Goal: Communication & Community: Answer question/provide support

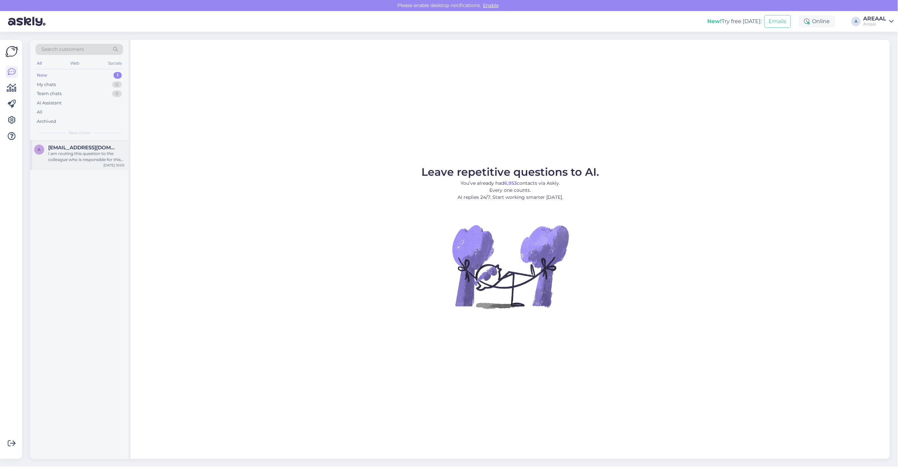
click at [75, 142] on div "a [EMAIL_ADDRESS][DOMAIN_NAME] I am routing this question to the colleague who …" at bounding box center [79, 155] width 98 height 30
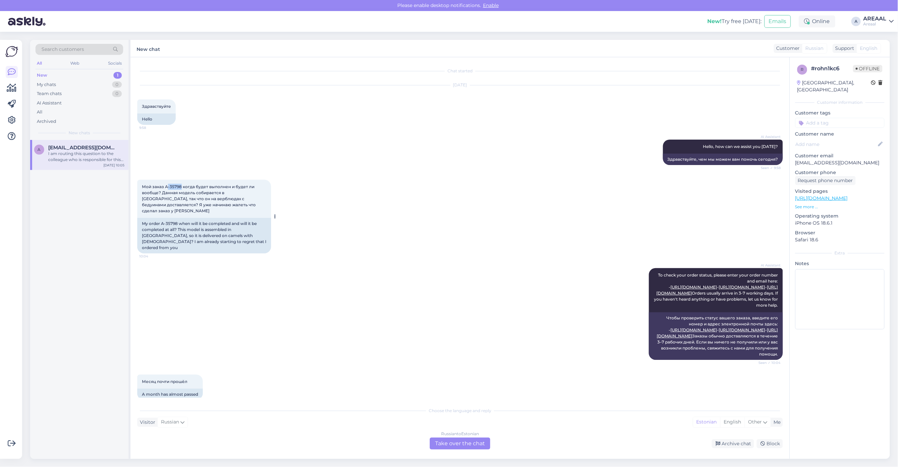
copy span "-35798"
copy span "A-35798"
drag, startPoint x: 178, startPoint y: 186, endPoint x: 166, endPoint y: 186, distance: 12.7
click at [166, 186] on span "Мой заказ A-35798 когда будет выполнен и будет ли вообще? Данная модель собирае…" at bounding box center [199, 198] width 115 height 29
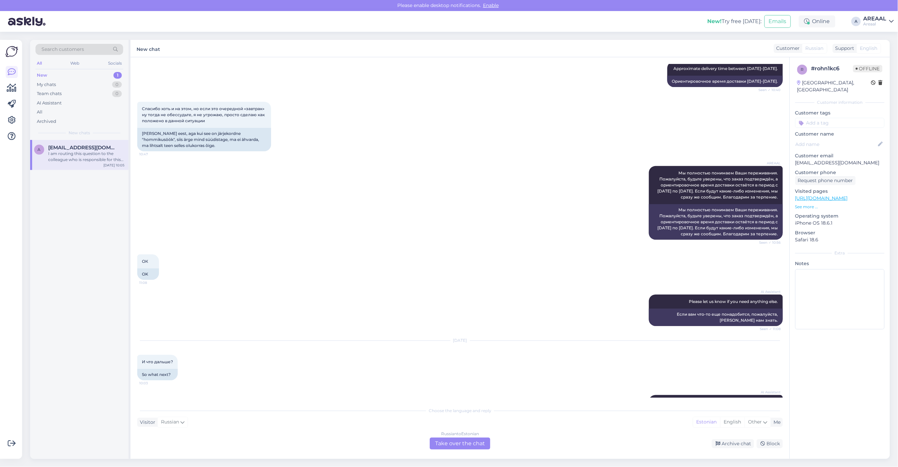
scroll to position [878, 0]
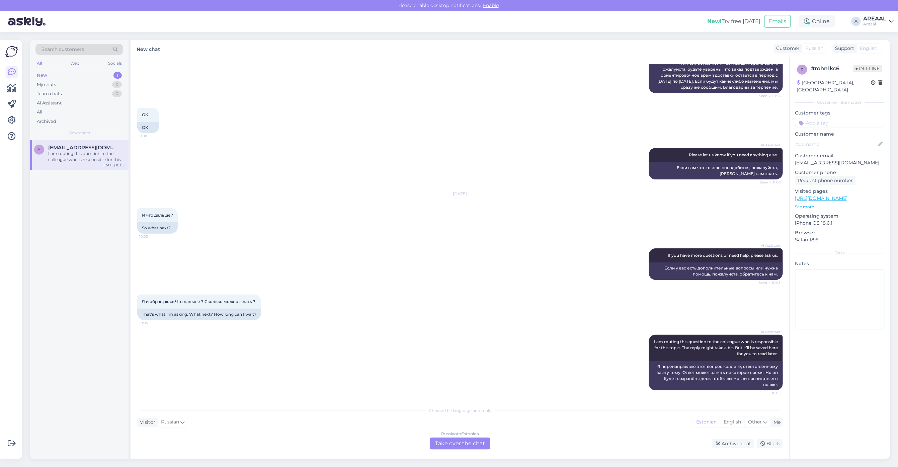
click at [868, 368] on div "r # rohn1kc6 Offline Estonia, Tallinn Customer information Customer tags Custom…" at bounding box center [840, 258] width 100 height 402
click at [475, 449] on div "Russian to Estonian Take over the chat" at bounding box center [460, 444] width 61 height 12
click at [468, 439] on div "Russian to Estonian Take over the chat" at bounding box center [460, 444] width 61 height 12
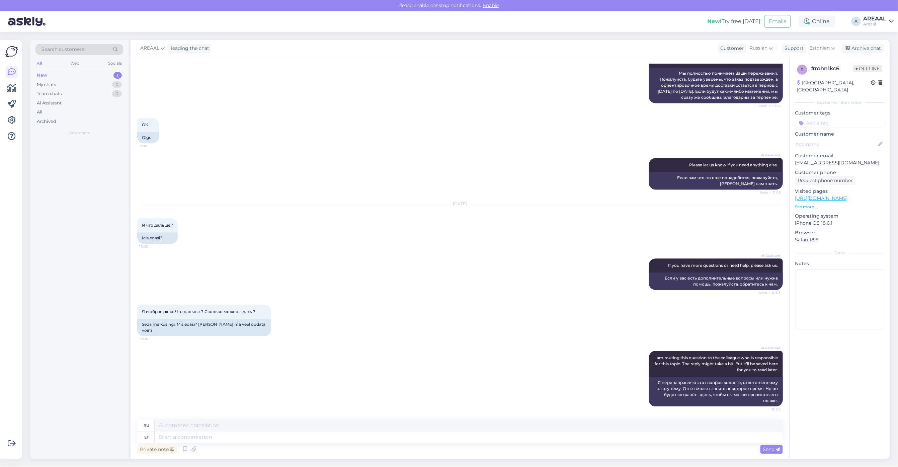
scroll to position [862, 0]
click at [468, 439] on textarea at bounding box center [469, 436] width 628 height 11
type textarea "Tere! K"
type textarea "Привет!"
type textarea "Tere! Kui T"
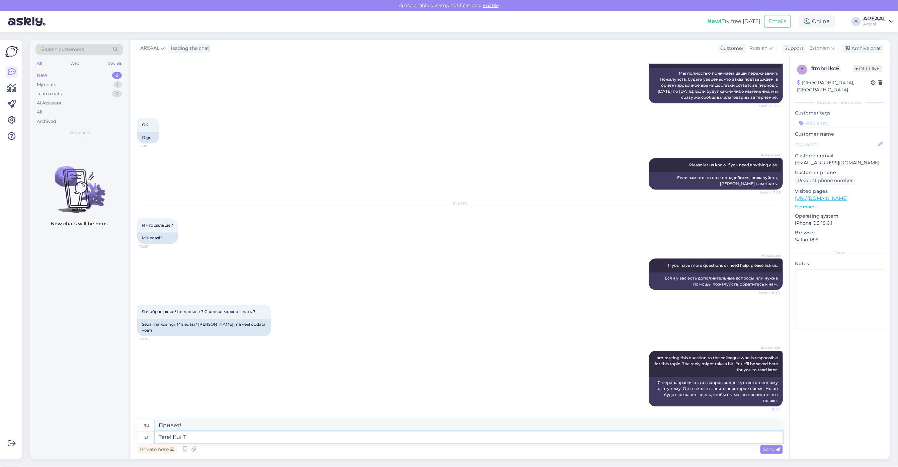
type textarea "Привет! Если"
type textarea "Tere! Kui Teil on ta"
type textarea "Привет! Если вы"
type textarea "Tere! Kui Teil on tarne"
type textarea "Привет! Если у вас есть"
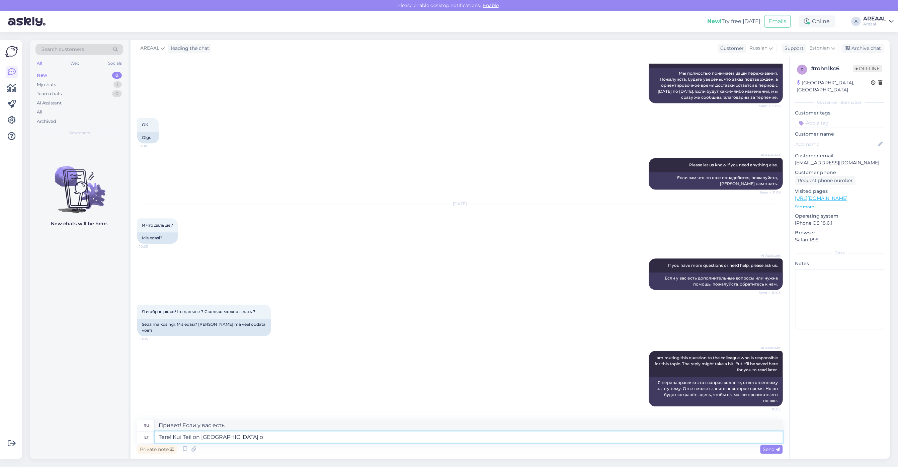
type textarea "Tere! Kui Teil on tarneaja"
type textarea "Здравствуйте! Если у вас есть время доставки"
type textarea "Tere! Kui Teil on tarneaja kohta"
type textarea "Здравствуйте! Если у вас есть информация о сроках доставки,"
type textarea "Tere! Kui Teil on tarneaja kohta küsimus, si"
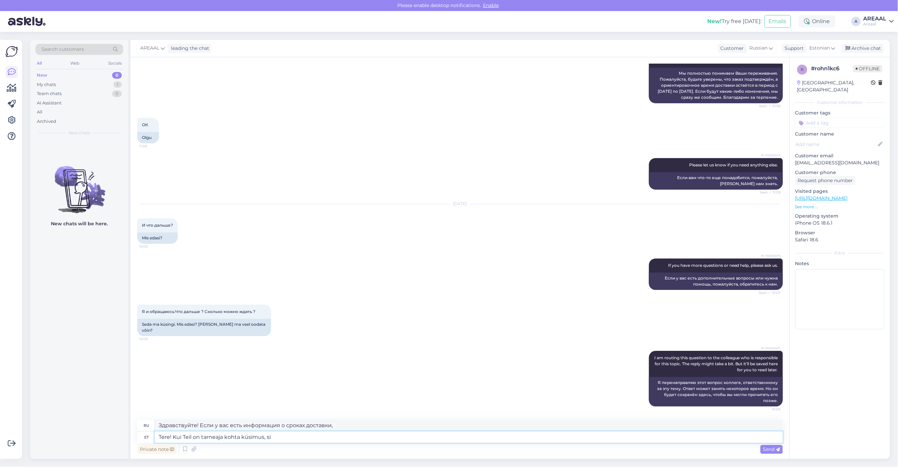
type textarea "Здравствуйте! Если у вас есть вопросы по срокам доставки,"
type textarea "Tere! Kui Teil on tarneaja kohta küsimus, siis plun"
type textarea "Здравствуйте! Если у вас есть вопросы по срокам доставки, пишите."
type textarea "Tere! Kui Teil on tarneaja kohta küsimus, siis palun sa"
type textarea "Здравствуйте! Если у вас есть вопросы по срокам доставки, пожалуйста,"
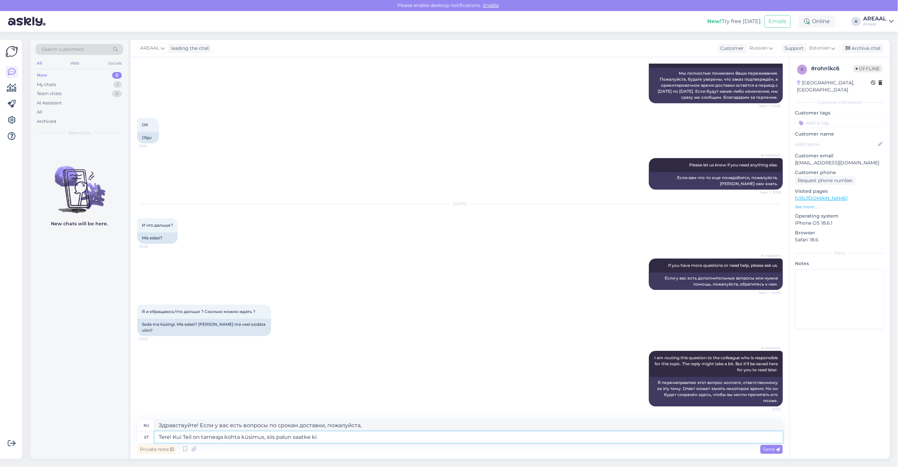
type textarea "Tere! Kui Teil on tarneaja kohta küsimus, siis palun saatke kir"
type textarea "Здравствуйте! Если у вас есть вопросы по срокам доставки, пожалуйста, отправьте"
type textarea "Tere! Kui Teil on tarneaja kohta küsimus, siis palun saatke kiri info"
type textarea "Здравствуйте! Если у вас есть вопросы по срокам доставки, пожалуйста, напишите …"
type textarea "Tere! Kui Teil on tarneaja kohta küsimus, siis palun saatke kiri [EMAIL_ADDRESS…"
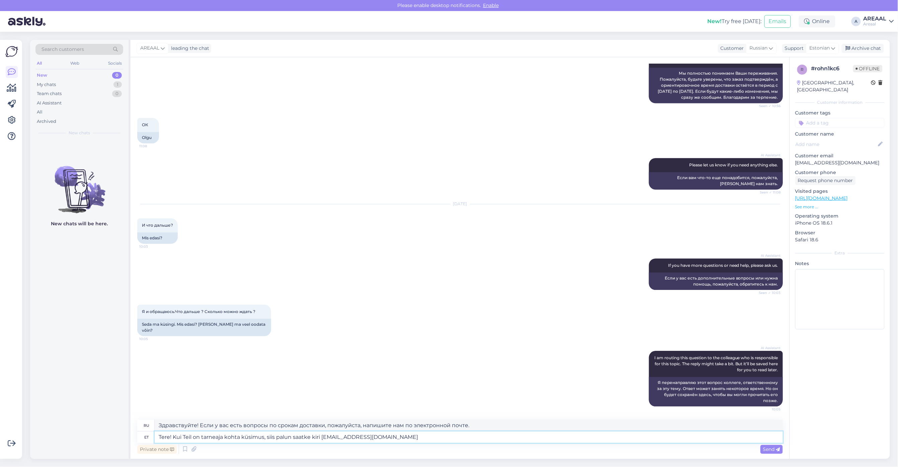
type textarea "Здравствуйте! Если у вас есть вопросы по срокам доставки, отправьте письмо info…"
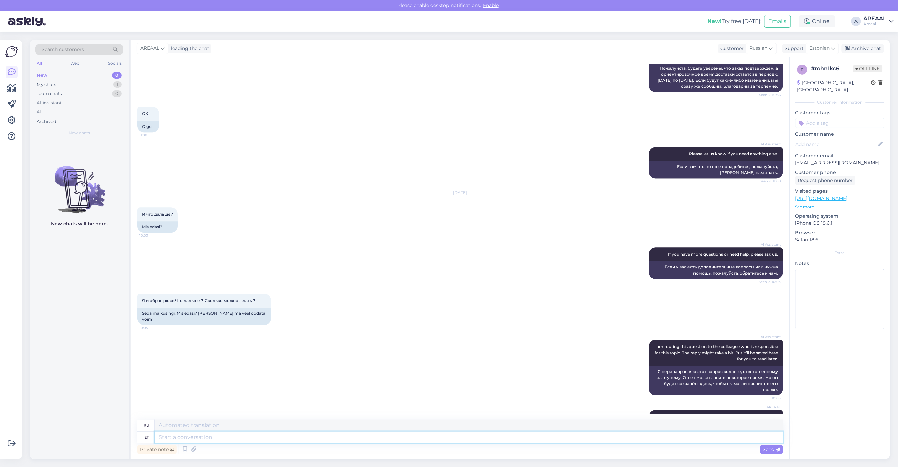
scroll to position [915, 0]
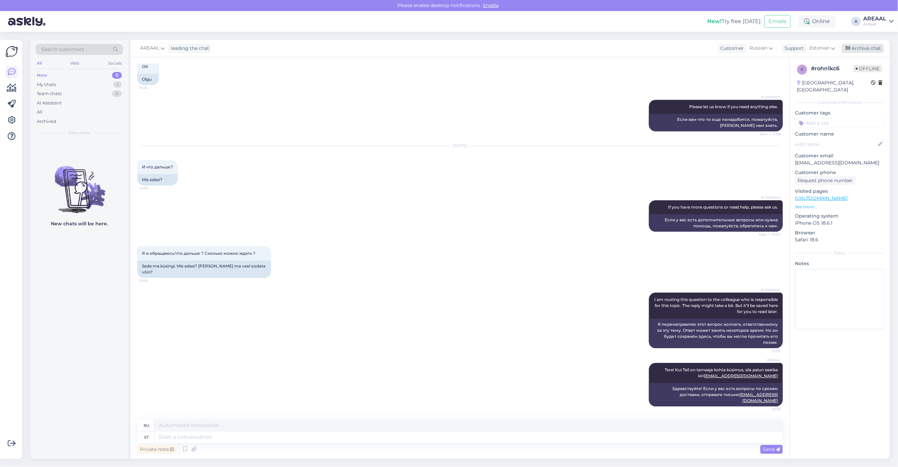
click at [857, 47] on div "Archive chat" at bounding box center [863, 48] width 42 height 9
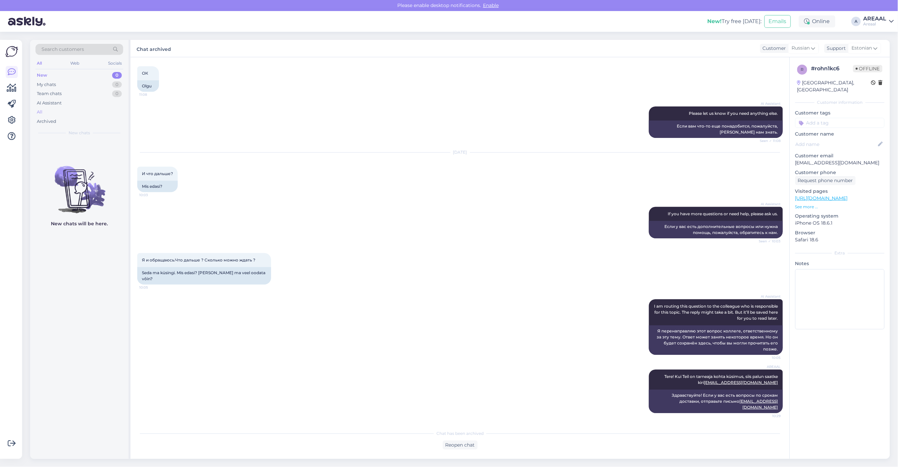
click at [109, 113] on div "All" at bounding box center [79, 111] width 88 height 9
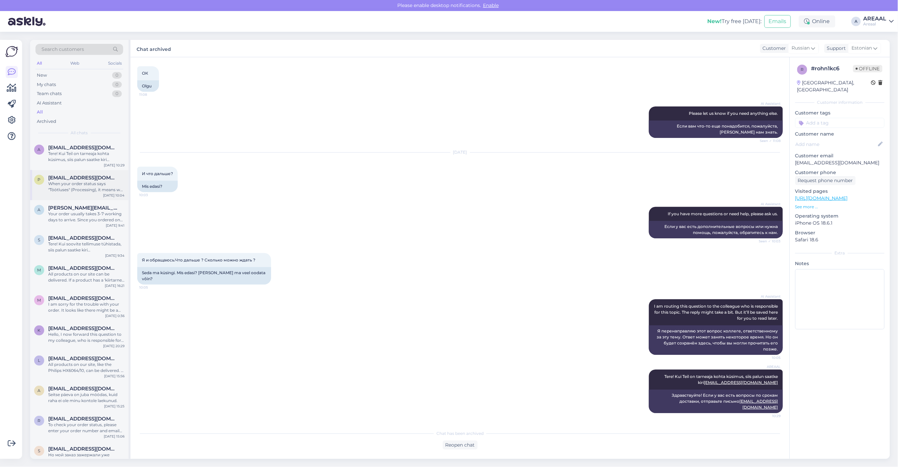
click at [104, 178] on span "[EMAIL_ADDRESS][DOMAIN_NAME]" at bounding box center [83, 178] width 70 height 6
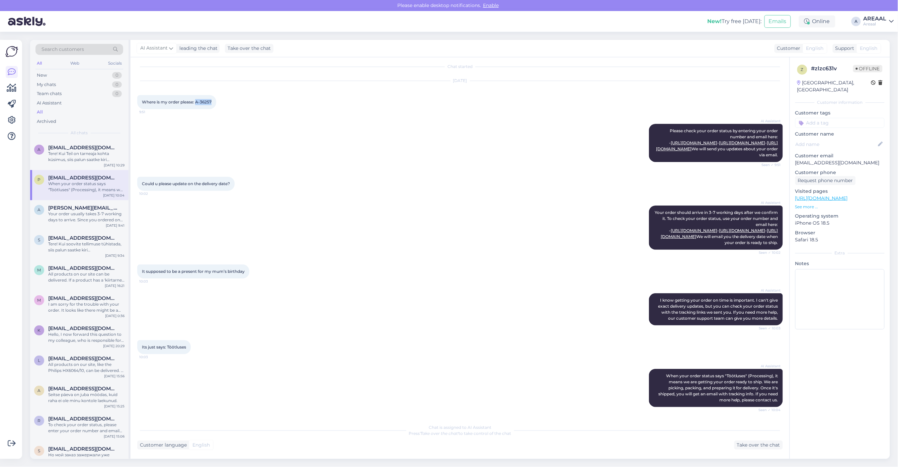
drag, startPoint x: 216, startPoint y: 73, endPoint x: 196, endPoint y: 73, distance: 20.1
click at [196, 95] on div "Where is my order please: A-36257 9:51" at bounding box center [176, 102] width 79 height 14
copy span "A-36257"
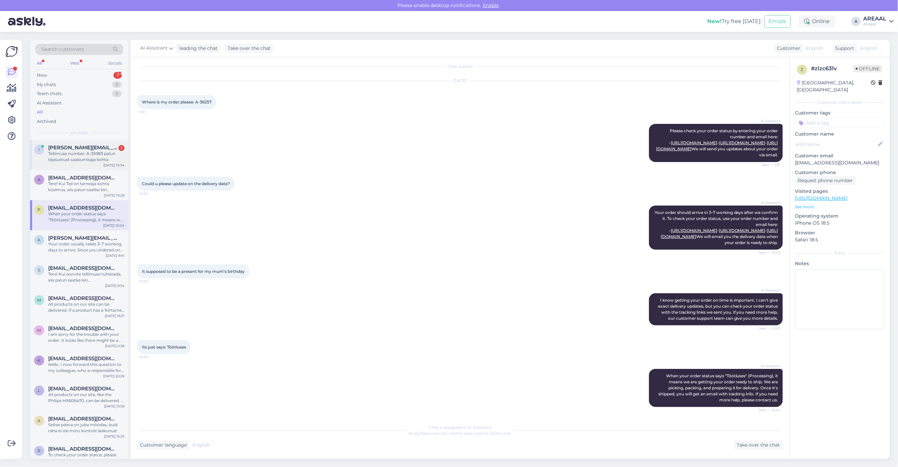
click at [38, 153] on div "i" at bounding box center [39, 150] width 10 height 10
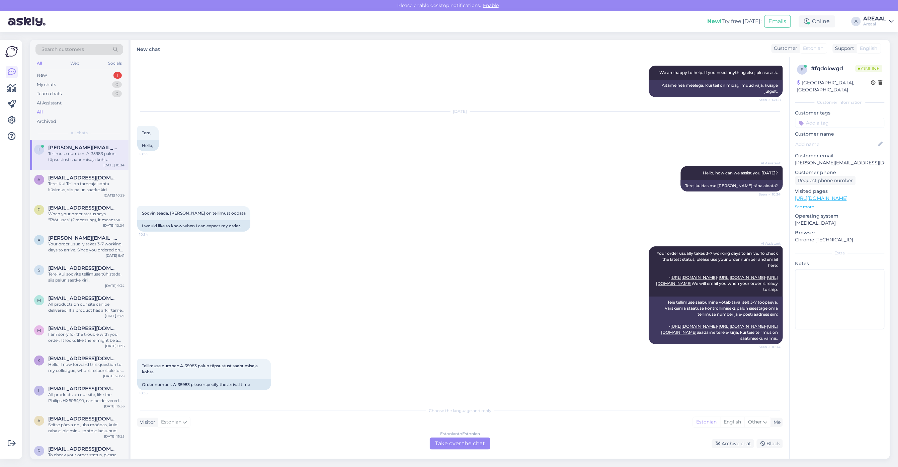
click at [479, 444] on div "Estonian to Estonian Take over the chat" at bounding box center [460, 444] width 61 height 12
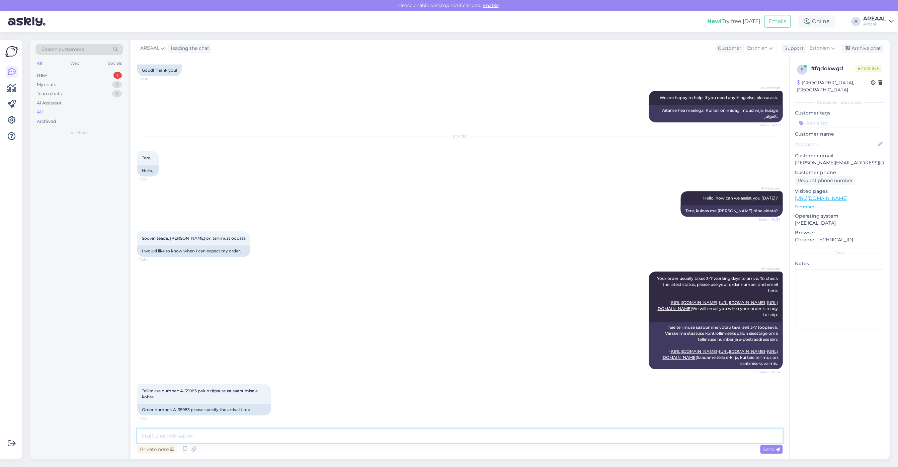
click at [474, 437] on textarea at bounding box center [460, 436] width 646 height 14
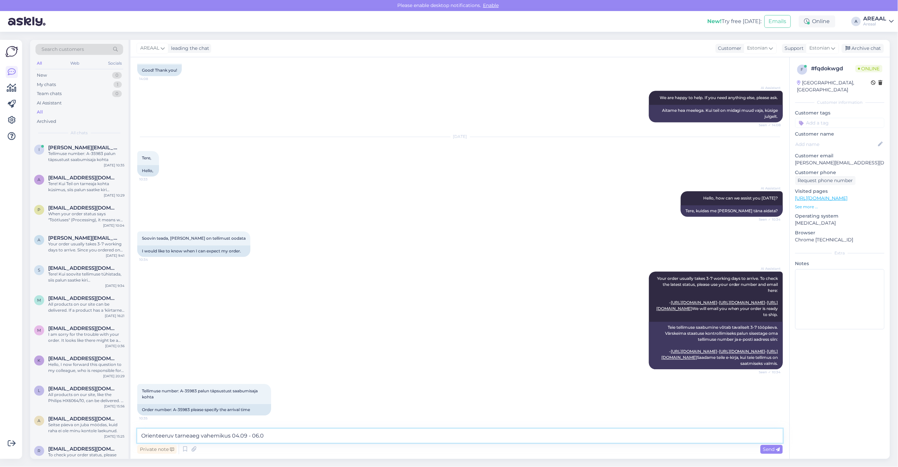
type textarea "Orienteeruv tarneaeg vahemikus 04.09 - 06.09"
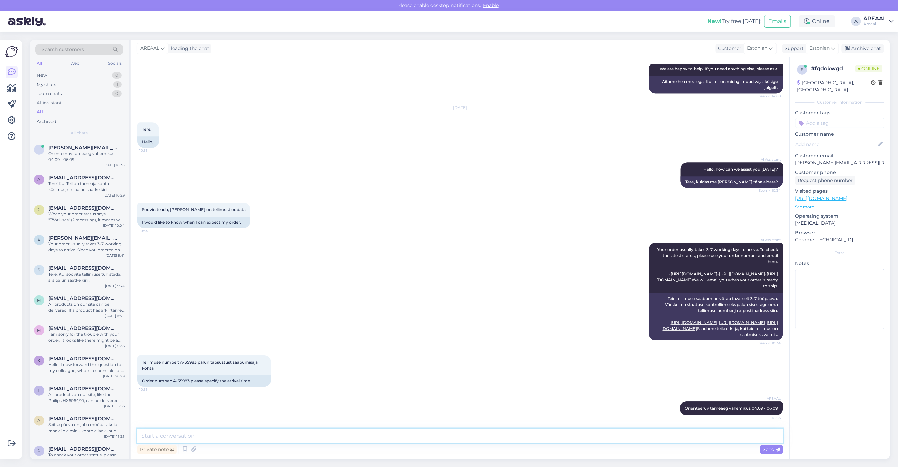
scroll to position [840, 0]
click at [433, 73] on div "AI Assistant We are happy to help. If you need anything else, please ask. Seen …" at bounding box center [460, 78] width 646 height 46
click at [64, 198] on div "a a.karpovith@gmail.com Tere! Kui Teil on tarneaja kohta küsimus, siis palun sa…" at bounding box center [79, 185] width 98 height 30
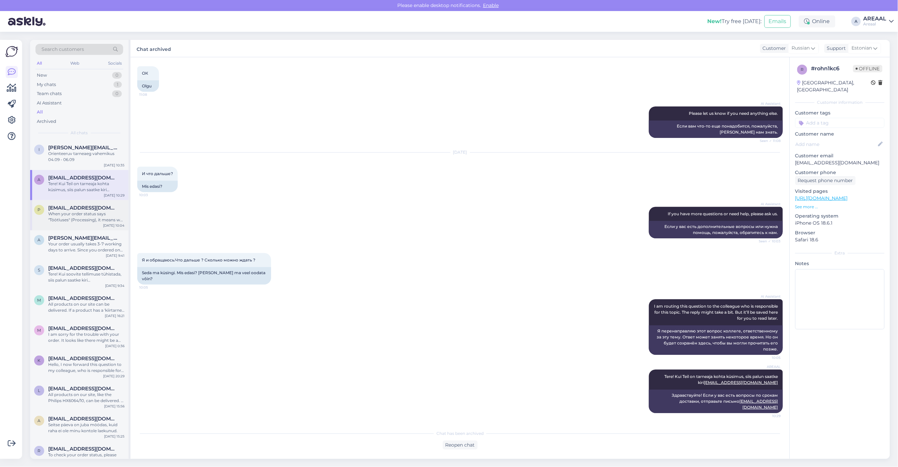
click at [87, 227] on div "p pistsasik@hotmail.com When your order status says "Töötluses" (Processing), i…" at bounding box center [79, 215] width 98 height 30
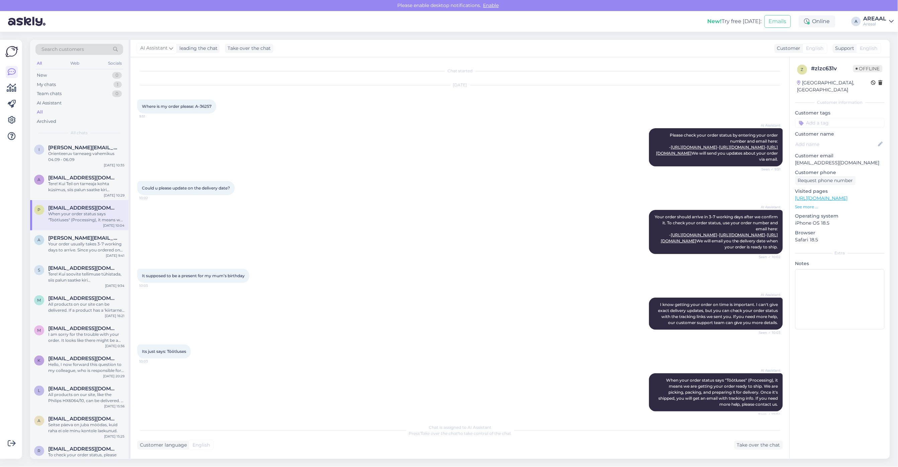
scroll to position [34, 0]
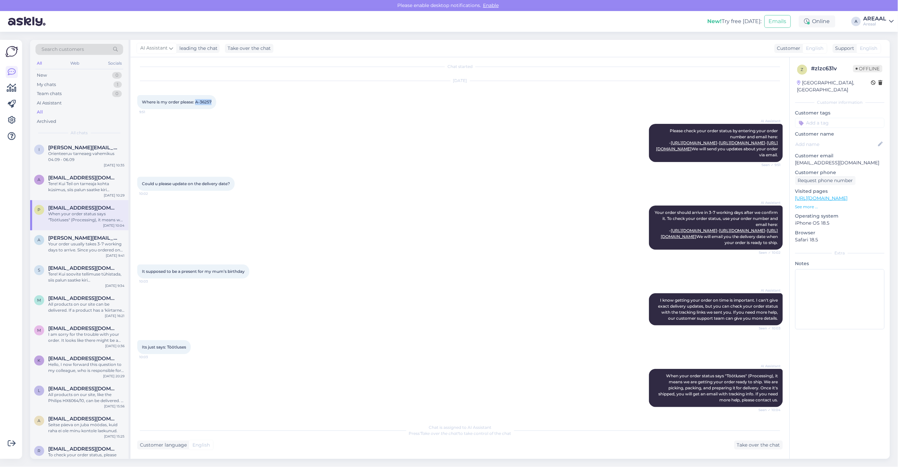
drag, startPoint x: 213, startPoint y: 72, endPoint x: 196, endPoint y: 73, distance: 17.4
click at [196, 95] on div "Where is my order please: A-36257 9:51" at bounding box center [176, 102] width 79 height 14
copy span "A-36257"
click at [756, 452] on div "Chat started Sep 1 2025 Where is my order please: A-36257 9:51 AI Assistant Ple…" at bounding box center [460, 258] width 659 height 402
click at [756, 449] on div "Chat started Sep 1 2025 Where is my order please: A-36257 9:51 AI Assistant Ple…" at bounding box center [460, 258] width 659 height 402
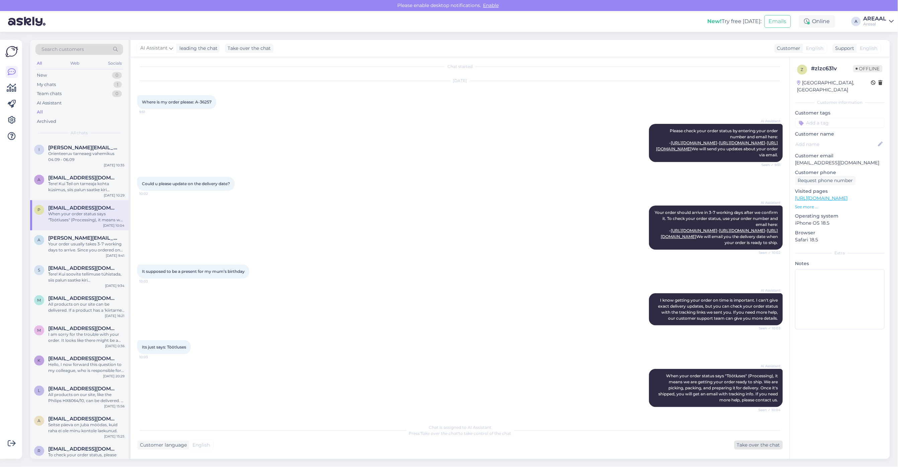
click at [756, 446] on div "Take over the chat" at bounding box center [758, 445] width 49 height 9
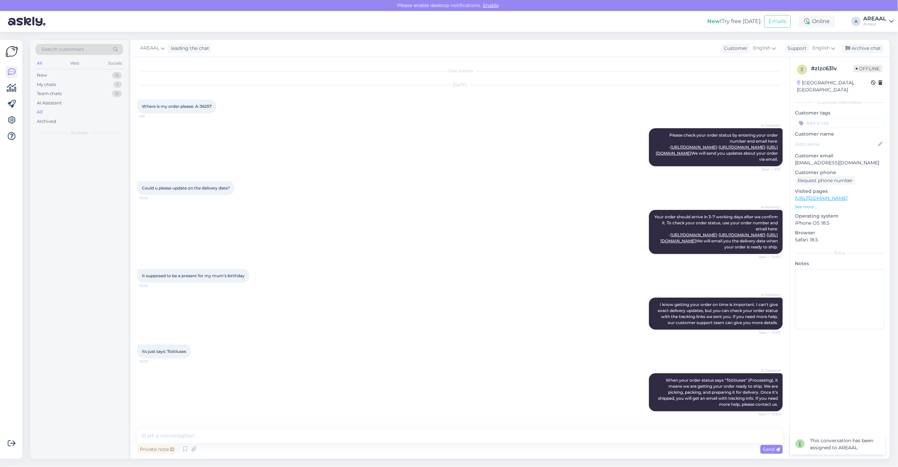
scroll to position [25, 0]
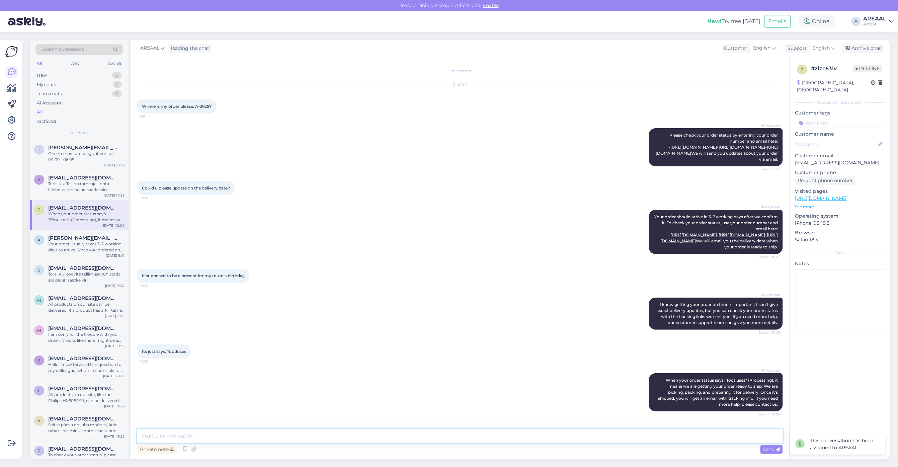
click at [455, 434] on textarea at bounding box center [460, 436] width 646 height 14
type textarea "Orienteeruv tarneaeg vahemikus 05.09-06.09"
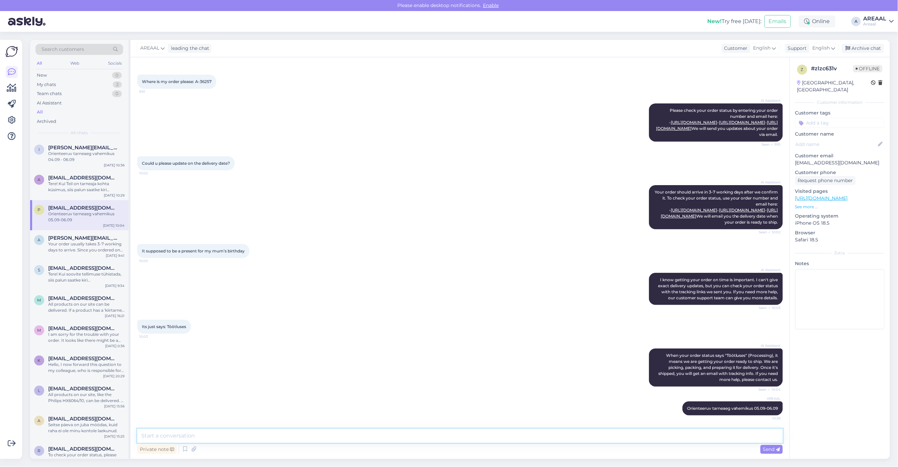
scroll to position [54, 0]
click at [876, 49] on div "Archive chat" at bounding box center [863, 48] width 42 height 9
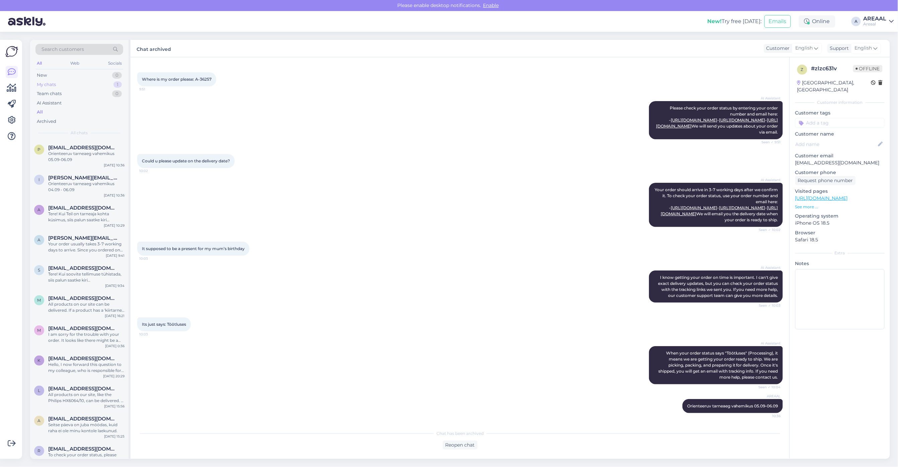
click at [110, 87] on div "My chats 1" at bounding box center [79, 84] width 88 height 9
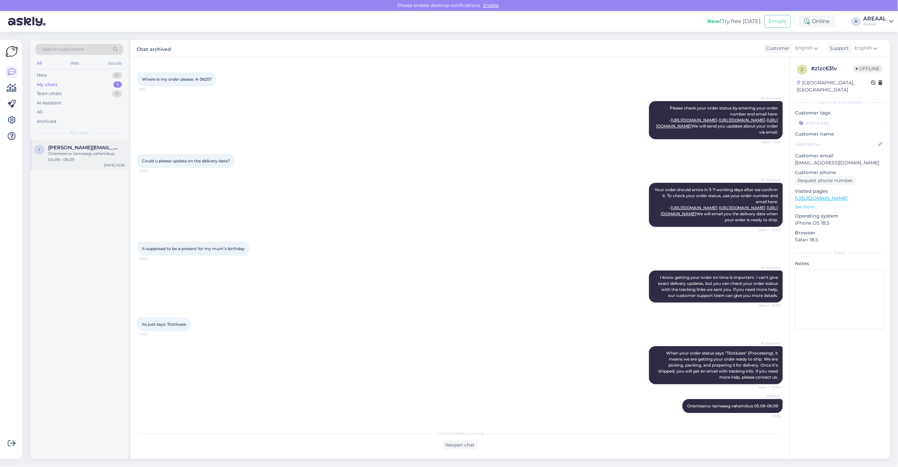
click at [92, 149] on span "[PERSON_NAME][EMAIL_ADDRESS][DOMAIN_NAME]" at bounding box center [83, 148] width 70 height 6
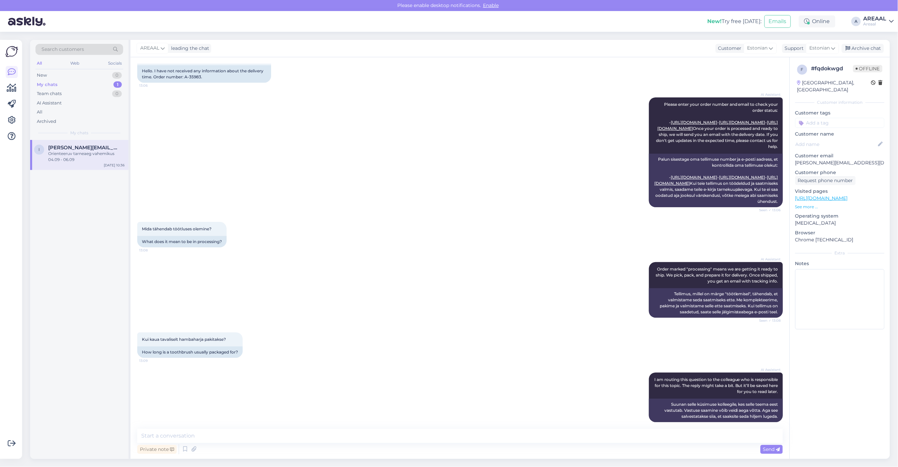
scroll to position [840, 0]
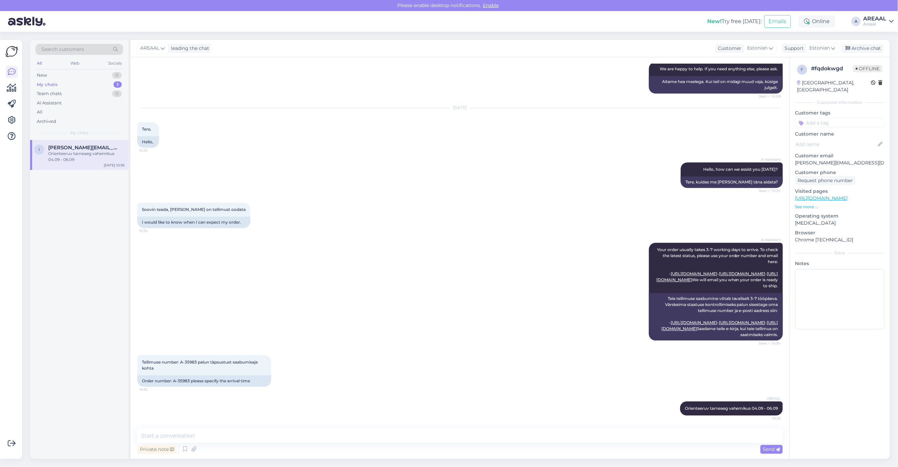
click at [886, 54] on div "AREAAL leading the chat Customer Estonian Support Estonian Archive chat" at bounding box center [511, 48] width 760 height 17
click at [871, 47] on div "Archive chat" at bounding box center [863, 48] width 42 height 9
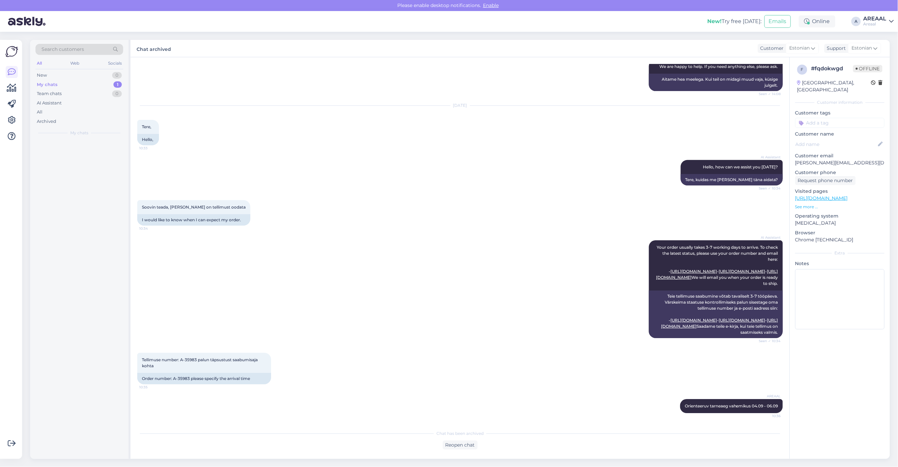
click at [876, 27] on div "New! Try free today: Emails Online A AREAAL Areaal" at bounding box center [449, 21] width 898 height 21
click at [872, 31] on div "New! Try free today: Emails Online A AREAAL Areaal" at bounding box center [449, 21] width 898 height 21
drag, startPoint x: 870, startPoint y: 19, endPoint x: 870, endPoint y: 26, distance: 7.0
click at [870, 20] on div "AREAAL" at bounding box center [875, 18] width 23 height 5
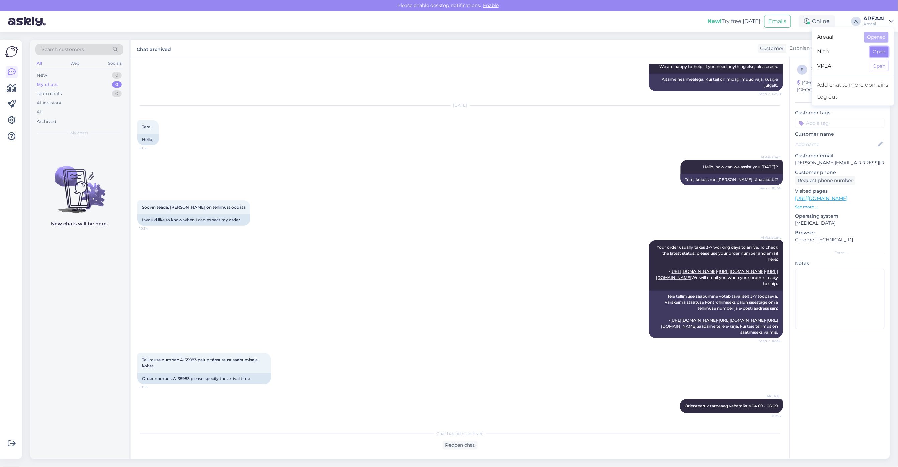
click at [875, 55] on button "Open" at bounding box center [879, 52] width 19 height 10
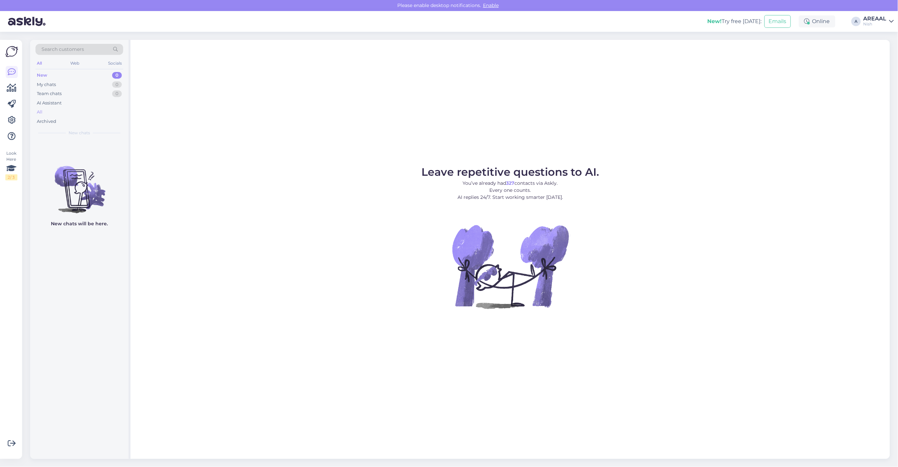
click at [110, 111] on div "All" at bounding box center [79, 111] width 88 height 9
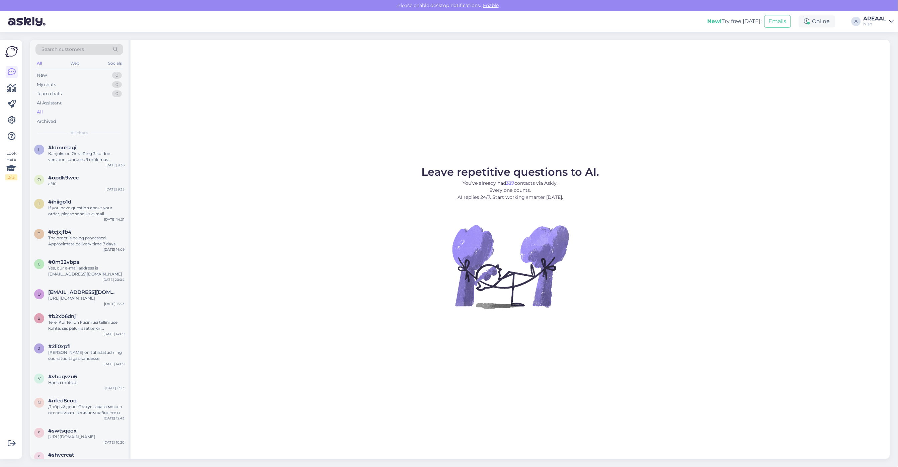
click at [881, 36] on div "Search customers All Web Socials New 0 My chats 0 Team chats 0 AI Assistant All…" at bounding box center [462, 249] width 872 height 435
click at [875, 17] on div "AREAAL" at bounding box center [875, 18] width 23 height 5
click at [878, 39] on button "Open" at bounding box center [879, 37] width 19 height 10
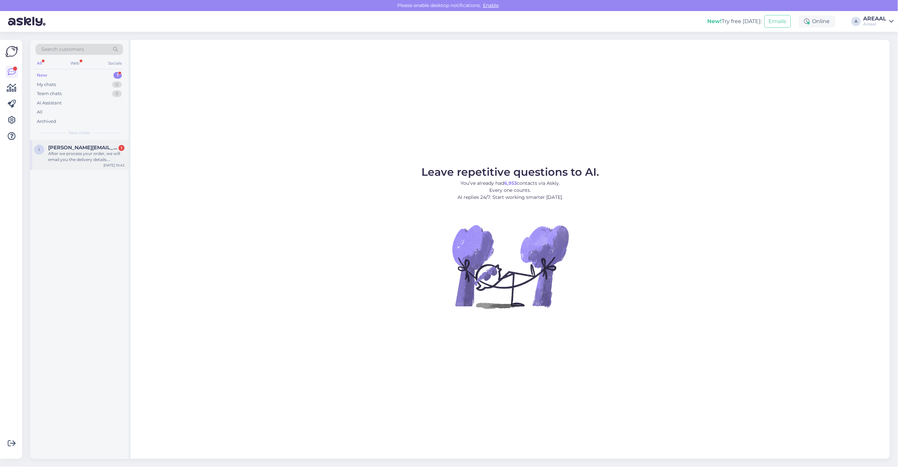
click at [60, 161] on div "After we process your order, we will email you the delivery details. Delivery u…" at bounding box center [86, 157] width 76 height 12
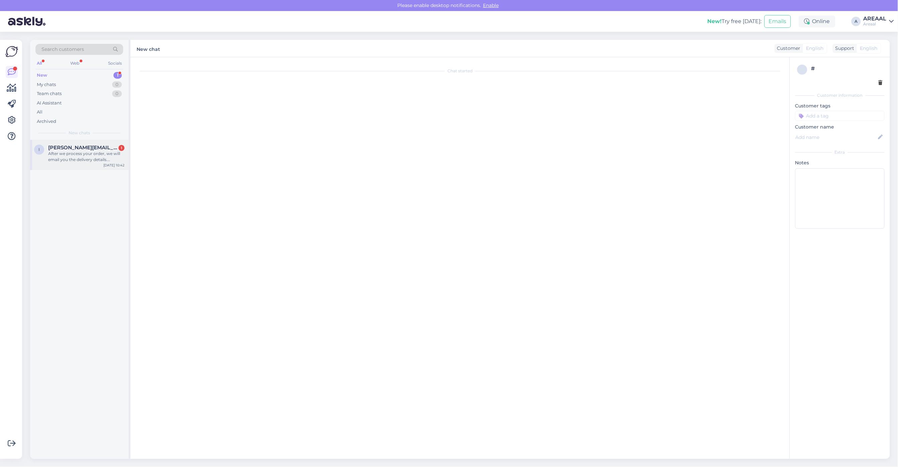
scroll to position [963, 0]
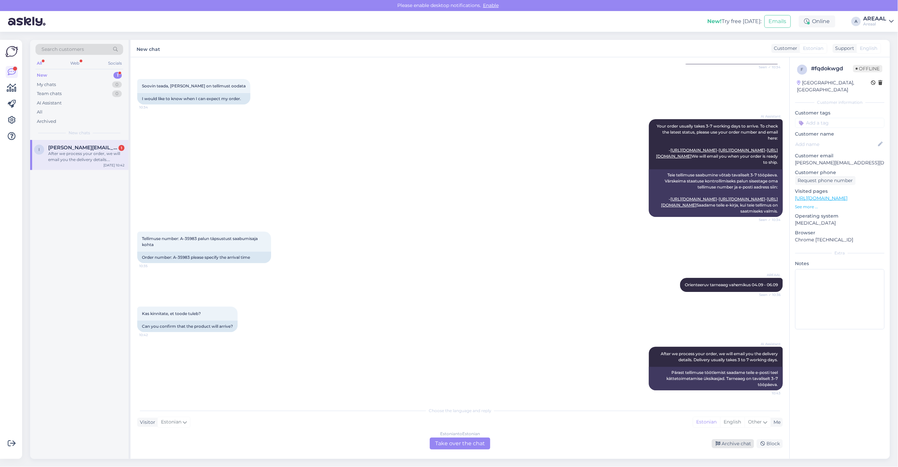
click at [733, 444] on div "Archive chat" at bounding box center [733, 443] width 42 height 9
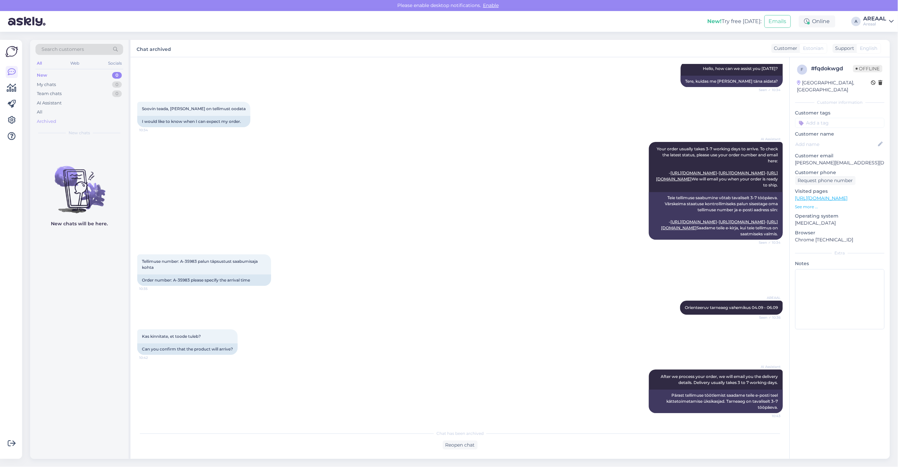
click at [75, 118] on div "Archived" at bounding box center [79, 121] width 88 height 9
click at [74, 115] on div "All" at bounding box center [79, 111] width 88 height 9
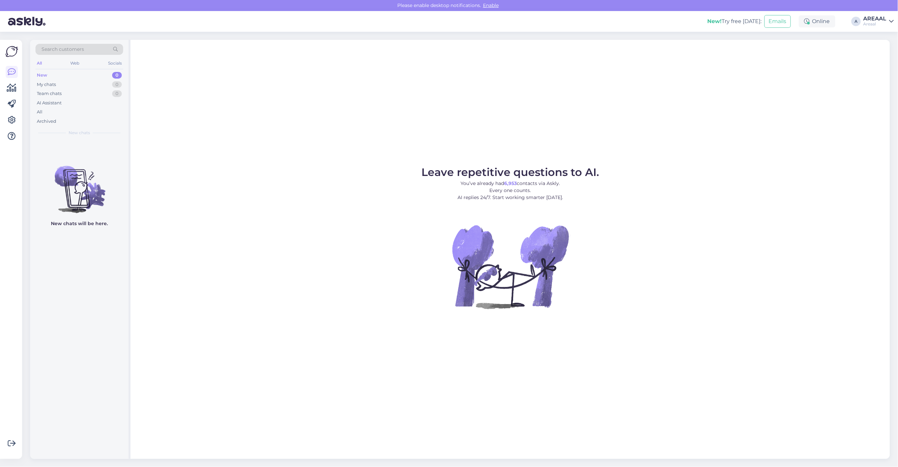
click at [823, 214] on figure "Leave repetitive questions to AI. You’ve already had 6,953 contacts via Askly. …" at bounding box center [510, 247] width 747 height 160
click at [760, 188] on figure "Leave repetitive questions to AI. You’ve already had 6,953 contacts via Askly. …" at bounding box center [510, 247] width 747 height 160
click at [72, 113] on div "All" at bounding box center [79, 111] width 88 height 9
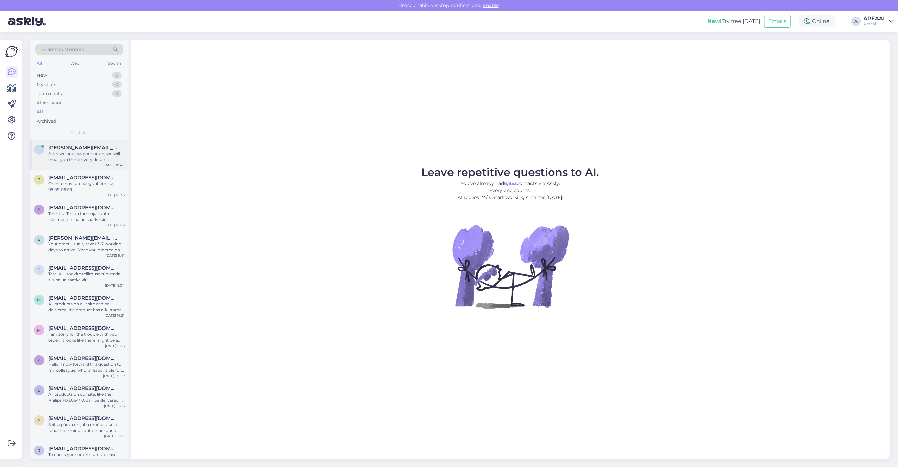
click at [88, 163] on div "After we process your order, we will email you the delivery details. Delivery u…" at bounding box center [86, 157] width 76 height 12
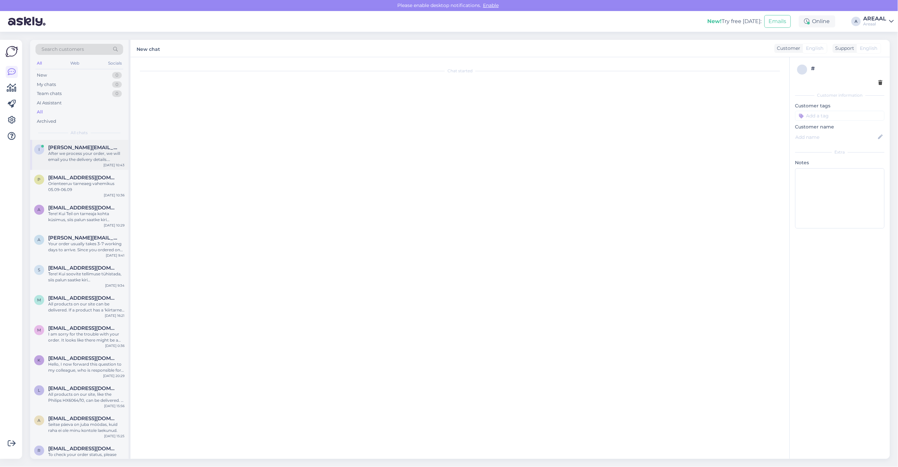
scroll to position [940, 0]
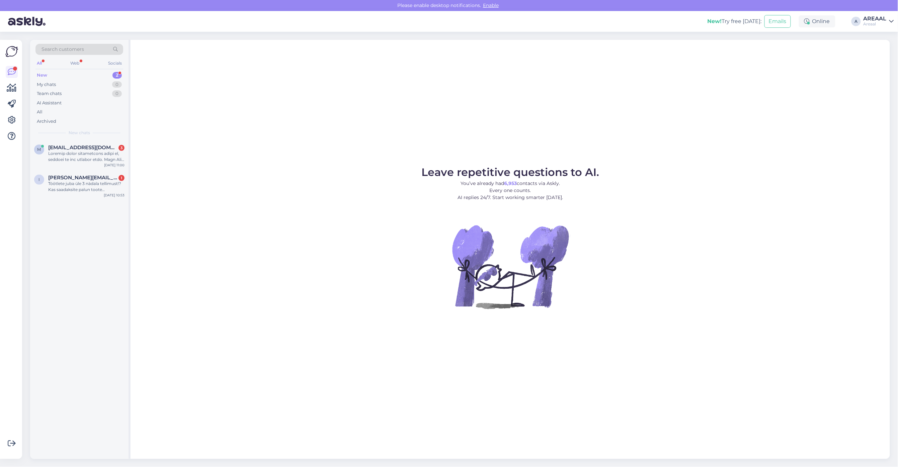
click at [377, 111] on div "Leave repetitive questions to AI. You’ve already had 6,953 contacts via Askly. …" at bounding box center [511, 249] width 760 height 419
click at [59, 188] on div "Töötlete juba üle 3 nädala tellimust!? Kas saadaksite palun toote jälgimiseks l…" at bounding box center [86, 187] width 76 height 12
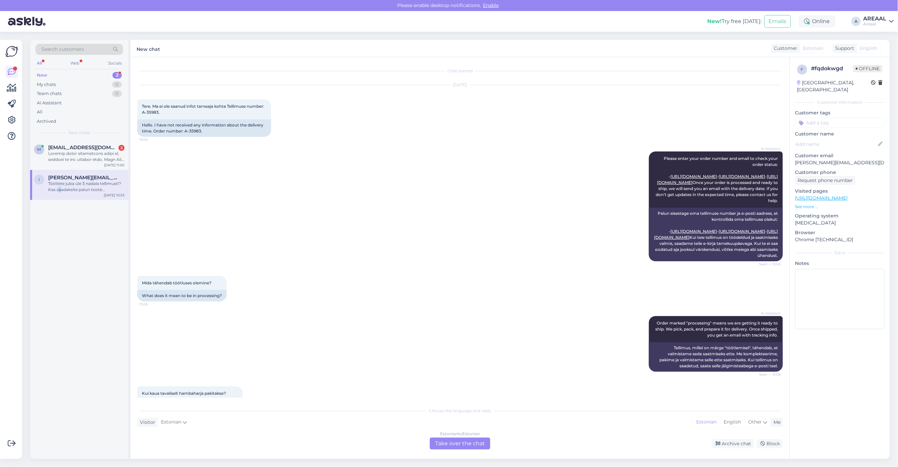
scroll to position [1252, 0]
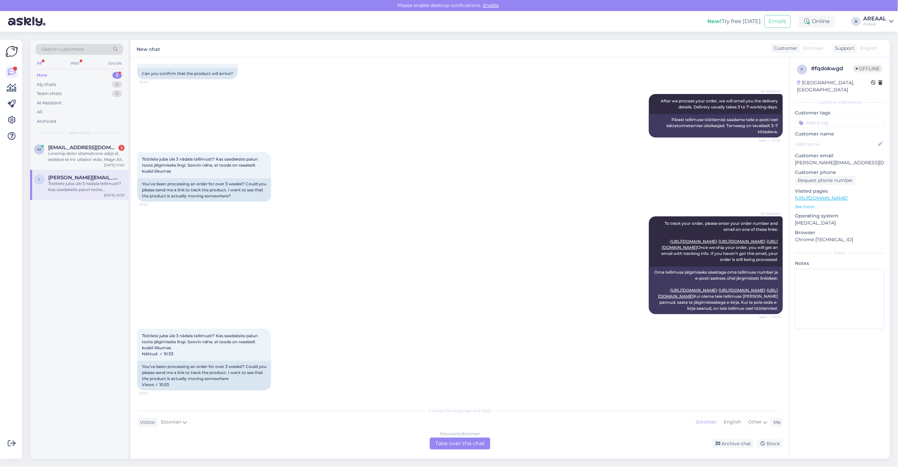
click at [459, 443] on div "Estonian to Estonian Take over the chat" at bounding box center [460, 444] width 61 height 12
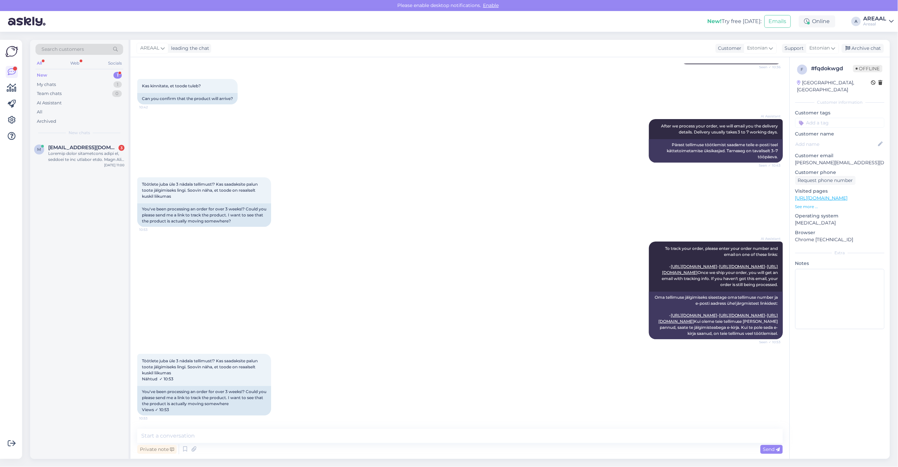
click at [460, 443] on div "Private note Send" at bounding box center [460, 449] width 646 height 13
click at [469, 435] on textarea at bounding box center [460, 436] width 646 height 14
click at [284, 438] on textarea "Kaup on tellitud Philipsilt lattu ning ootame jõudmist. Orienteeruv kauba saabu…" at bounding box center [460, 436] width 646 height 14
click at [451, 444] on div "Private note Send" at bounding box center [460, 449] width 646 height 13
click at [456, 433] on textarea "Kaup on tellitud Philipsilt lattu ning ootame jõudmist. Orienteeruv kauba saabu…" at bounding box center [460, 436] width 646 height 14
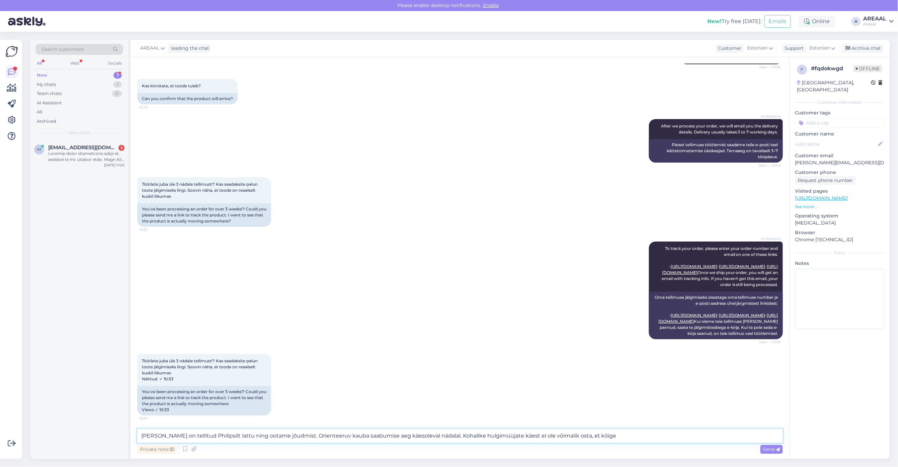
drag, startPoint x: 434, startPoint y: 431, endPoint x: 676, endPoint y: 434, distance: 241.7
click at [670, 434] on textarea "Kaup on tellitud Philipsilt lattu ning ootame jõudmist. Orienteeruv kauba saabu…" at bounding box center [460, 436] width 646 height 14
type textarea "Kaup on tellitud Philipsilt lattu ning ootame jõudmist. Orienteeruv kauba saabu…"
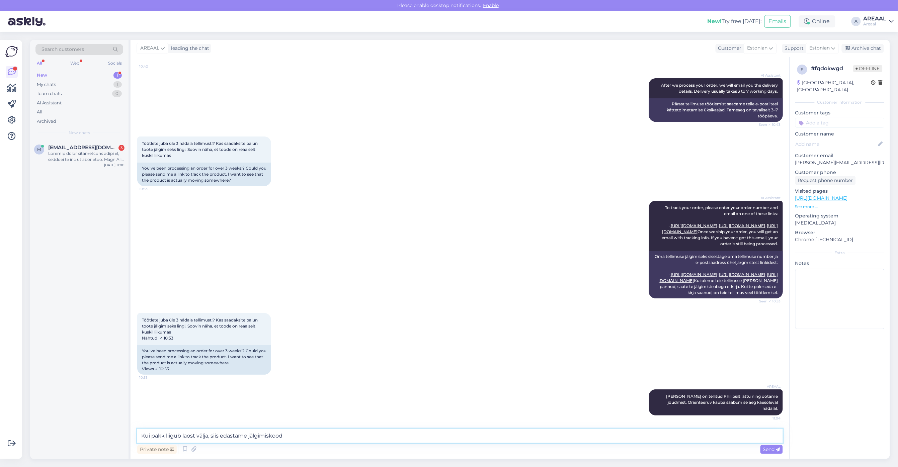
type textarea "Kui pakk liigub laost välja, siis edastame jälgimiskoodi"
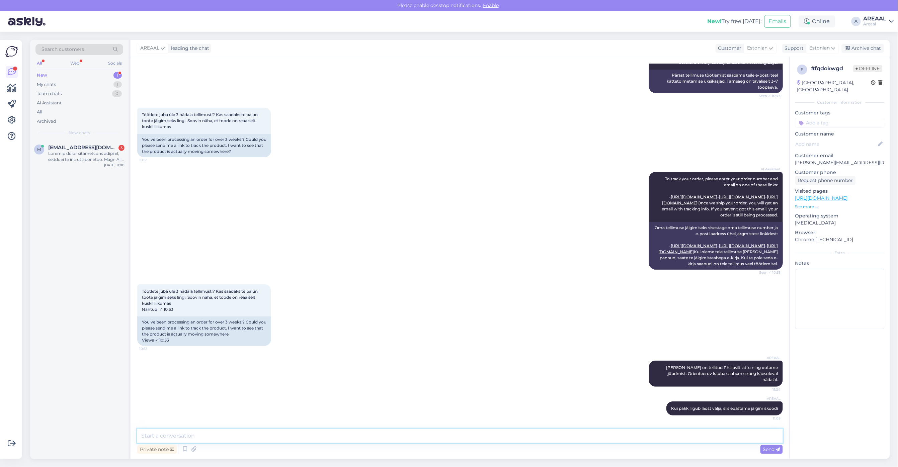
scroll to position [1290, 0]
type textarea "Kui tarneaeg ei ole sobilik, siis andke teada ning tühistame tellimuse ja kanna…"
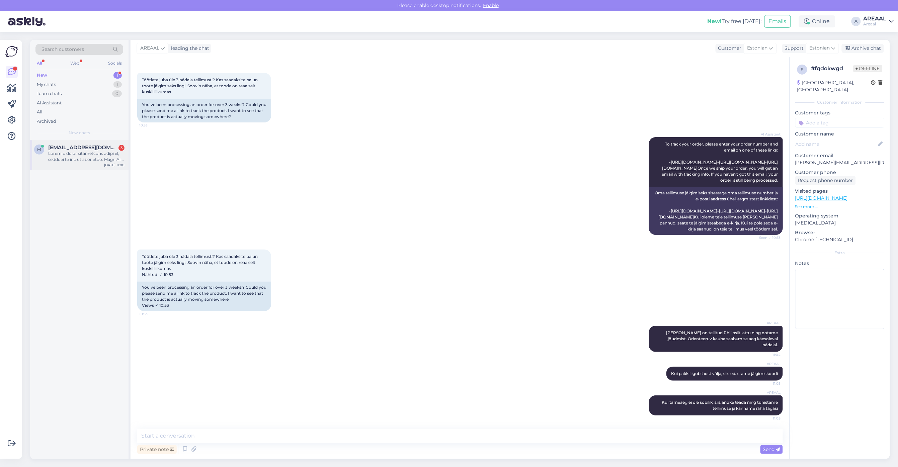
click at [93, 160] on div at bounding box center [86, 157] width 76 height 12
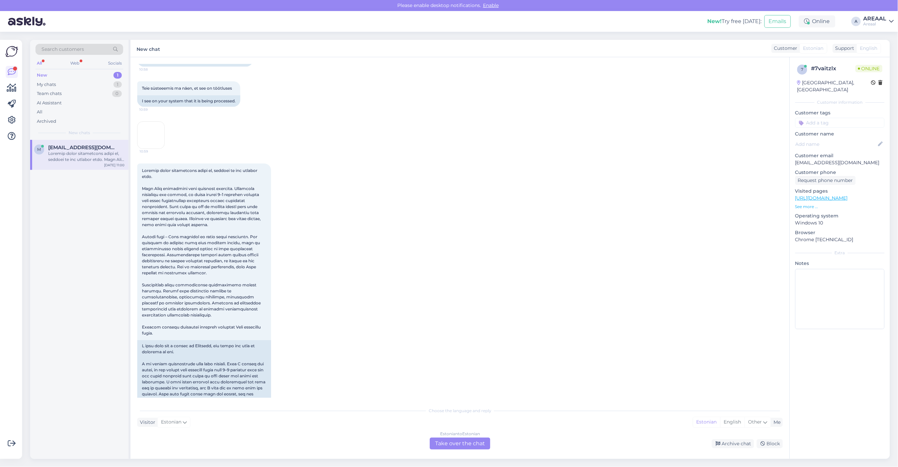
scroll to position [1447, 0]
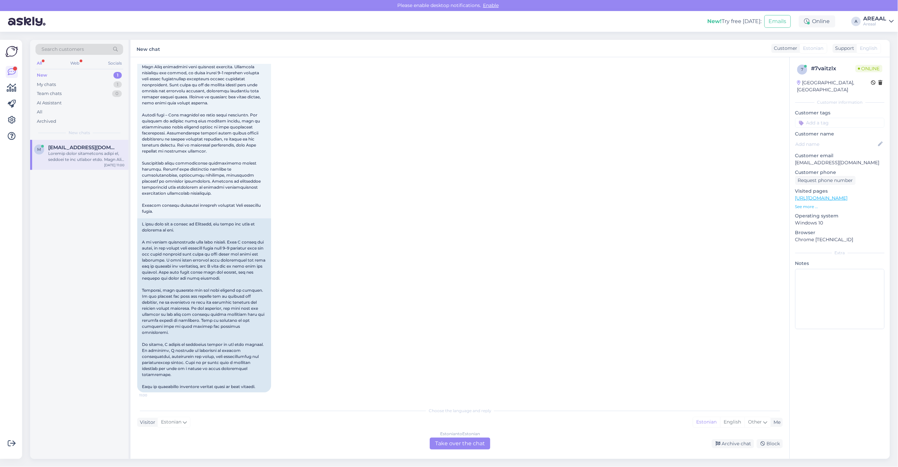
click at [404, 227] on div "11:00" at bounding box center [460, 217] width 646 height 366
click at [363, 162] on div "11:00" at bounding box center [460, 217] width 646 height 366
click at [362, 160] on div "11:00" at bounding box center [460, 217] width 646 height 366
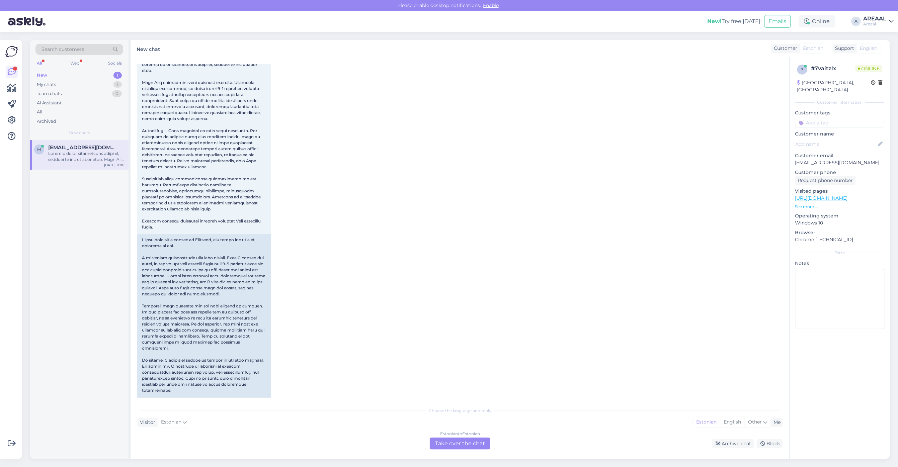
scroll to position [1430, 0]
click at [372, 197] on div "11:00" at bounding box center [460, 235] width 646 height 366
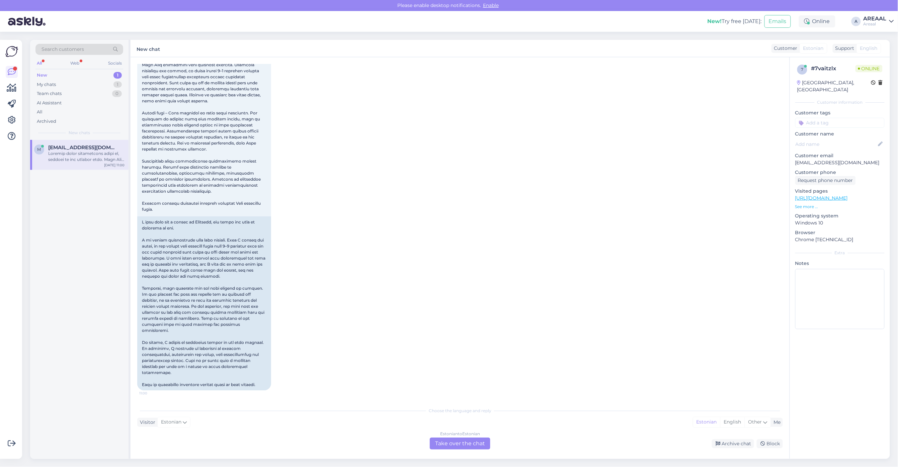
click at [454, 444] on div "Estonian to Estonian Take over the chat" at bounding box center [460, 444] width 61 height 12
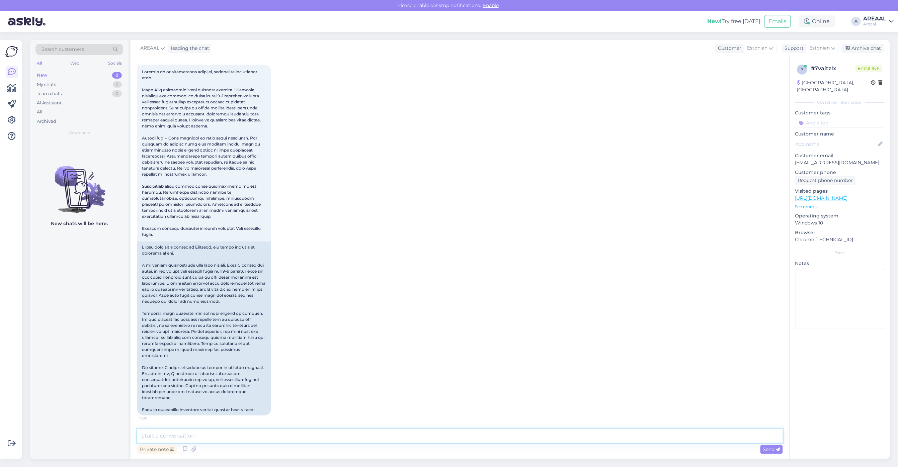
click at [453, 440] on textarea at bounding box center [460, 436] width 646 height 14
click at [158, 440] on textarea "Tere! Teie saadetud kirjale vastatakse tänase või homse päeva jooksul." at bounding box center [460, 436] width 646 height 14
type textarea "Tere! Kui veel ei ole jõutud, siis Teie saadetud kirjale vastatakse tänase või …"
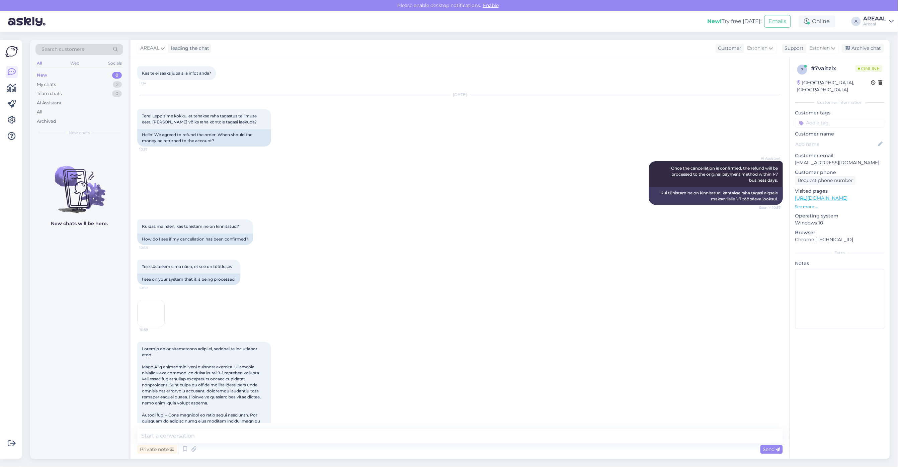
click at [146, 327] on img at bounding box center [151, 313] width 27 height 27
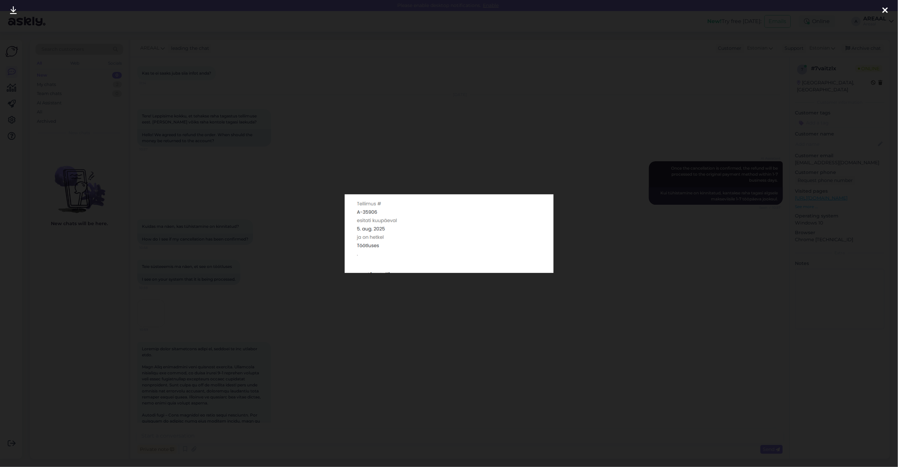
click at [224, 340] on div at bounding box center [449, 233] width 898 height 467
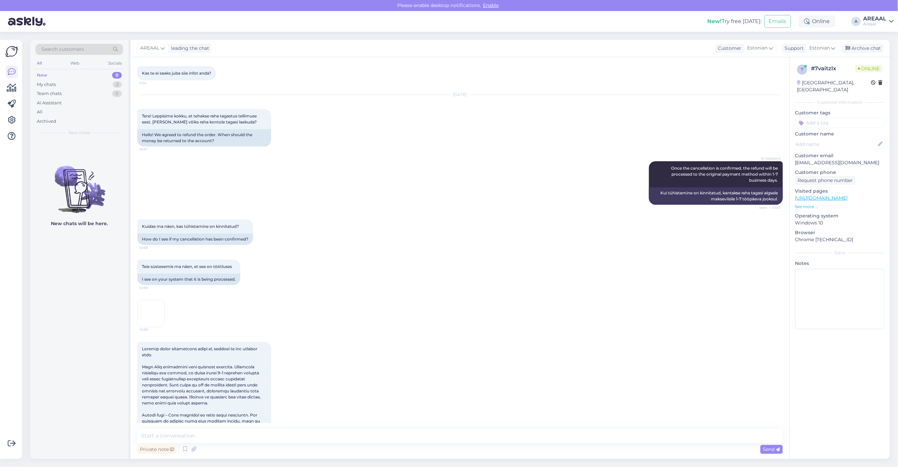
click at [474, 248] on div "Kuidas ma näen, kas tühistamine on kinnitatud? 10:58 How do I see if my cancell…" at bounding box center [460, 232] width 646 height 40
click at [481, 212] on div "AI Assistant Once the cancellation is confirmed, the refund will be processed t…" at bounding box center [460, 183] width 646 height 58
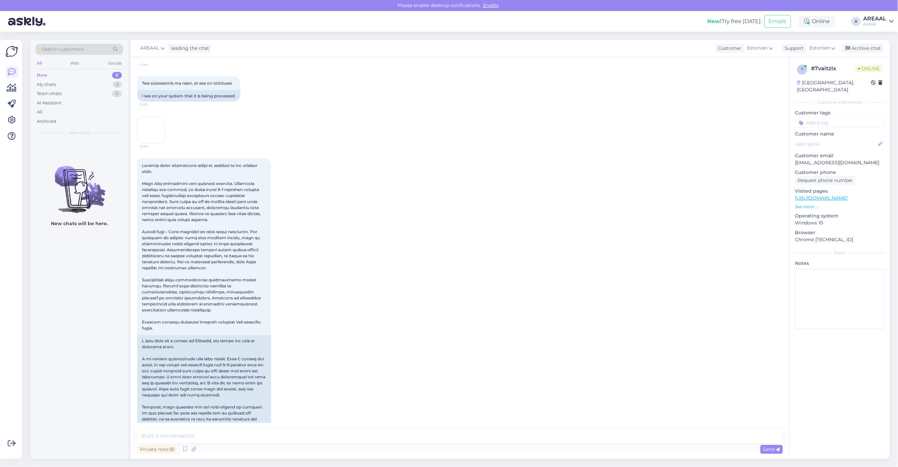
scroll to position [1481, 0]
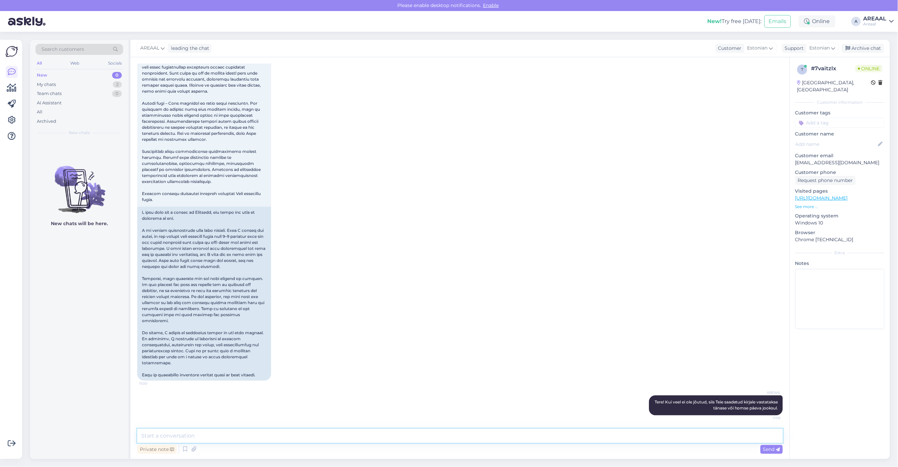
click at [402, 441] on textarea at bounding box center [460, 436] width 646 height 14
type textarea "Tellimus on tühistatud ning suunatud tagasikandesse"
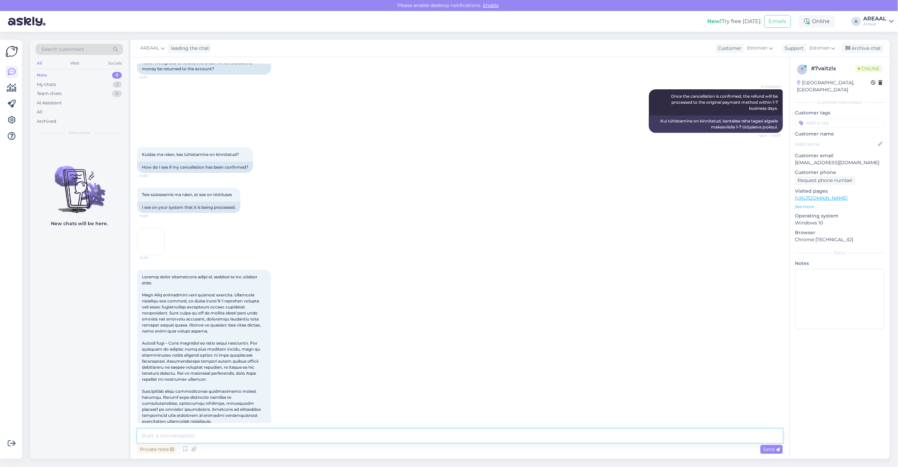
scroll to position [1217, 0]
click at [149, 256] on img at bounding box center [151, 243] width 27 height 27
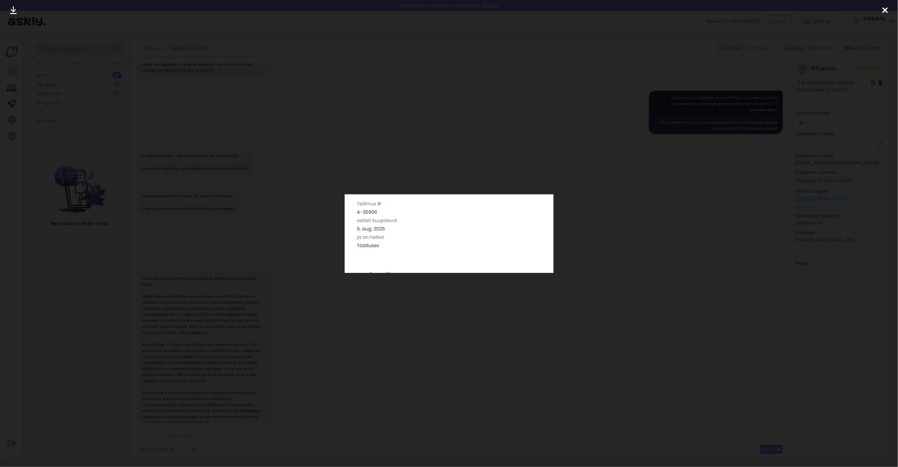
click at [172, 252] on div at bounding box center [449, 233] width 898 height 467
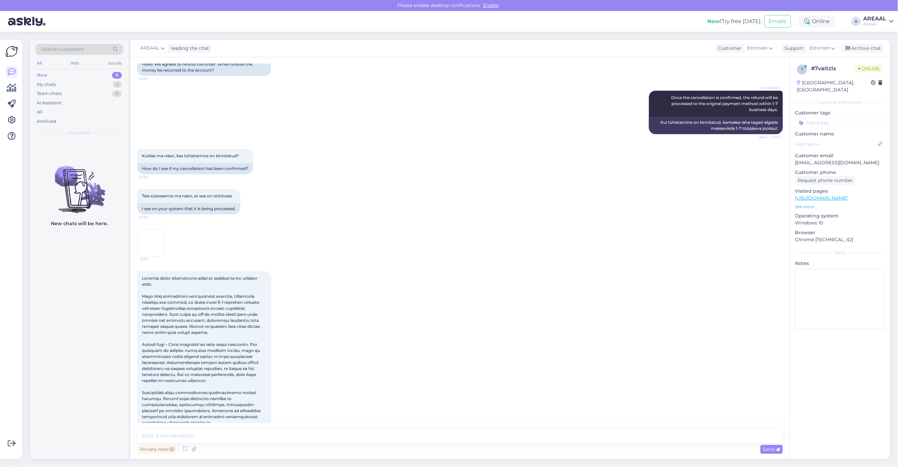
click at [169, 264] on div "Teie süsteeemis ma näen, et see on töötluses 10:59 I see on your system that it…" at bounding box center [460, 223] width 646 height 82
click at [156, 256] on img at bounding box center [151, 243] width 27 height 27
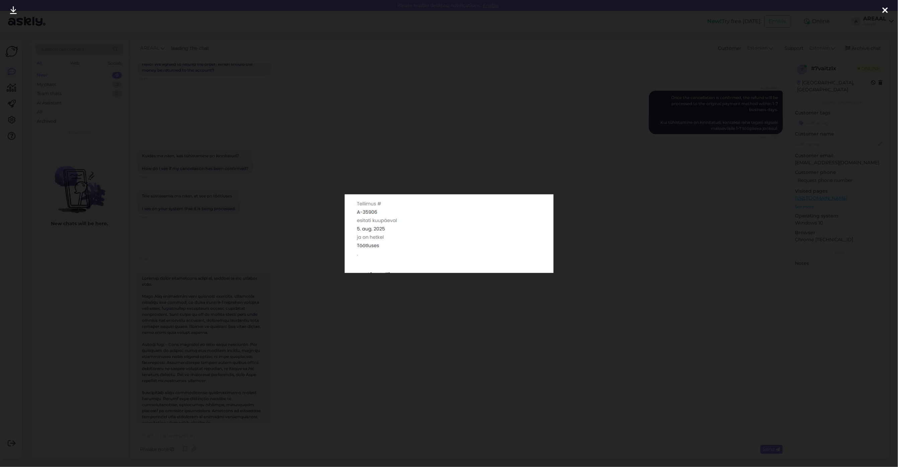
click at [263, 249] on div at bounding box center [449, 233] width 898 height 467
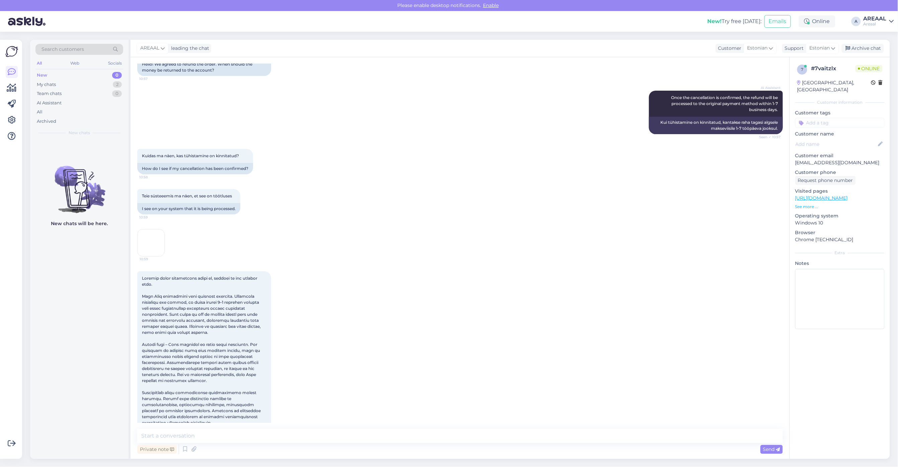
click at [183, 264] on div "Teie süsteeemis ma näen, et see on töötluses 10:59 I see on your system that it…" at bounding box center [460, 223] width 646 height 82
click at [151, 256] on img at bounding box center [151, 243] width 27 height 27
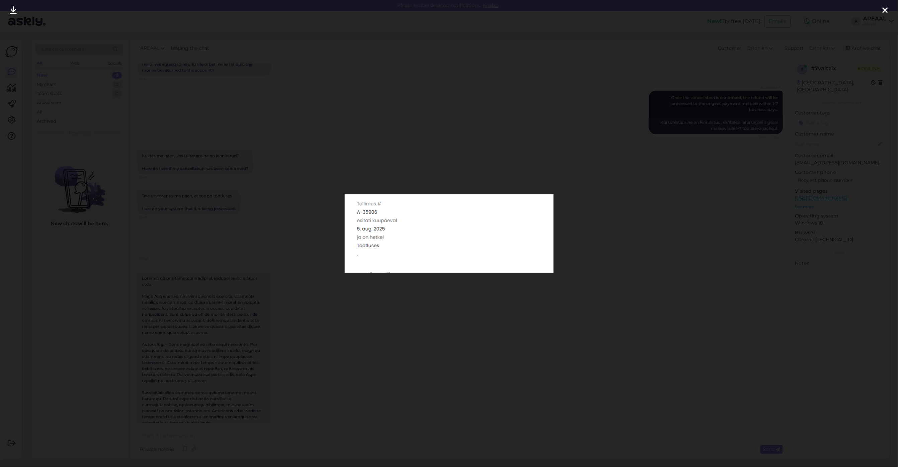
click at [232, 219] on div at bounding box center [449, 233] width 898 height 467
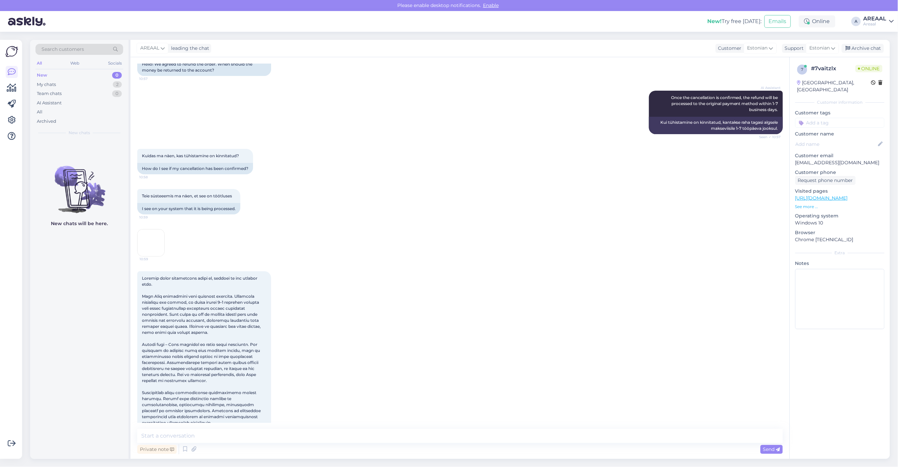
drag, startPoint x: 562, startPoint y: 233, endPoint x: 562, endPoint y: 255, distance: 21.8
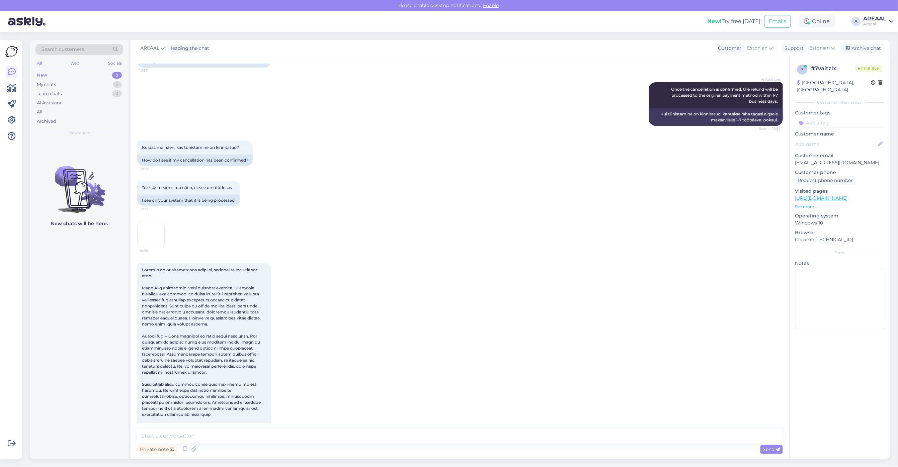
drag, startPoint x: 563, startPoint y: 265, endPoint x: 556, endPoint y: 282, distance: 17.8
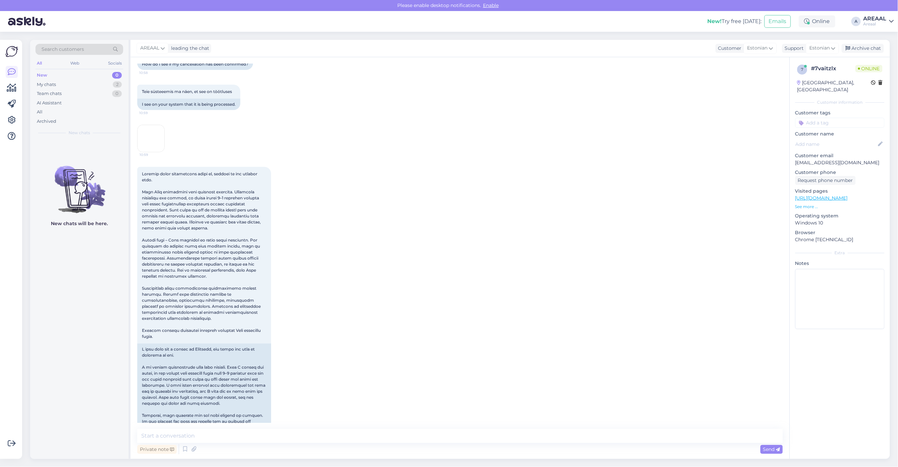
scroll to position [1510, 0]
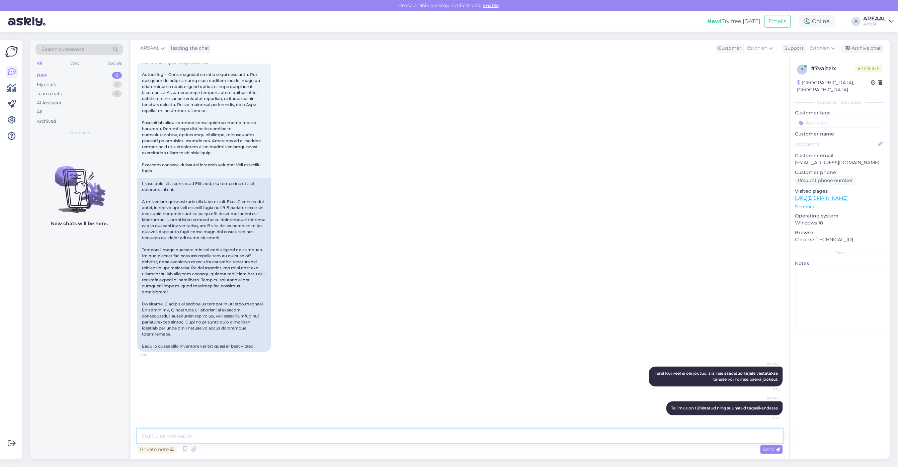
click at [632, 434] on textarea at bounding box center [460, 436] width 646 height 14
click at [637, 438] on textarea at bounding box center [460, 436] width 646 height 14
click at [469, 220] on div "11:00" at bounding box center [460, 177] width 646 height 366
click at [397, 137] on div "11:00" at bounding box center [460, 177] width 646 height 366
click at [92, 87] on div "My chats 2" at bounding box center [79, 84] width 88 height 9
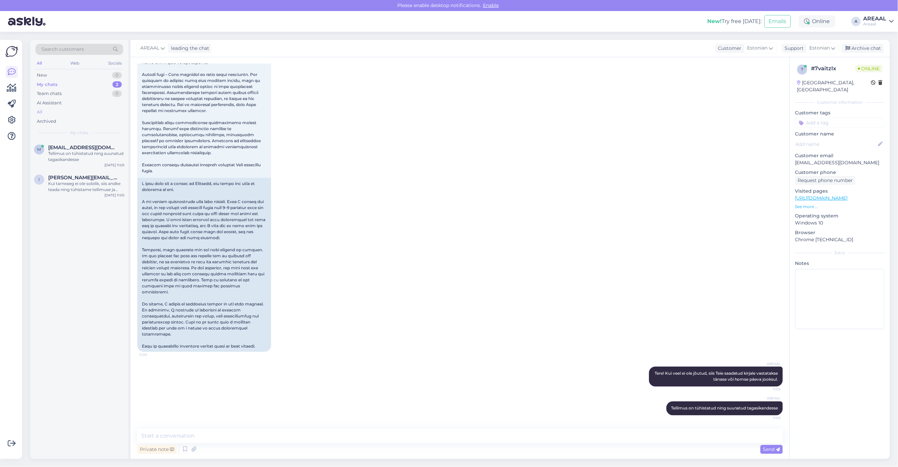
click at [84, 113] on div "All" at bounding box center [79, 111] width 88 height 9
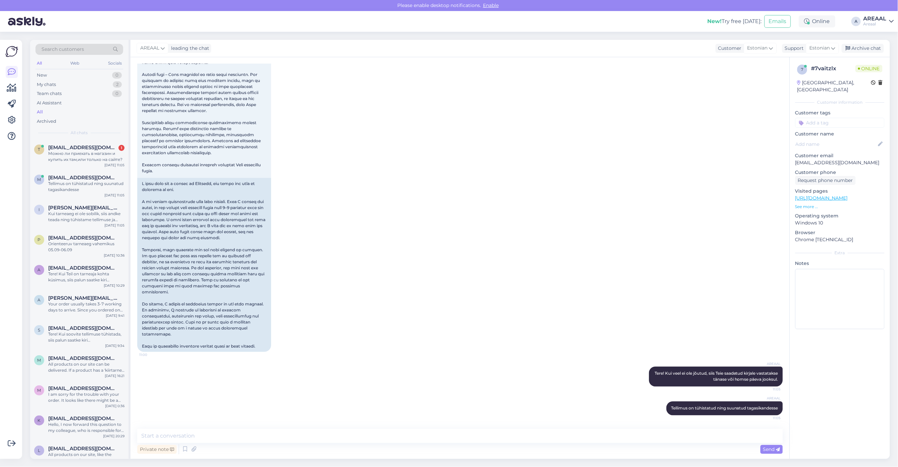
click at [456, 161] on div "11:00" at bounding box center [460, 177] width 646 height 366
click at [86, 158] on div "We are an online store only, so you can buy from us on our website. We don't ha…" at bounding box center [86, 157] width 76 height 12
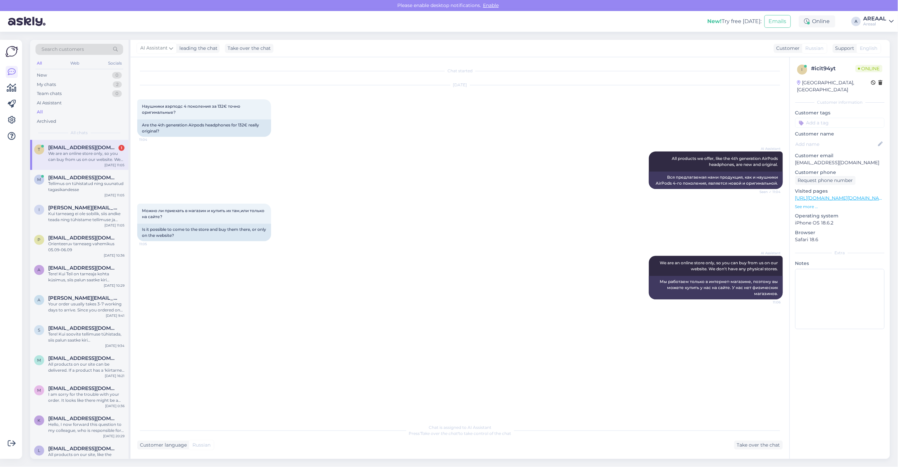
click at [367, 118] on div "Sep 1 2025 Наушники аэрподс 4 поколения за 132€ точно оригинальные? 11:04 Are t…" at bounding box center [460, 111] width 646 height 66
drag, startPoint x: 359, startPoint y: 129, endPoint x: 306, endPoint y: 142, distance: 54.3
click at [359, 130] on div "Sep 1 2025 Наушники аэрподс 4 поколения за 132€ точно оригинальные? 11:04 Are t…" at bounding box center [460, 111] width 646 height 66
click at [89, 182] on div "Tellimus on tühistatud ning suunatud tagasikandesse" at bounding box center [86, 187] width 76 height 12
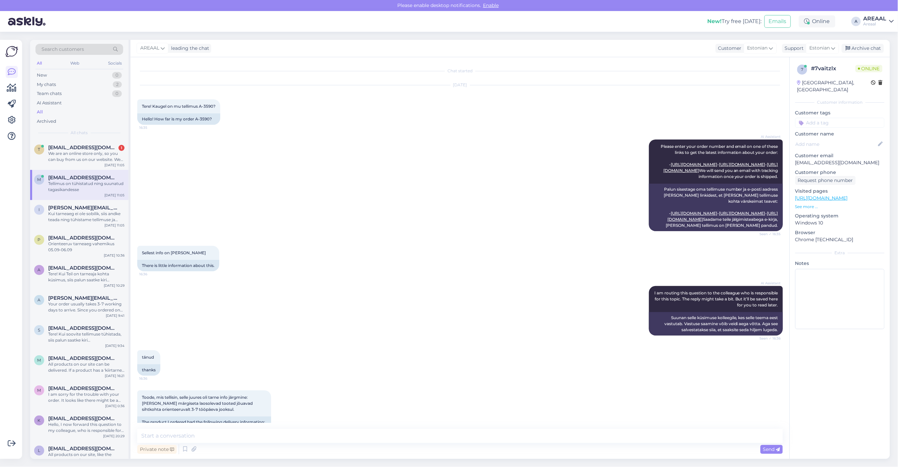
scroll to position [1510, 0]
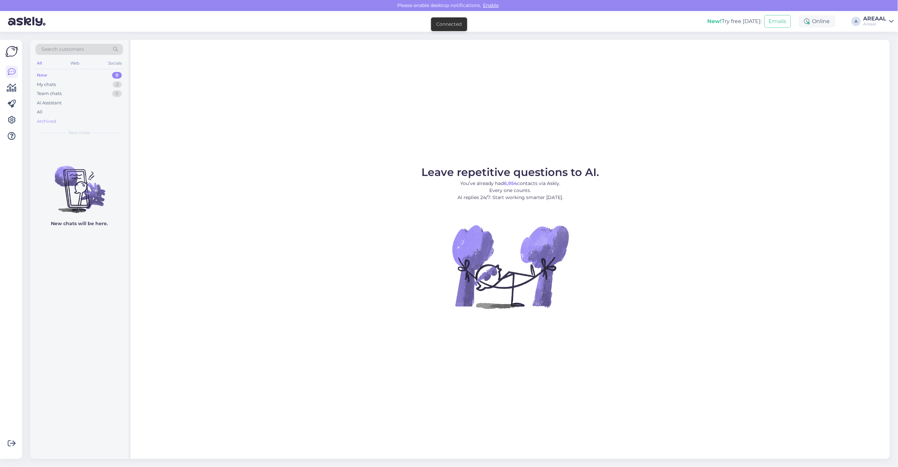
click at [42, 117] on div "Archived" at bounding box center [79, 121] width 88 height 9
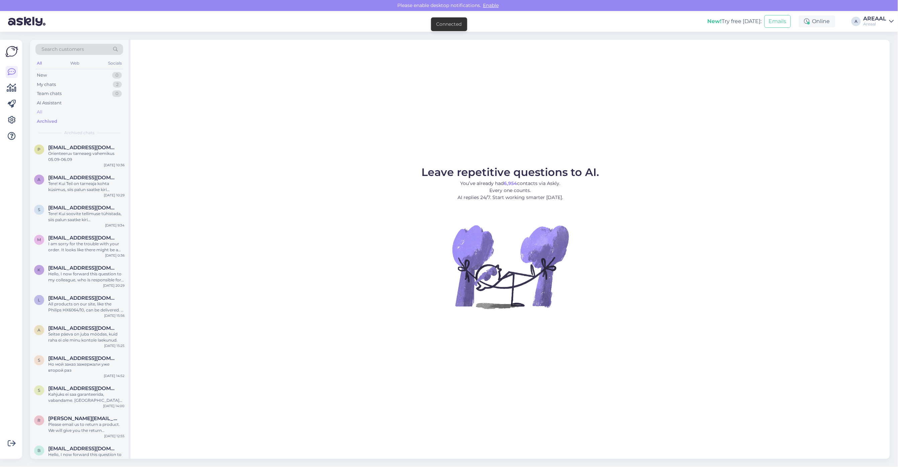
click at [46, 115] on div "All" at bounding box center [79, 111] width 88 height 9
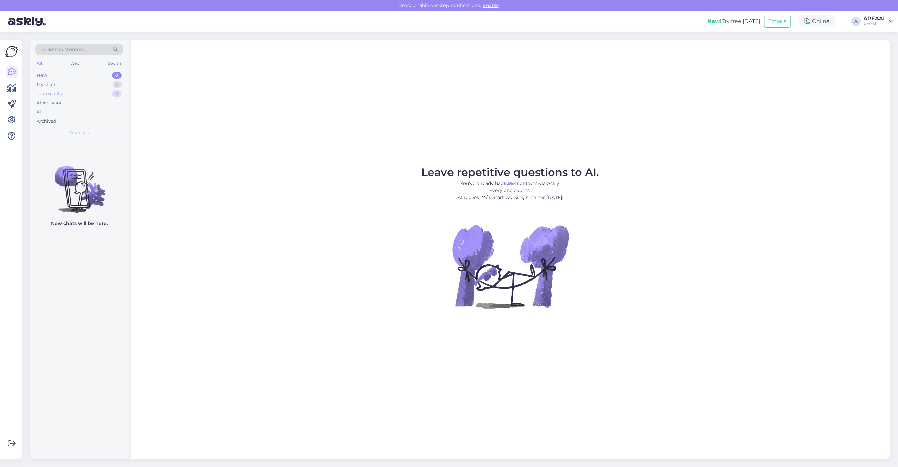
click at [86, 91] on div "Team chats 0" at bounding box center [79, 93] width 88 height 9
click at [92, 85] on div "My chats 2" at bounding box center [79, 84] width 88 height 9
click at [98, 151] on div "Tellimus on tühistatud ning suunatud tagasikandesse" at bounding box center [86, 157] width 76 height 12
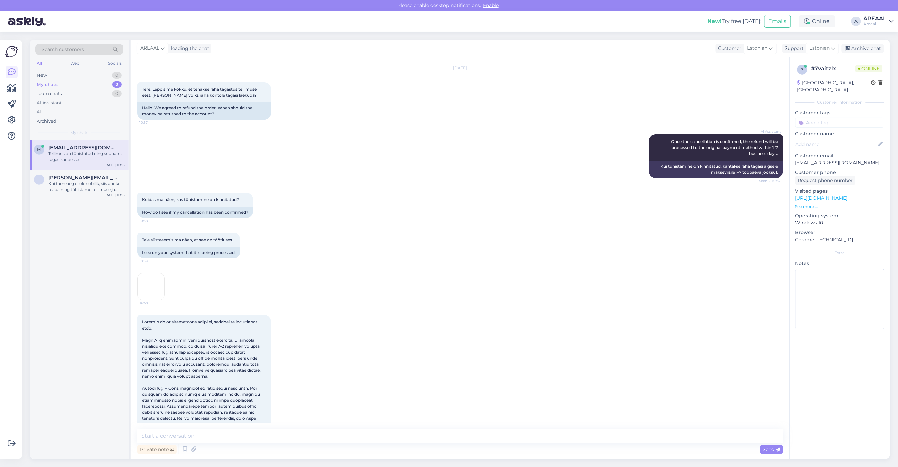
scroll to position [1175, 0]
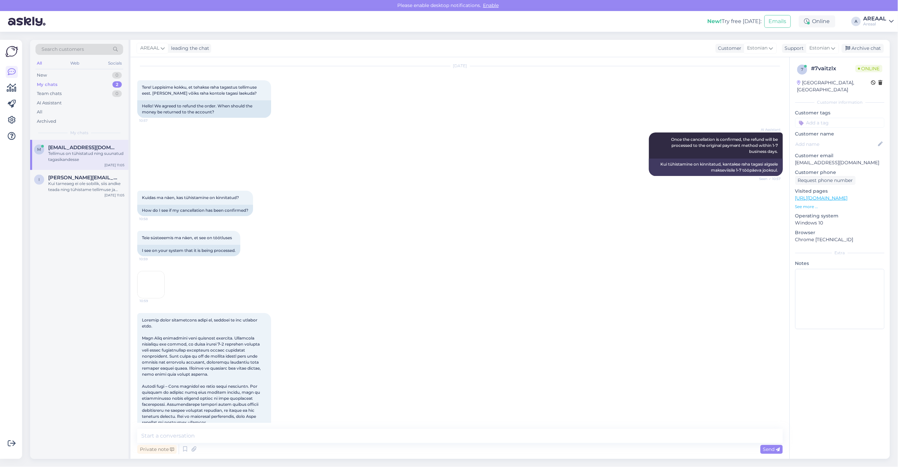
click at [876, 41] on div "AREAAL leading the chat Customer Estonian Support Estonian Archive chat" at bounding box center [511, 48] width 760 height 17
click at [873, 47] on div "Archive chat" at bounding box center [863, 48] width 42 height 9
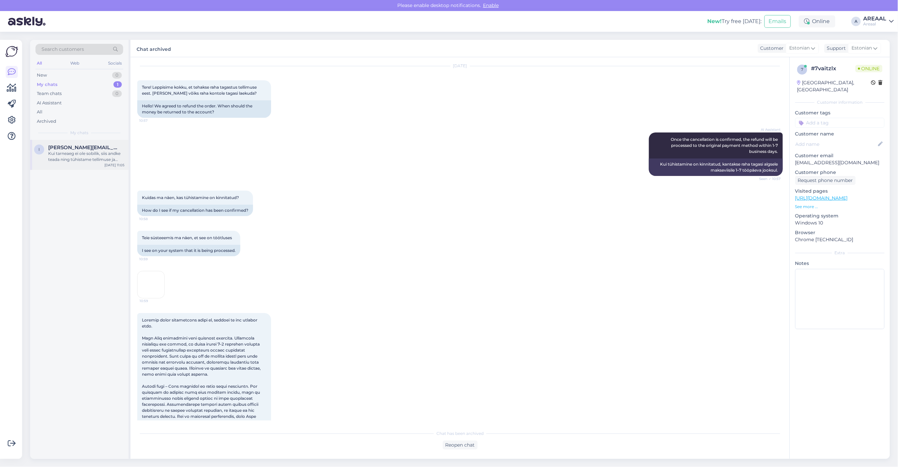
click at [106, 158] on div "Kui tarneaeg ei ole sobilik, siis andke teada ning tühistame tellimuse ja kanna…" at bounding box center [86, 157] width 76 height 12
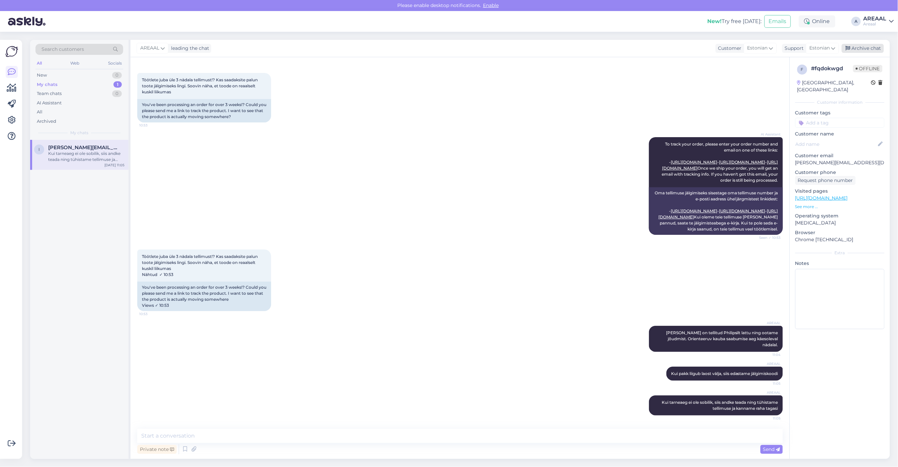
click at [866, 48] on div "Archive chat" at bounding box center [863, 48] width 42 height 9
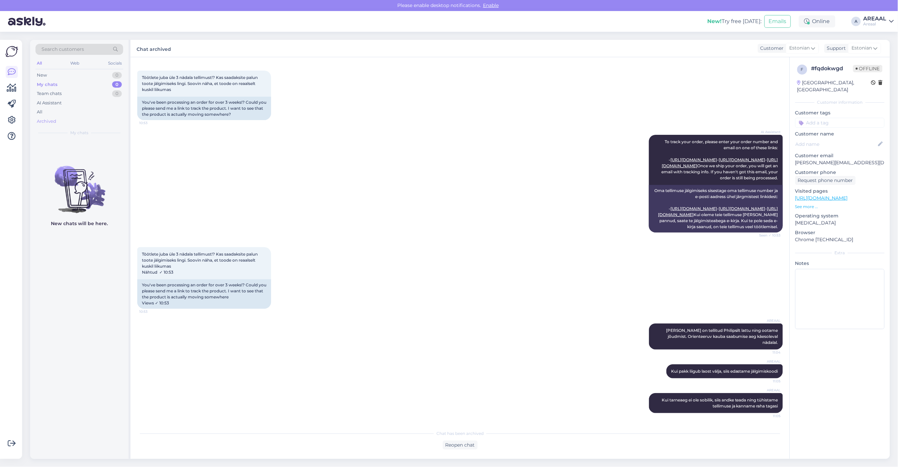
click at [82, 123] on div "Archived" at bounding box center [79, 121] width 88 height 9
click at [80, 119] on div "Archived" at bounding box center [79, 121] width 88 height 9
click at [78, 116] on div "All" at bounding box center [79, 111] width 88 height 9
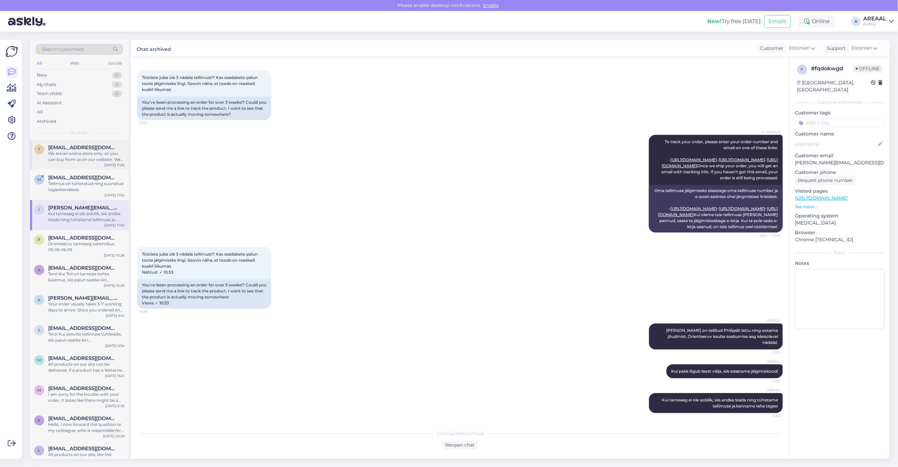
click at [82, 161] on div "We are an online store only, so you can buy from us on our website. We don't ha…" at bounding box center [86, 157] width 76 height 12
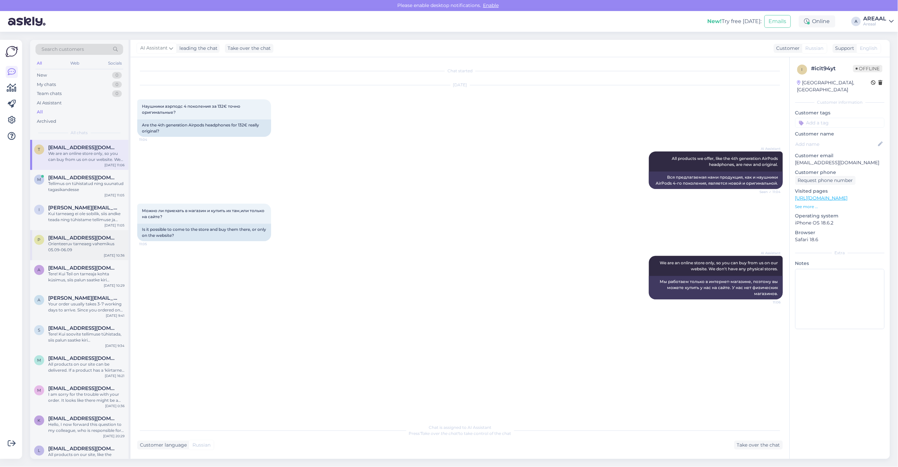
click at [79, 234] on div "p pistsasik@hotmail.com Orienteeruv tarneaeg vahemikus 05.09-06.09 Sep 1 10:36" at bounding box center [79, 245] width 98 height 30
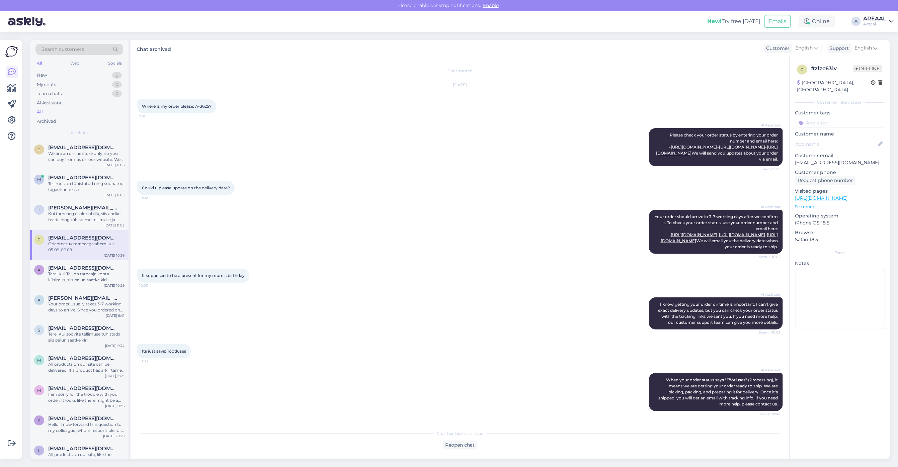
scroll to position [56, 0]
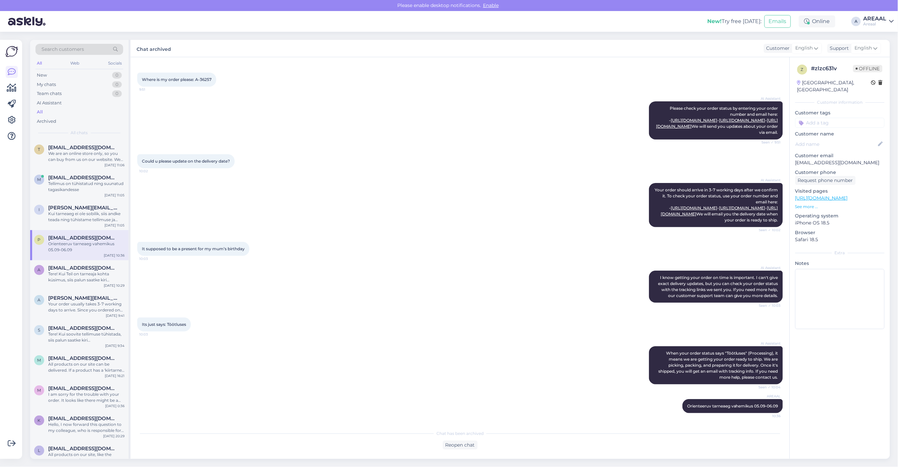
click at [880, 19] on div "AREAAL" at bounding box center [875, 18] width 23 height 5
click at [881, 57] on div "Nish Open" at bounding box center [853, 52] width 82 height 14
click at [878, 51] on button "Open" at bounding box center [879, 52] width 19 height 10
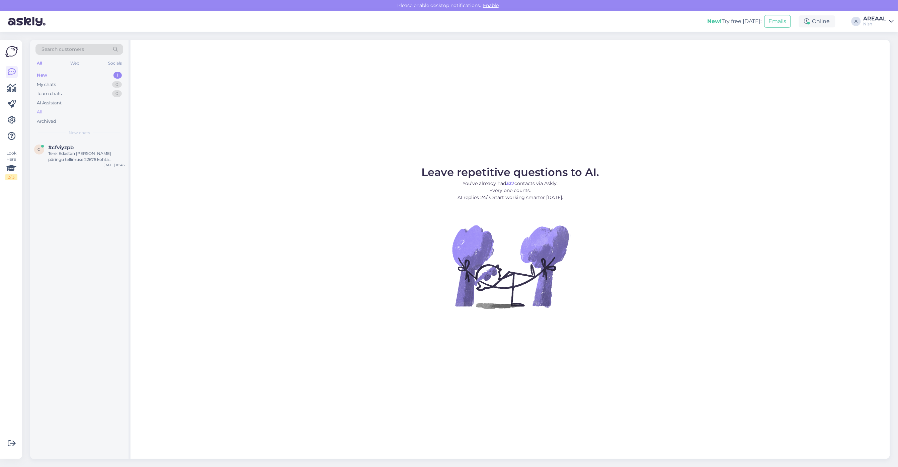
click at [50, 113] on div "All" at bounding box center [79, 111] width 88 height 9
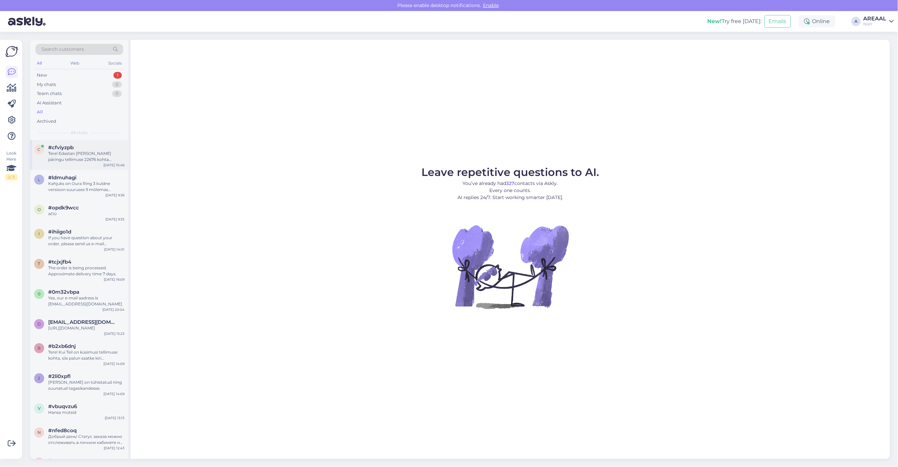
click at [69, 153] on div "Tere! Edastan [PERSON_NAME] päringu tellimuse 22676 kohta kolleegile, kes saab …" at bounding box center [86, 157] width 76 height 12
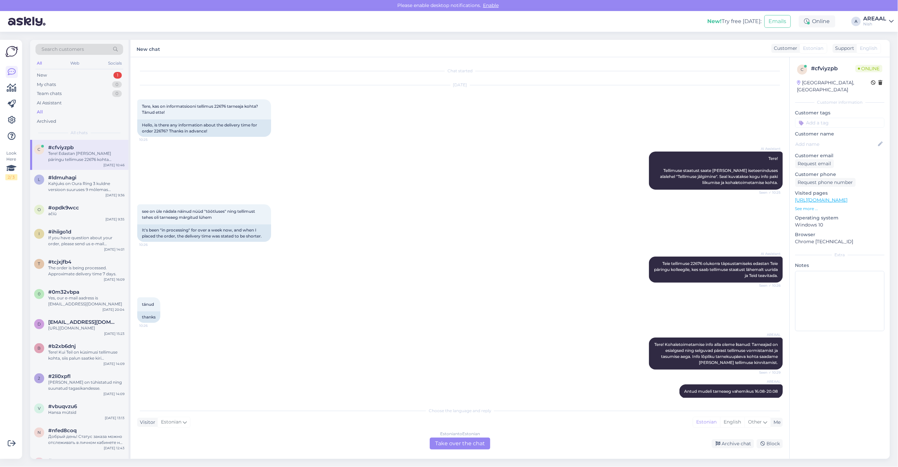
scroll to position [691, 0]
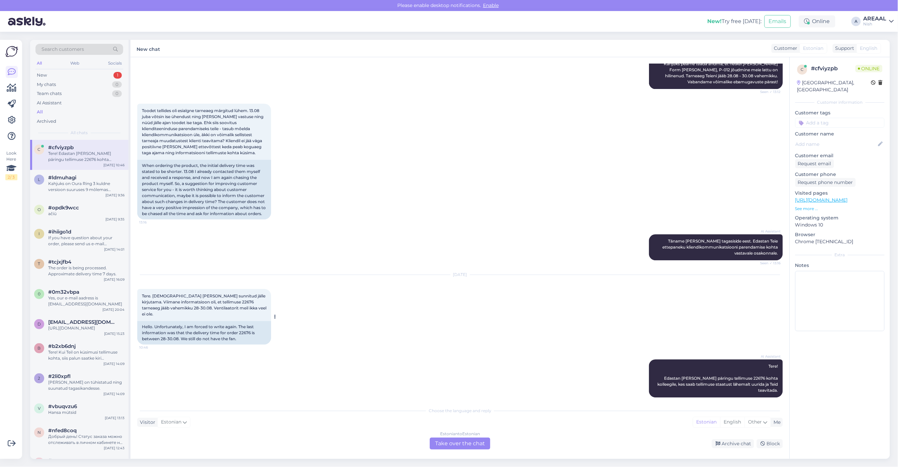
click at [211, 304] on div "Tere. Kahjuks olen sunnitud jälle kirjutama. Viimane informatsioon oli, et tell…" at bounding box center [204, 305] width 134 height 32
click at [209, 308] on span "Tere. [DEMOGRAPHIC_DATA] [PERSON_NAME] sunnitud jälle kirjutama. Viimane inform…" at bounding box center [205, 305] width 126 height 23
copy span "22676"
click at [890, 18] on link "AREAAL Nish" at bounding box center [879, 21] width 30 height 11
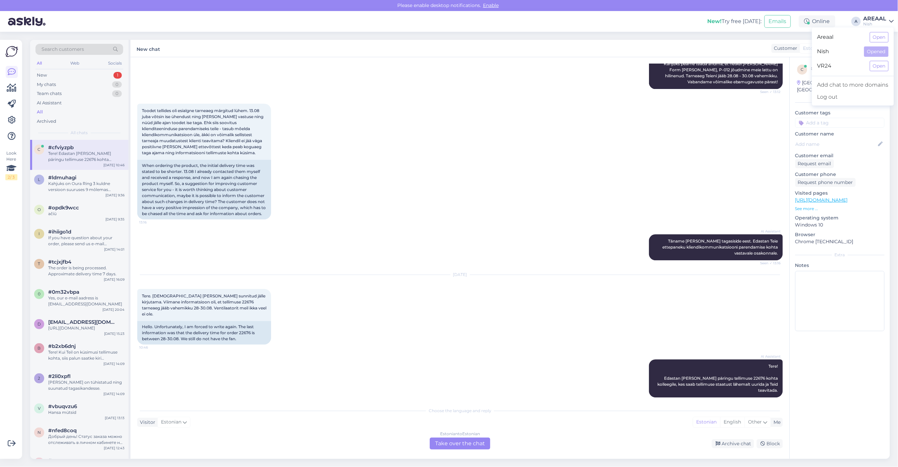
click at [891, 37] on div "Areaal Open" at bounding box center [853, 37] width 82 height 14
click at [887, 37] on button "Open" at bounding box center [879, 37] width 19 height 10
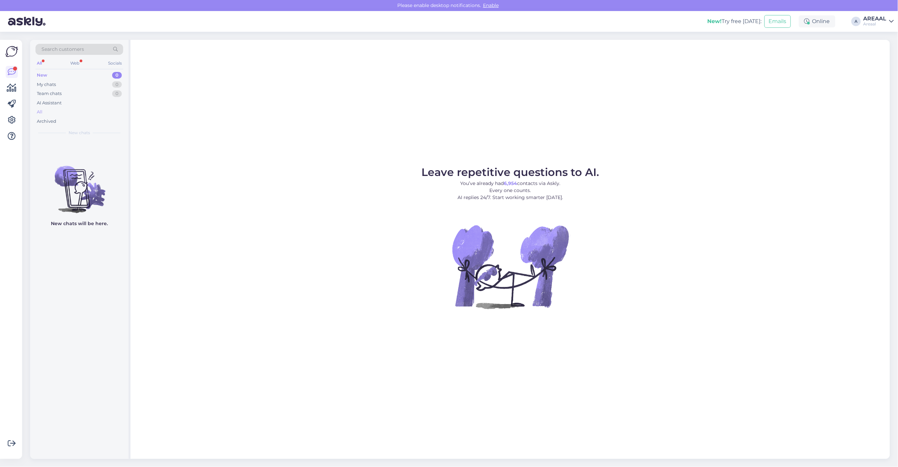
click at [91, 107] on div "All" at bounding box center [79, 111] width 88 height 9
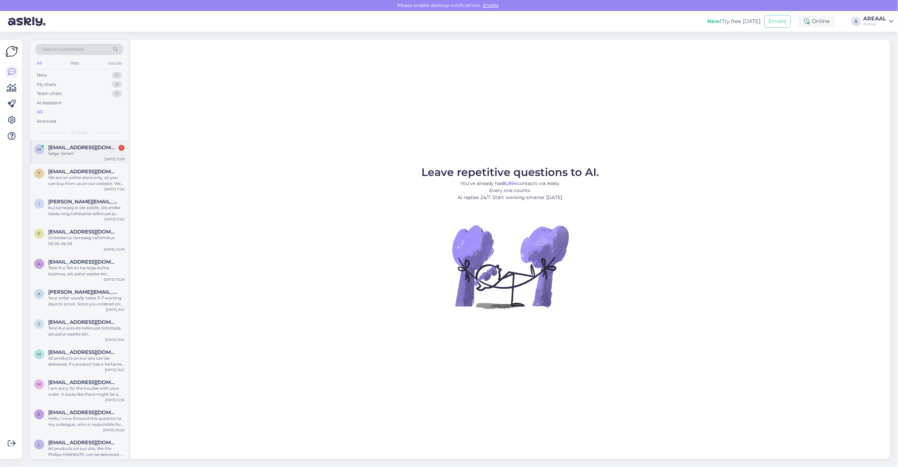
click at [114, 144] on div "m mariliis89.lepist@gmail.com 1 Selge, tänan! Sep 1 11:09" at bounding box center [79, 152] width 98 height 24
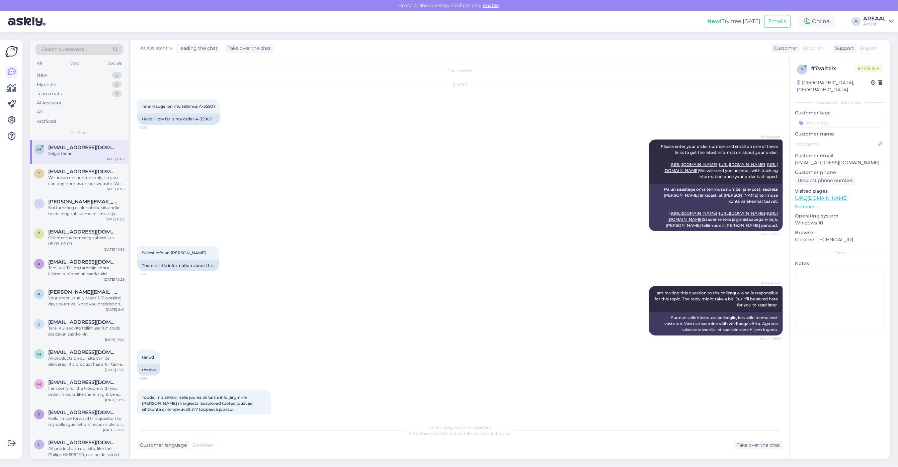
scroll to position [1559, 0]
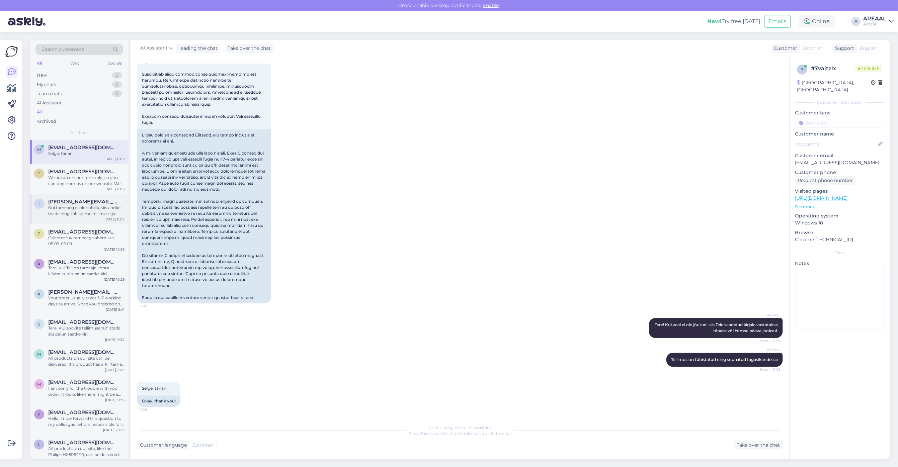
click at [64, 219] on div "i imre.laht@gmail.com Kui tarneaeg ei ole sobilik, siis andke teada ning tühist…" at bounding box center [79, 209] width 98 height 30
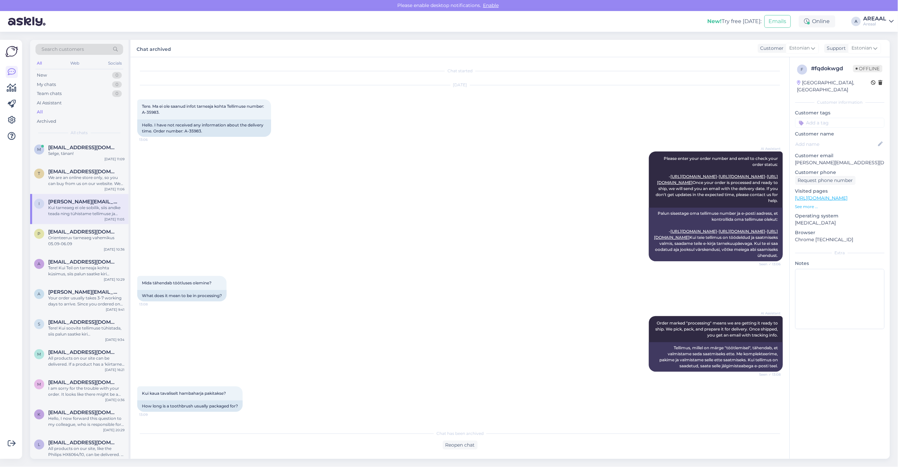
scroll to position [1328, 0]
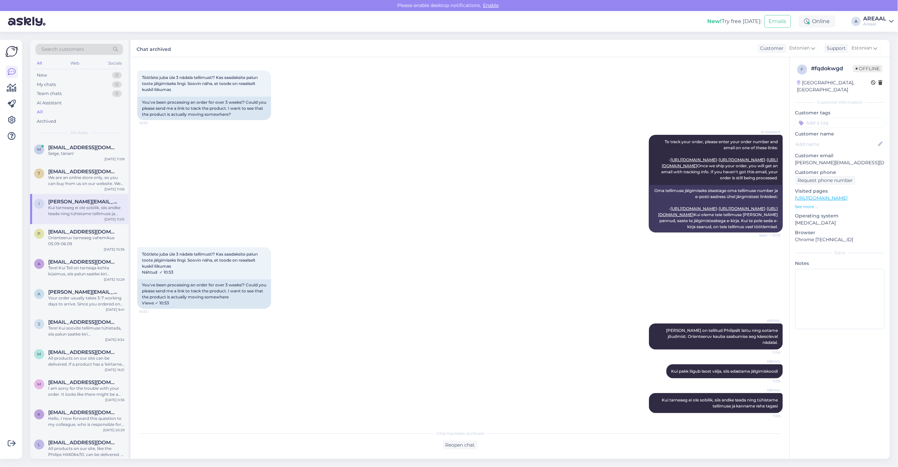
click at [894, 19] on icon at bounding box center [891, 21] width 5 height 5
click at [888, 46] on div "Nish Open" at bounding box center [853, 52] width 82 height 14
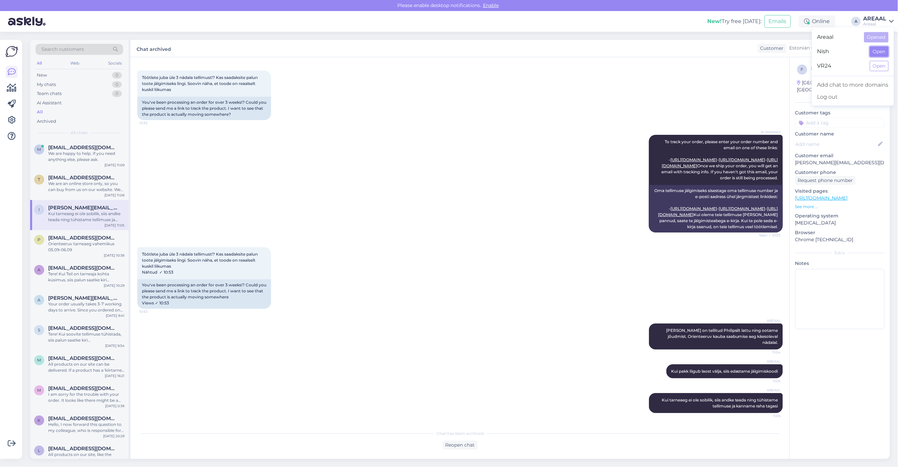
click at [888, 47] on button "Open" at bounding box center [879, 52] width 19 height 10
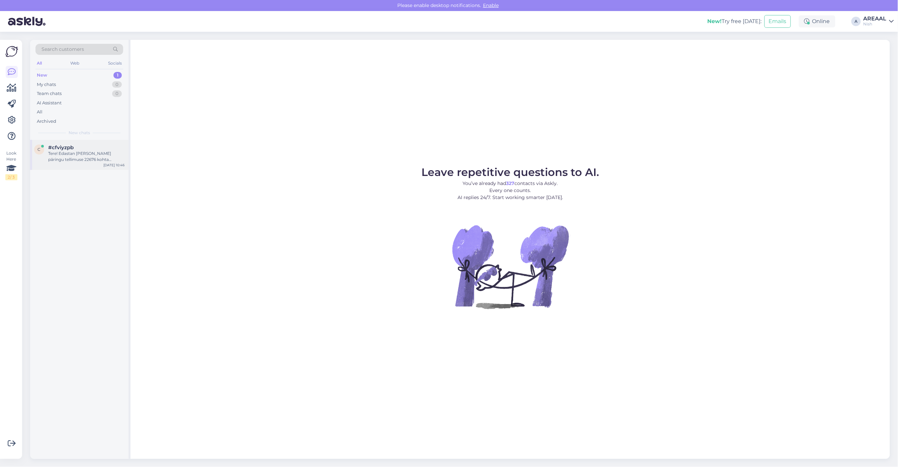
click at [88, 158] on div "Tere! Edastan [PERSON_NAME] päringu tellimuse 22676 kohta kolleegile, kes saab …" at bounding box center [86, 157] width 76 height 12
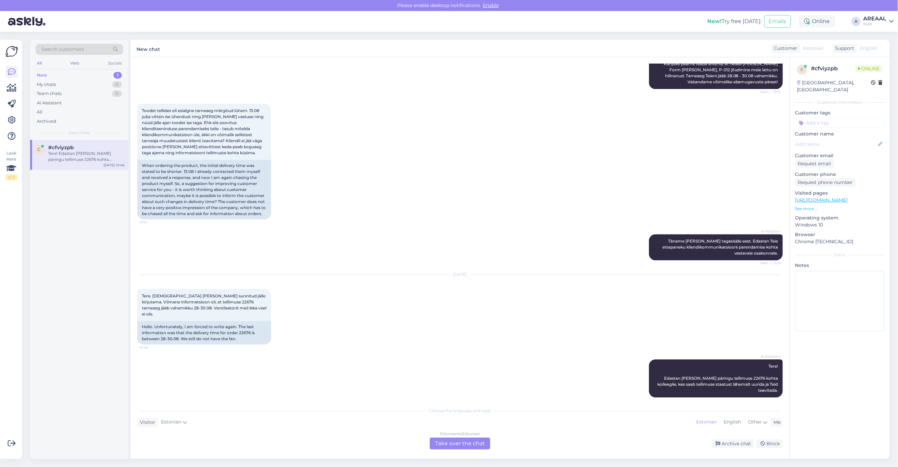
click at [466, 443] on div "Estonian to Estonian Take over the chat" at bounding box center [460, 444] width 61 height 12
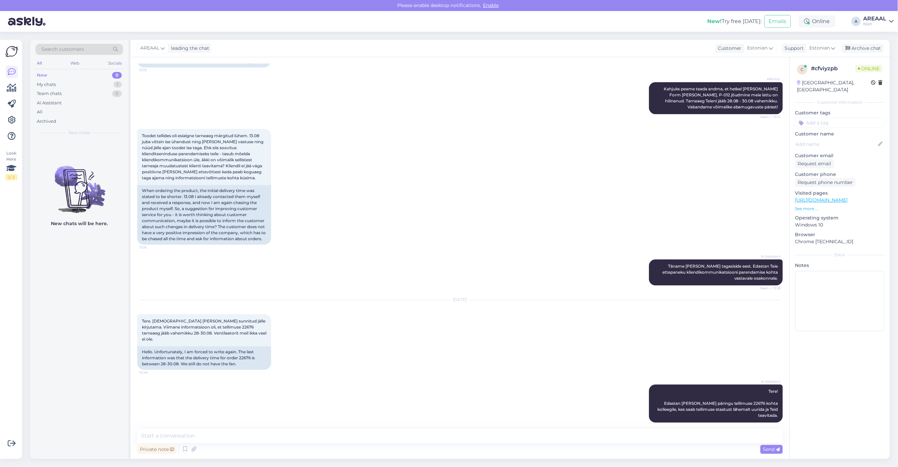
click at [466, 443] on div "Private note Send" at bounding box center [460, 449] width 646 height 13
click at [473, 433] on textarea at bounding box center [460, 436] width 646 height 14
type textarea "Kahjuks ei ole antud mudel endiselt jõudnud lattu, vabandame."
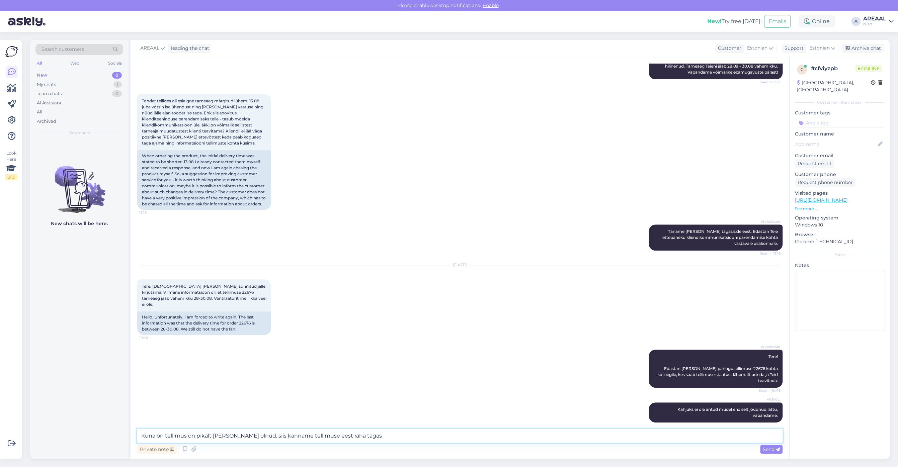
type textarea "Kuna on tellimus on pikalt [PERSON_NAME] olnud, siis kanname tellimuse eest rah…"
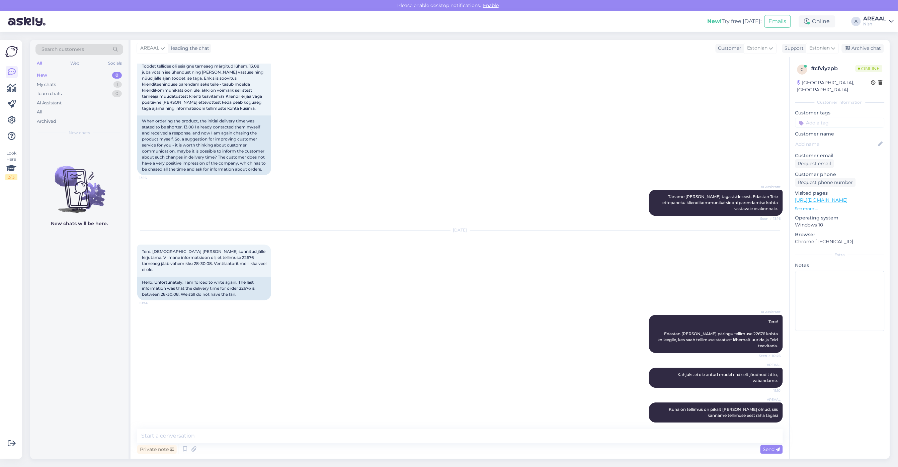
drag, startPoint x: 873, startPoint y: 21, endPoint x: 875, endPoint y: 26, distance: 5.4
click at [873, 21] on div "AREAAL" at bounding box center [875, 18] width 23 height 5
click at [877, 33] on button "Open" at bounding box center [879, 37] width 19 height 10
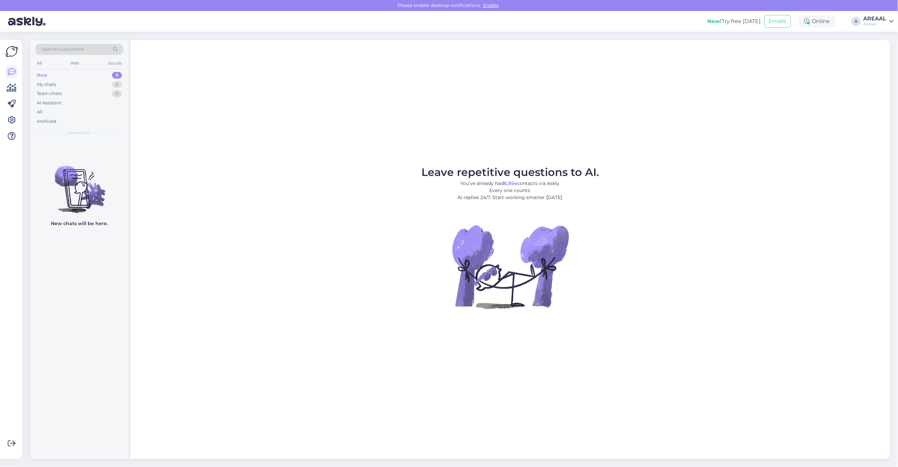
click at [717, 74] on div "Leave repetitive questions to AI. You’ve already had 6,954 contacts via Askly. …" at bounding box center [511, 249] width 760 height 419
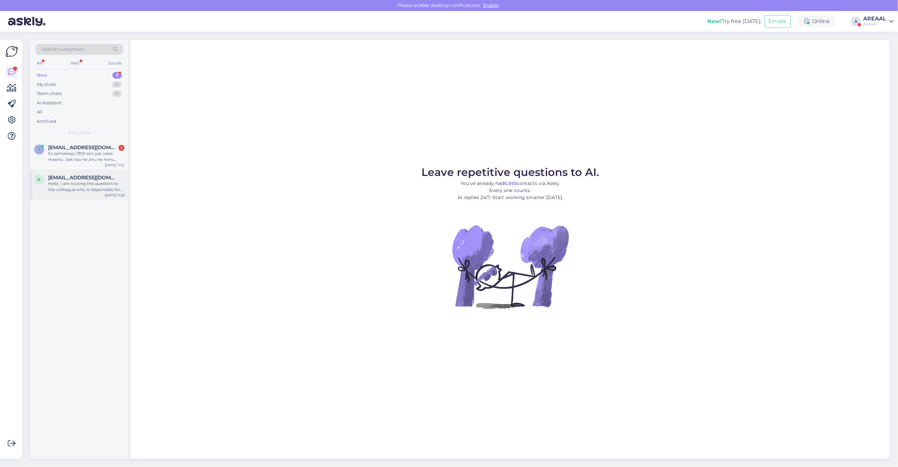
click at [96, 193] on div "a [EMAIL_ADDRESS][DOMAIN_NAME] Hello, I am routing this question to the colleag…" at bounding box center [79, 185] width 98 height 30
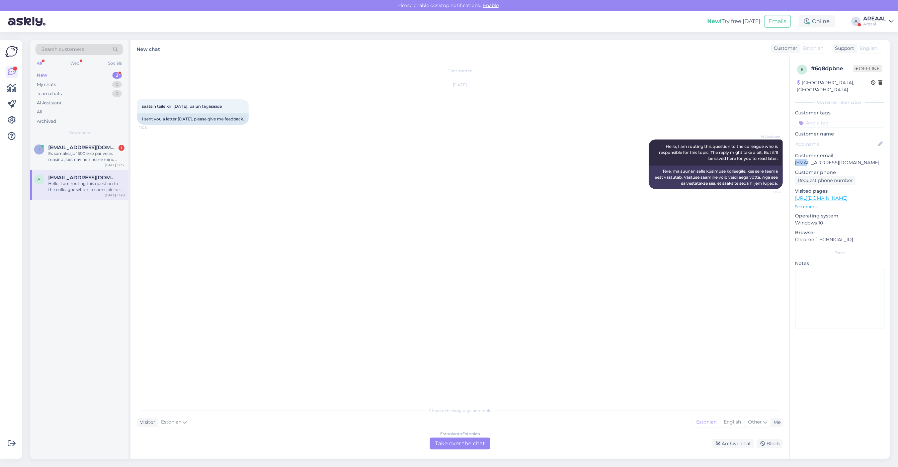
drag, startPoint x: 844, startPoint y: 151, endPoint x: 814, endPoint y: 157, distance: 30.1
click at [806, 156] on div "Customer email [EMAIL_ADDRESS][DOMAIN_NAME]" at bounding box center [839, 159] width 89 height 14
click at [814, 159] on p "[EMAIL_ADDRESS][DOMAIN_NAME]" at bounding box center [839, 162] width 89 height 7
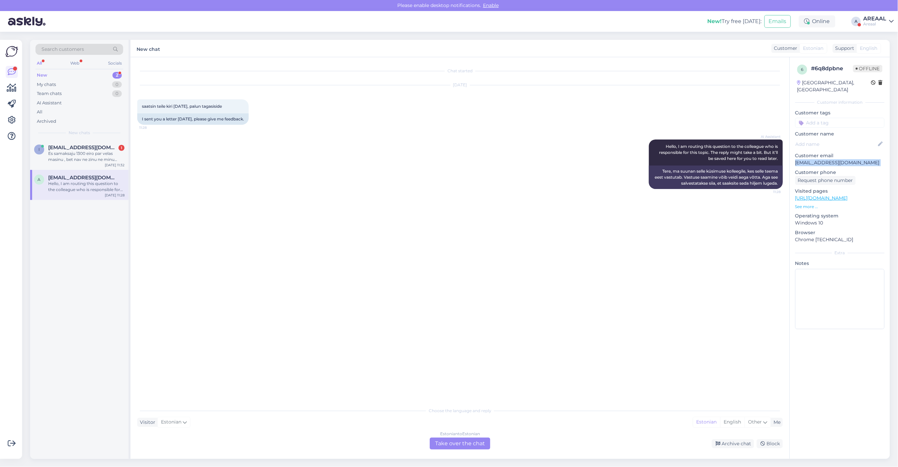
copy p "[EMAIL_ADDRESS][DOMAIN_NAME]"
click at [466, 442] on div "Estonian to Estonian Take over the chat" at bounding box center [460, 444] width 61 height 12
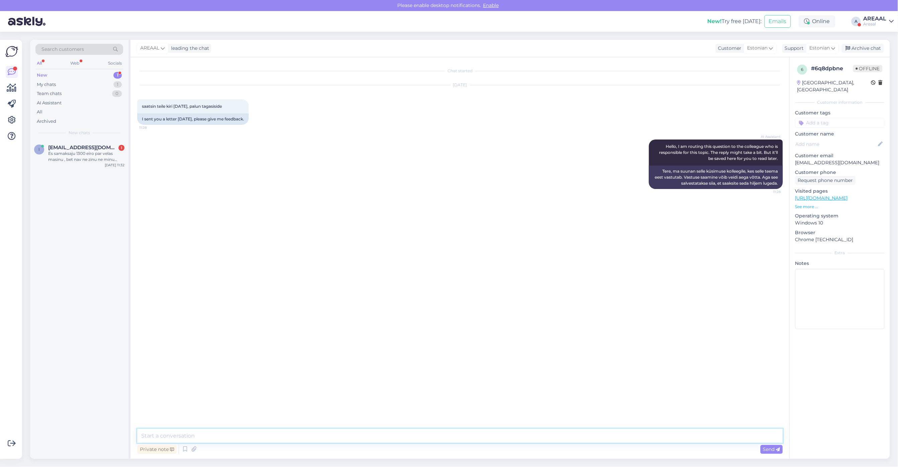
click at [466, 439] on textarea at bounding box center [460, 436] width 646 height 14
type textarea "Tere! Teie saadetud kirjale vastatakse tänase või homse päeva jooksul."
click at [114, 150] on div "[EMAIL_ADDRESS][DOMAIN_NAME] 1" at bounding box center [86, 148] width 76 height 6
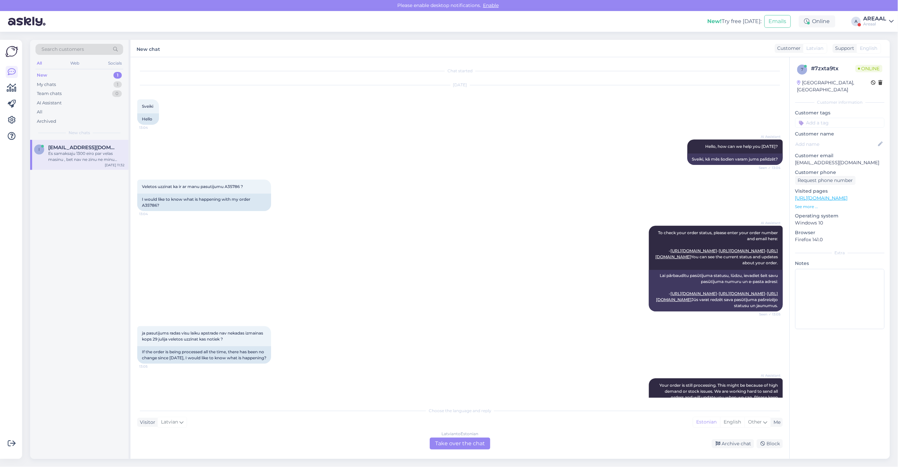
scroll to position [1273, 0]
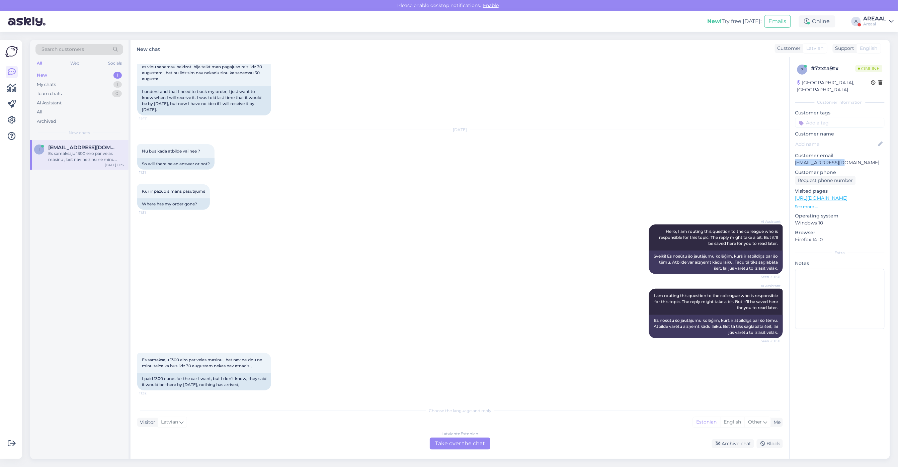
drag, startPoint x: 846, startPoint y: 152, endPoint x: 844, endPoint y: 154, distance: 3.8
click at [840, 154] on div "Customer email [EMAIL_ADDRESS][DOMAIN_NAME]" at bounding box center [839, 159] width 89 height 14
copy div "[EMAIL_ADDRESS][DOMAIN_NAME]"
click at [468, 440] on div "[DEMOGRAPHIC_DATA] to Estonian Take over the chat" at bounding box center [460, 444] width 61 height 12
click at [439, 435] on div "Choose the language and reply Visitor Latvian Me Estonian English Other Latvian…" at bounding box center [460, 427] width 646 height 46
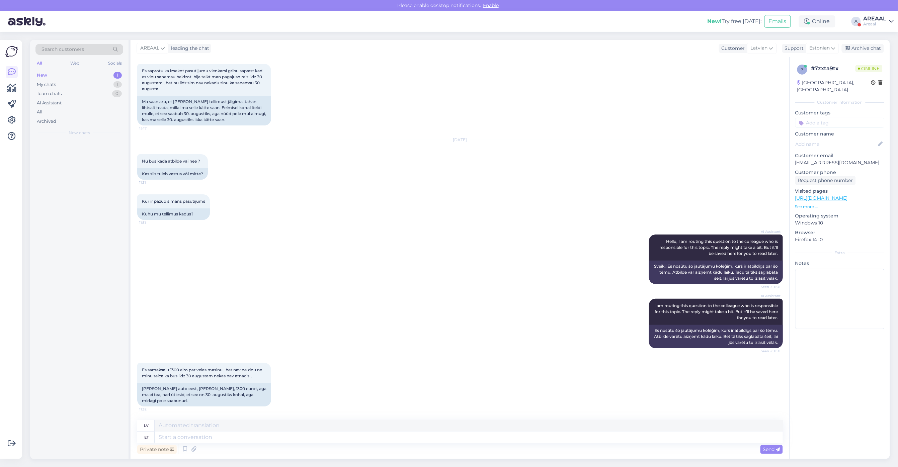
scroll to position [1251, 0]
click at [438, 440] on textarea at bounding box center [469, 437] width 628 height 11
click at [439, 435] on textarea at bounding box center [469, 437] width 628 height 11
type textarea "[PERSON_NAME]"
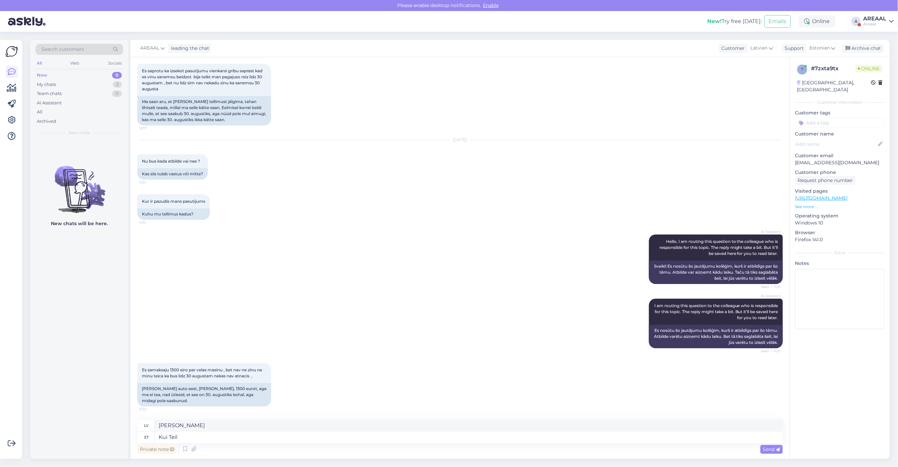
type textarea "Kui Teil o"
type textarea "Ja jūs"
type textarea "Kui Teil on tar"
type textarea "[PERSON_NAME] ir"
type textarea "Kui Teil on tarneaja"
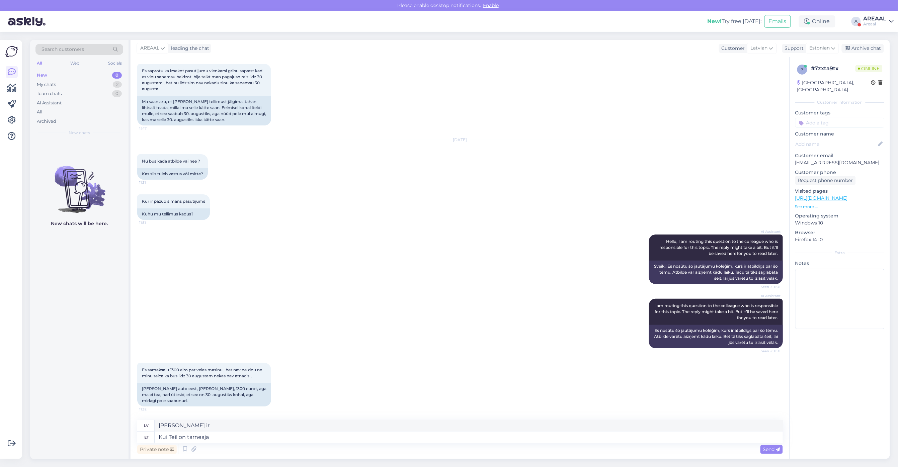
type textarea "[PERSON_NAME] ir piegādes laiks"
type textarea "Kui Teil on tarneaja kohta küsi"
type textarea "[PERSON_NAME] ir kādi jautājumi par piegādes laiku"
type textarea "Kui Teil on tarneaja kohta küsimus, siis"
type textarea "[PERSON_NAME] ir kādi jautājumi par piegādes laiku,"
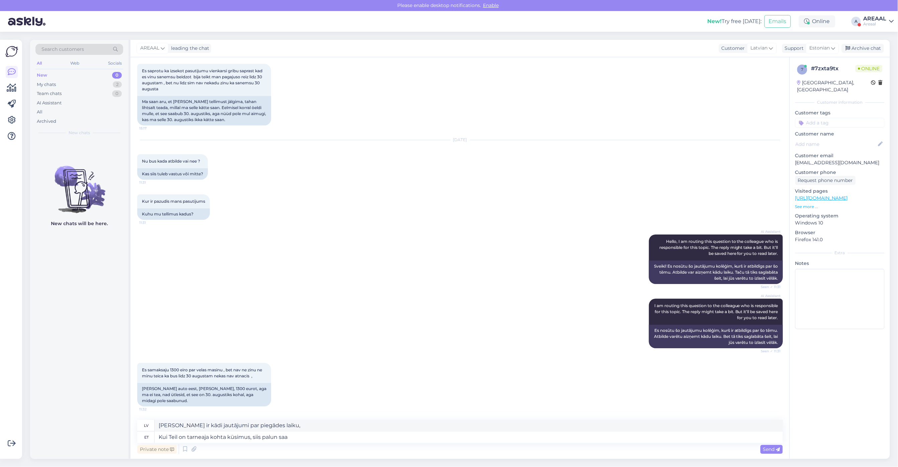
type textarea "Kui Teil on tarneaja kohta küsimus, siis palun saat"
type textarea "[PERSON_NAME] ir kādi jautājumi par piegādes laiku, lūdzu,"
type textarea "Kui Teil on tarneaja kohta küsimus, siis palun saatke ki"
type textarea "[PERSON_NAME] ir kādi jautājumi par piegādes laiku, lūdzu, sūtiet"
type textarea "Kui Teil on tarneaja kohta küsimus, siis palun saatke kir i"
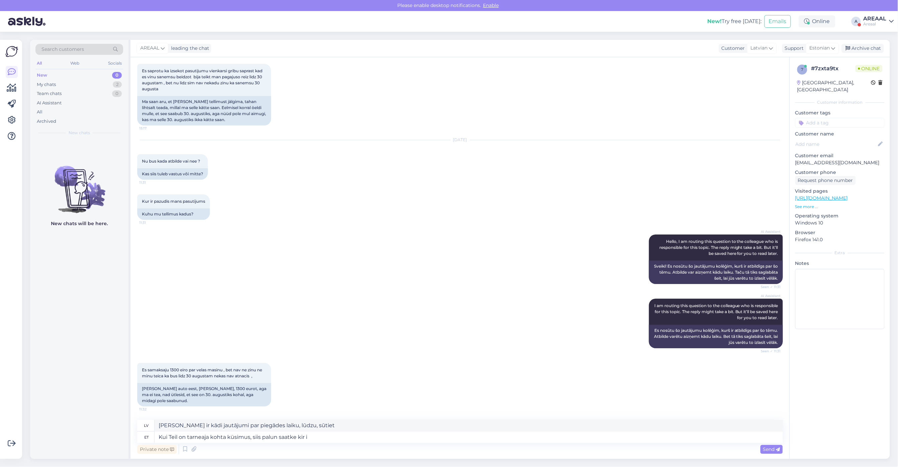
type textarea "[PERSON_NAME] ir kādi jautājumi par piegādes laiku, lūdzu, rakstiet ziņu."
type textarea "Kui Teil on tarneaja kohta küsimus, siis palun saatke kiri info"
type textarea "[PERSON_NAME] ir kādi jautājumi par piegādes laiku, lūdzu, rakstiet e-pastu."
type textarea "Kui Teil on tarneaja kohta küsimus, siis palun saatke kiri [EMAIL_ADDRESS][DOMA…"
type textarea "[PERSON_NAME] ir kādi jautājumi par piegādes laiku, lūdzu, rakstiet [EMAIL_ADDR…"
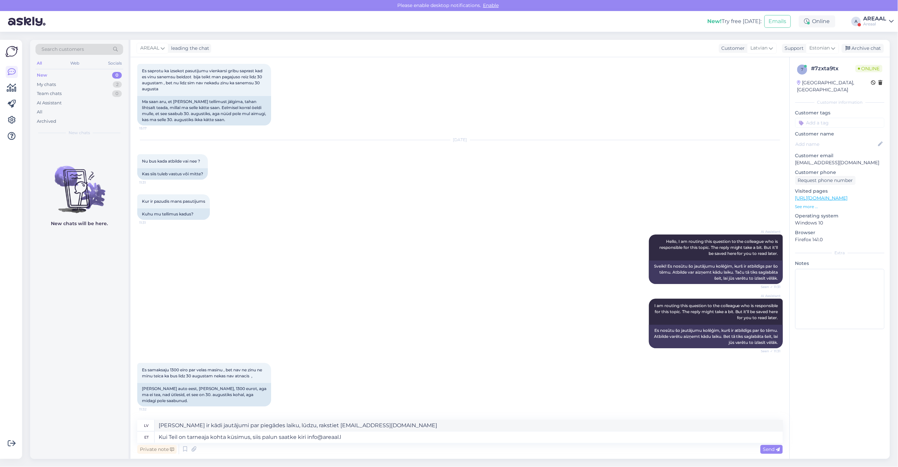
type textarea "Kui Teil on tarneaja kohta küsimus, siis palun saatke kiri [EMAIL_ADDRESS][DOMA…"
type textarea "[PERSON_NAME] ir kādi jautājumi par piegādes laikiem, lūdzu, rakstiet [EMAIL_AD…"
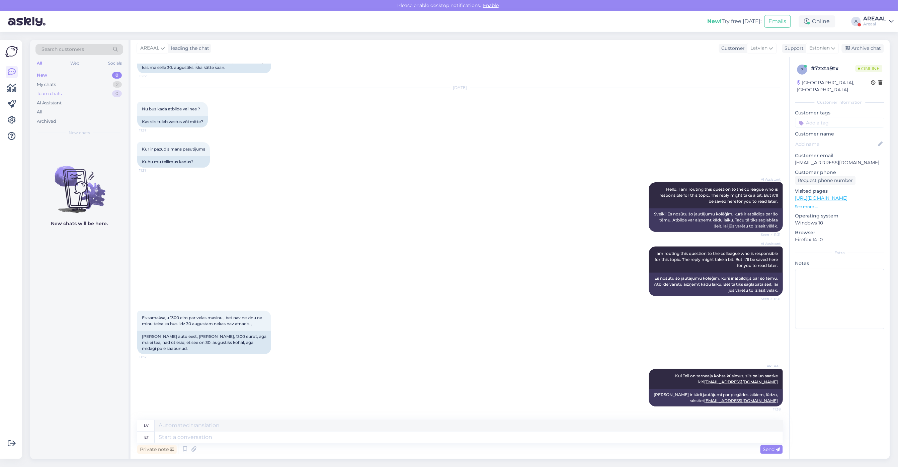
click at [109, 91] on div "Team chats 0" at bounding box center [79, 93] width 88 height 9
click at [109, 86] on div "My chats 2" at bounding box center [79, 84] width 88 height 9
click at [85, 176] on span "[EMAIL_ADDRESS][DOMAIN_NAME]" at bounding box center [83, 178] width 70 height 6
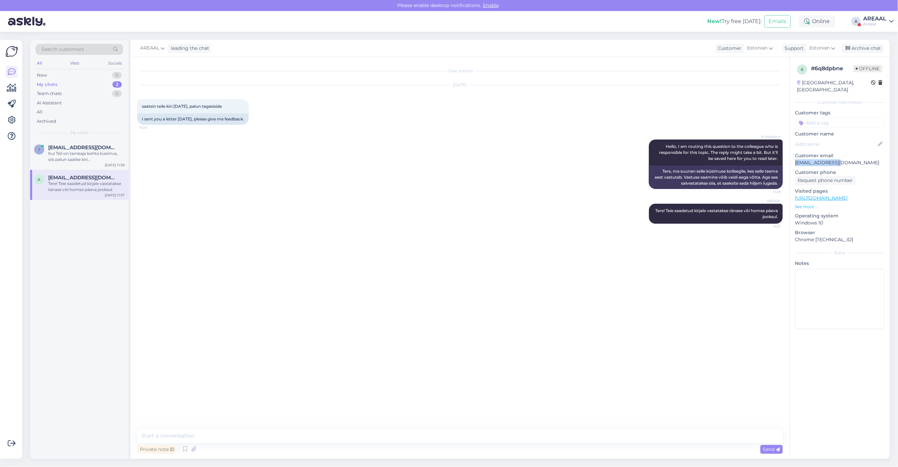
drag, startPoint x: 809, startPoint y: 156, endPoint x: 792, endPoint y: 156, distance: 16.7
click at [792, 156] on div "6 # 6q8dpbne Offline [GEOGRAPHIC_DATA], [GEOGRAPHIC_DATA] Customer information …" at bounding box center [840, 198] width 100 height 282
copy p "[EMAIL_ADDRESS][DOMAIN_NAME]"
click at [860, 25] on div at bounding box center [859, 24] width 3 height 3
click at [866, 22] on div "Areaal" at bounding box center [875, 23] width 23 height 5
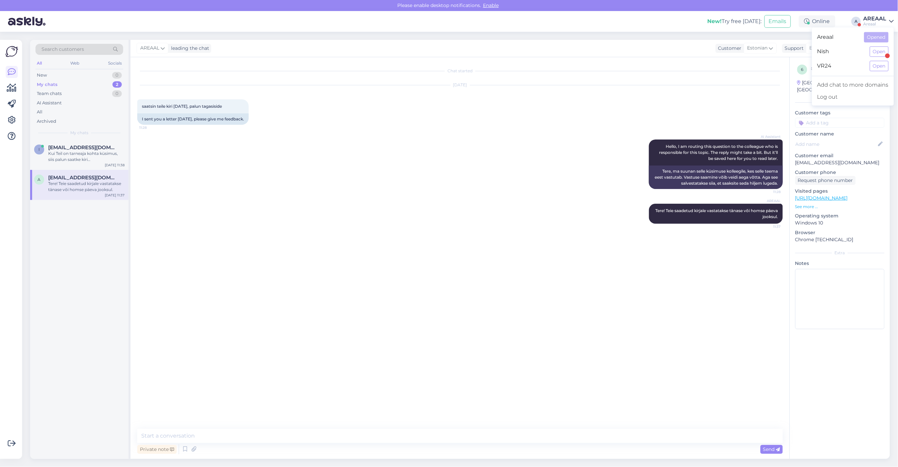
click at [870, 24] on div "Areaal" at bounding box center [875, 23] width 23 height 5
click at [357, 149] on div "AI Assistant Hello, I am routing this question to the colleague who is responsi…" at bounding box center [460, 164] width 646 height 64
click at [92, 177] on div "[EMAIL_ADDRESS][DOMAIN_NAME]" at bounding box center [86, 178] width 76 height 6
click at [593, 158] on div "AI Assistant Hello, I am routing this question to the colleague who is responsi…" at bounding box center [460, 164] width 646 height 64
click at [882, 46] on div "Archive chat" at bounding box center [863, 48] width 42 height 9
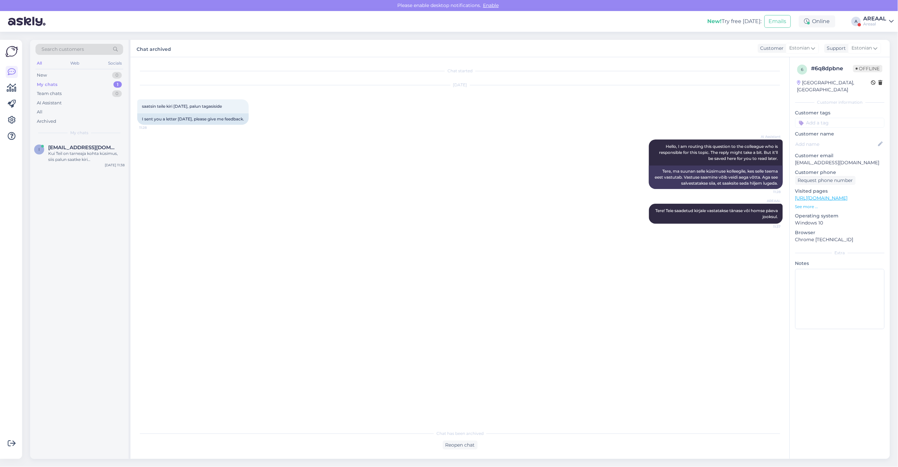
click at [54, 173] on div "i ints2005@inbox.lv Kui Teil on tarneaja kohta küsimus, siis palun saatke kiri …" at bounding box center [79, 299] width 98 height 319
click at [79, 158] on div "Kui Teil on tarneaja kohta küsimus, siis palun saatke kiri [EMAIL_ADDRESS][DOMA…" at bounding box center [86, 157] width 76 height 12
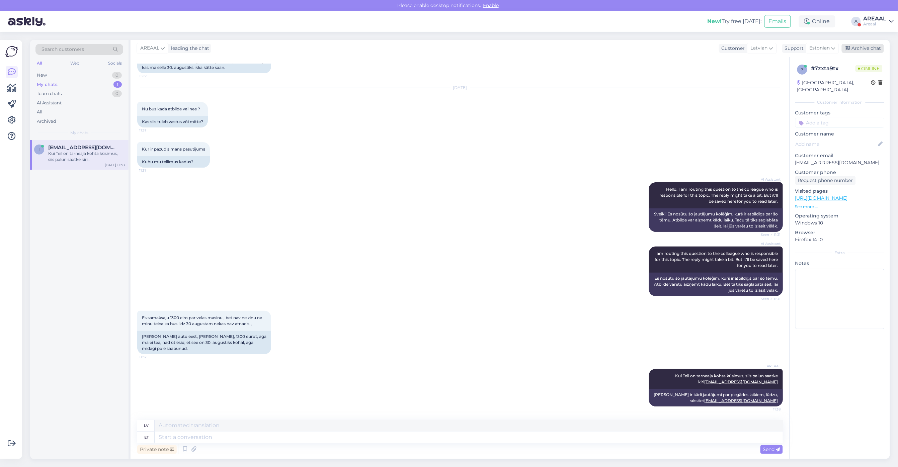
click at [877, 44] on div "Archive chat" at bounding box center [863, 48] width 42 height 9
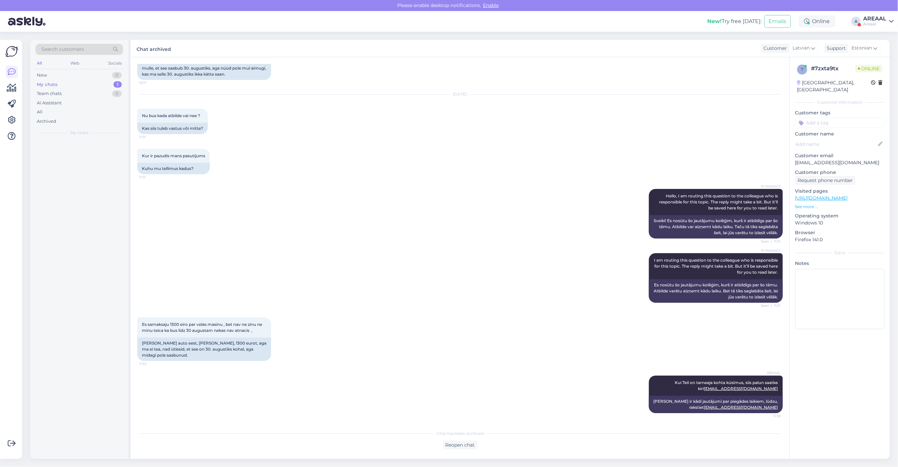
scroll to position [1297, 0]
click at [57, 110] on div "All" at bounding box center [79, 111] width 88 height 9
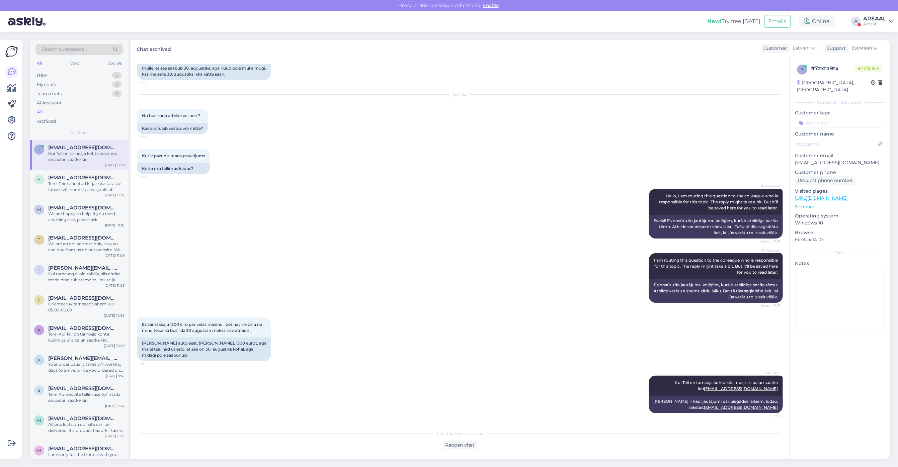
click at [864, 15] on div "New! Try free today: Emails Online A AREAAL Areaal Areaal Opened Nish Open VR24…" at bounding box center [449, 21] width 898 height 21
click at [866, 24] on div "Areaal" at bounding box center [875, 23] width 23 height 5
click at [872, 45] on div "Nish Open" at bounding box center [853, 52] width 82 height 14
click at [877, 52] on button "Open" at bounding box center [879, 52] width 19 height 10
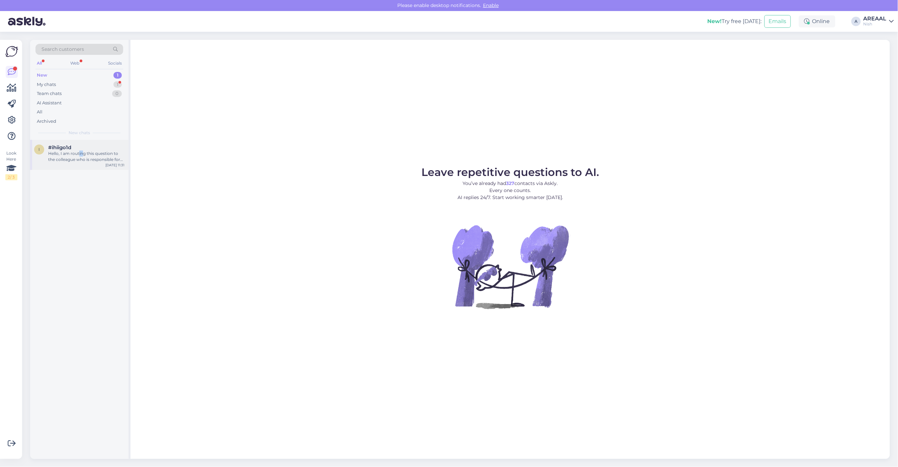
click at [78, 151] on div "Hello, I am routing this question to the colleague who is responsible for this …" at bounding box center [86, 157] width 76 height 12
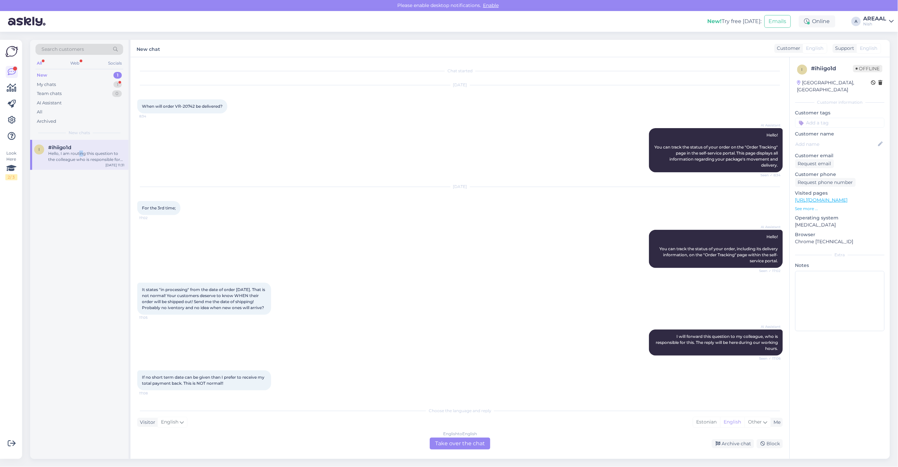
scroll to position [670, 0]
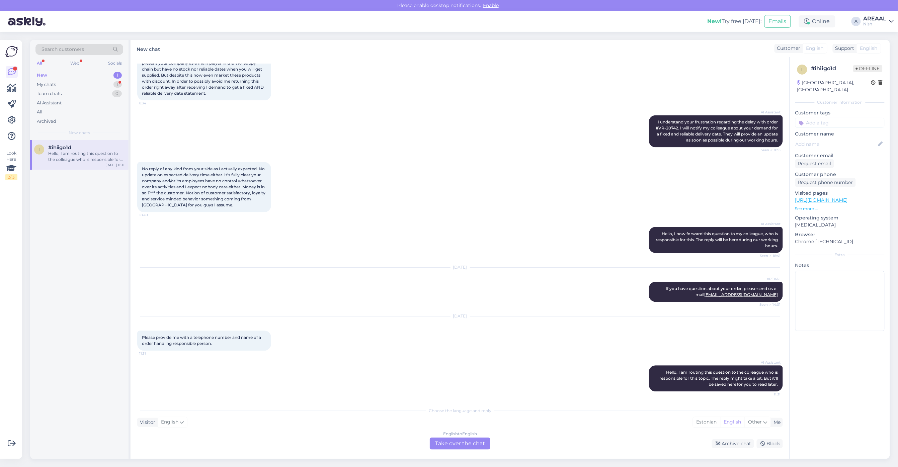
drag, startPoint x: 443, startPoint y: 222, endPoint x: 441, endPoint y: 228, distance: 6.3
click at [441, 226] on div "AI Assistant Hello, I now forward this question to my colleague, who is respons…" at bounding box center [460, 240] width 646 height 41
click at [470, 444] on div "English to English Take over the chat" at bounding box center [460, 444] width 61 height 12
click at [467, 440] on div "English to English Take over the chat" at bounding box center [460, 444] width 61 height 12
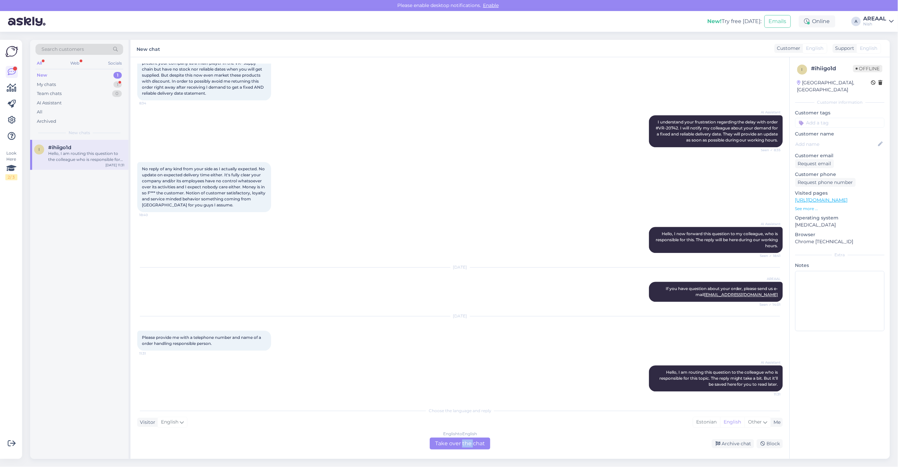
scroll to position [645, 0]
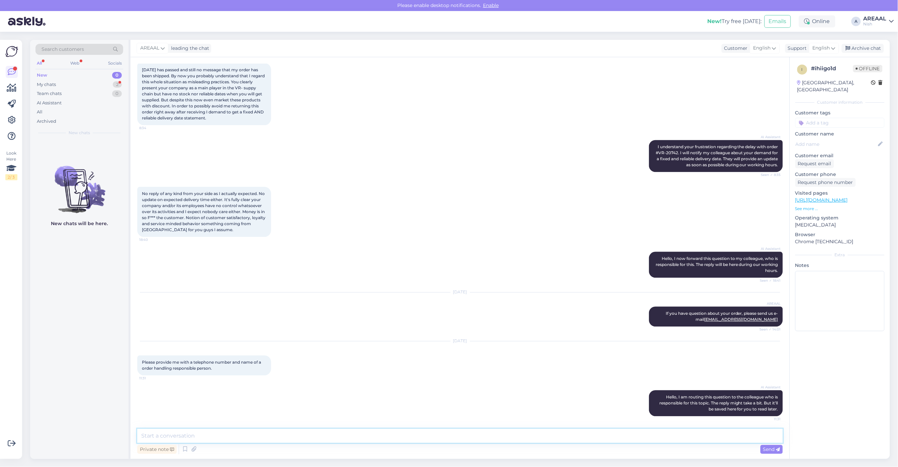
click at [466, 442] on textarea at bounding box center [460, 436] width 646 height 14
drag, startPoint x: 243, startPoint y: 439, endPoint x: 161, endPoint y: 441, distance: 82.7
click at [159, 441] on textarea "Hello! We don't have phone customer service since January 2025." at bounding box center [460, 436] width 646 height 14
type textarea "Hello! Our phone customer service is closed since January 2025."
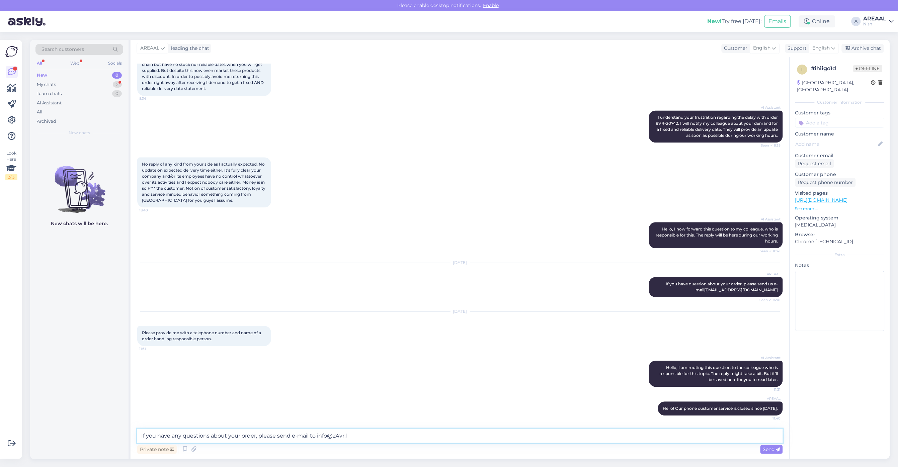
type textarea "If you have any questions about your order, please send e-mail to info@24vr.lt"
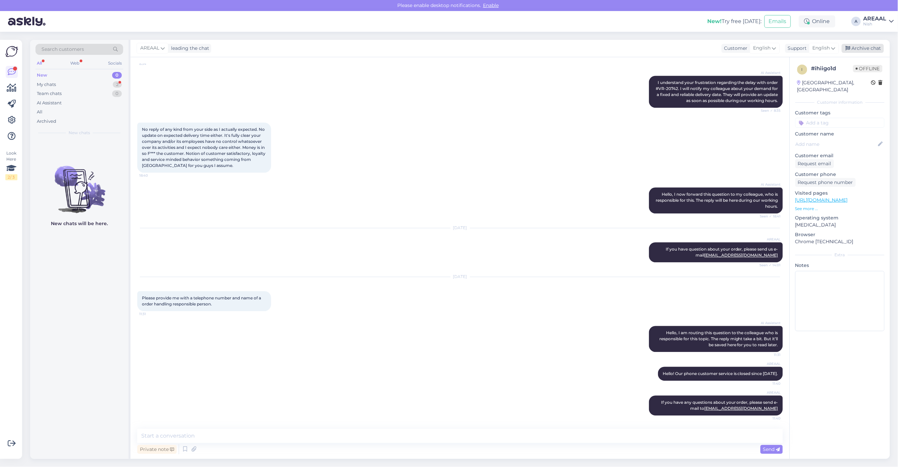
click at [869, 44] on div "Archive chat" at bounding box center [863, 48] width 42 height 9
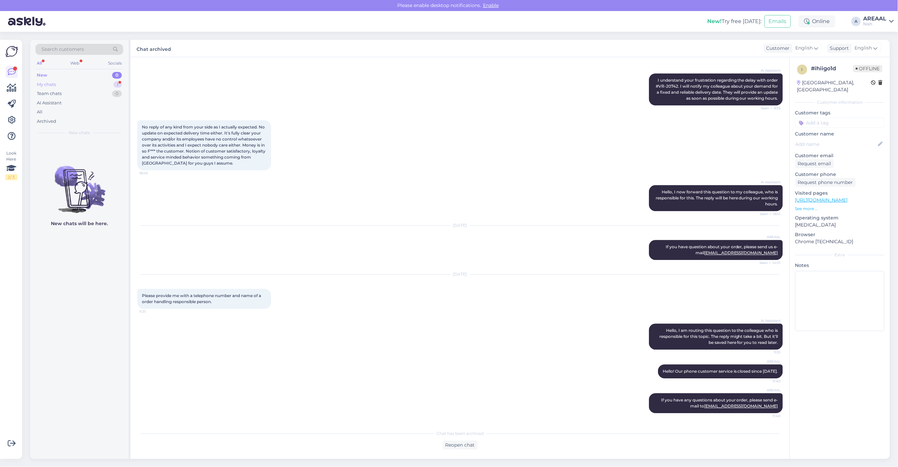
click at [94, 81] on div "My chats 1" at bounding box center [79, 84] width 88 height 9
click at [99, 86] on div "My chats 1" at bounding box center [79, 84] width 88 height 9
click at [104, 152] on div "Ehk siis saan õigesti aru, et tellimus tühistatakse" at bounding box center [86, 157] width 76 height 12
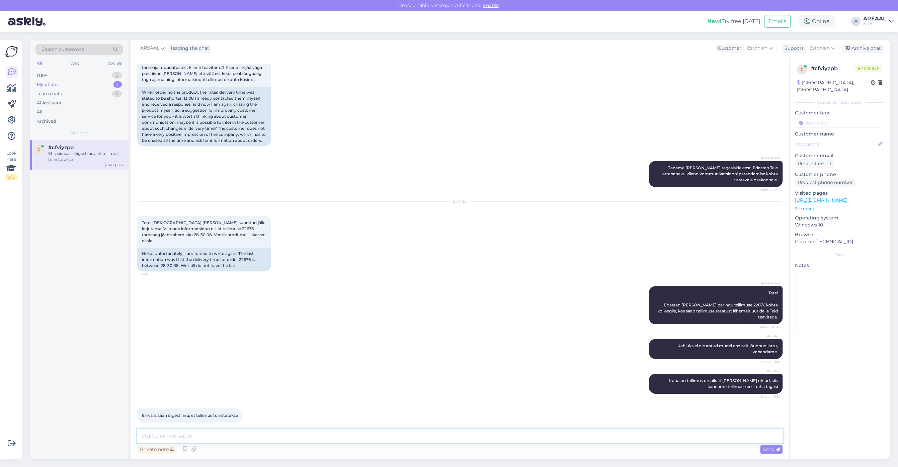
click at [340, 435] on textarea at bounding box center [460, 436] width 646 height 14
type textarea "Tellimus tühistatakse ning raha kantakse tagasi samale kontole"
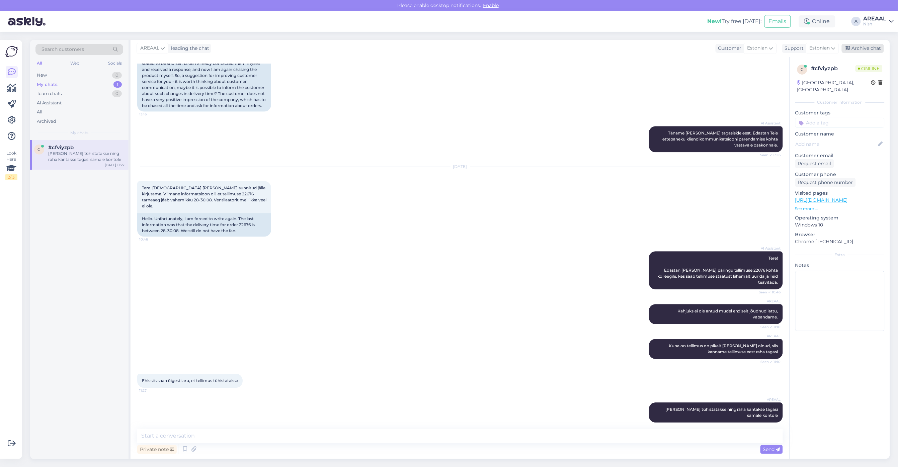
click at [871, 48] on div "Archive chat" at bounding box center [863, 48] width 42 height 9
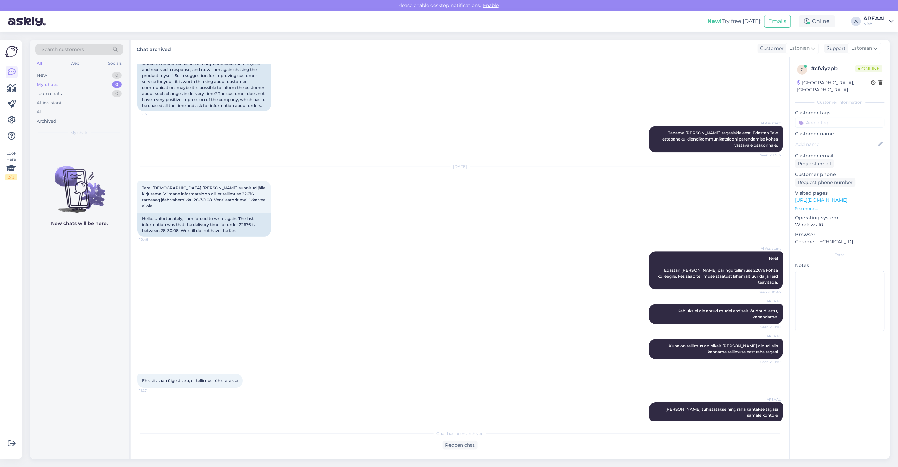
click at [866, 24] on div "Nish" at bounding box center [875, 23] width 23 height 5
click at [878, 41] on button "Open" at bounding box center [879, 37] width 19 height 10
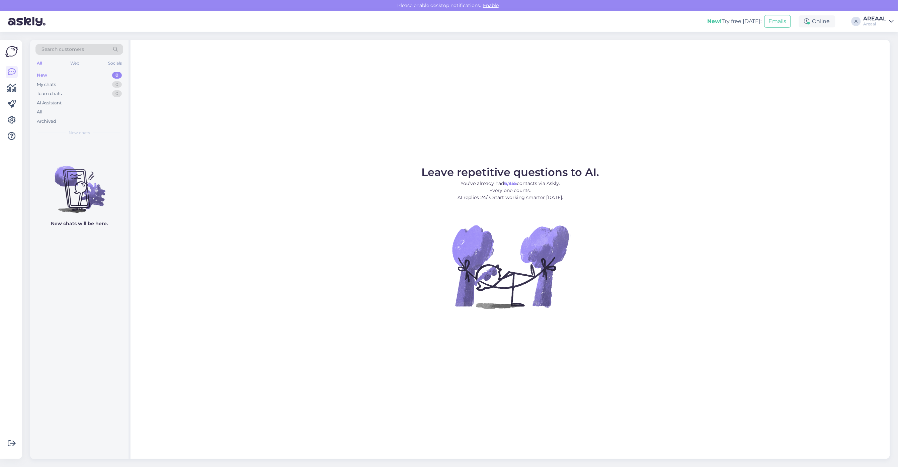
click at [499, 153] on div "Leave repetitive questions to AI. You’ve already had 6,955 contacts via Askly. …" at bounding box center [511, 249] width 760 height 419
click at [87, 110] on div "All" at bounding box center [79, 111] width 88 height 9
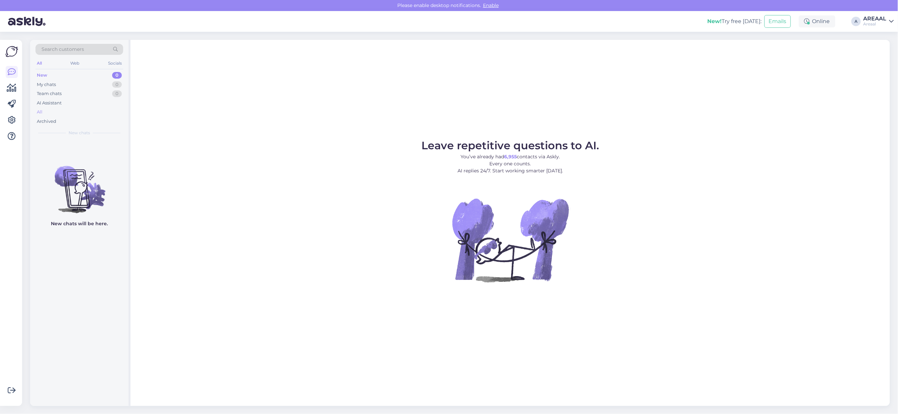
click at [61, 110] on div "All" at bounding box center [79, 111] width 88 height 9
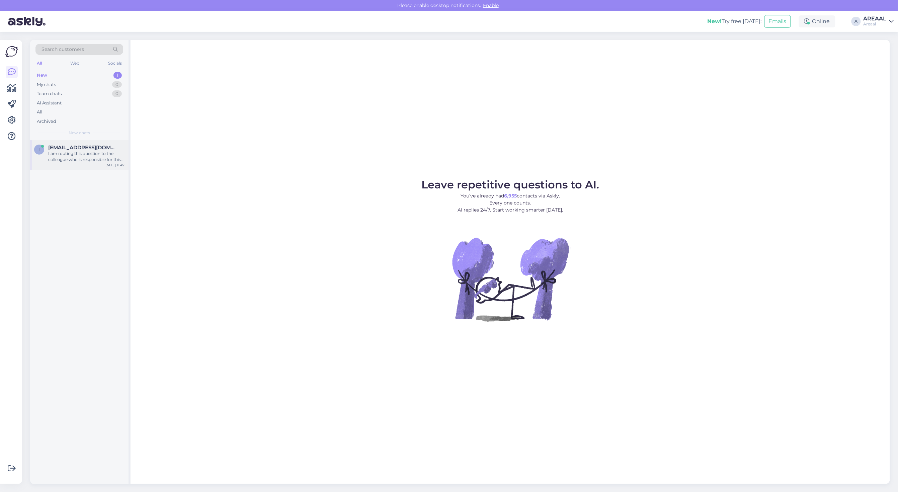
click at [118, 155] on div "I am routing this question to the colleague who is responsible for this topic. …" at bounding box center [86, 157] width 76 height 12
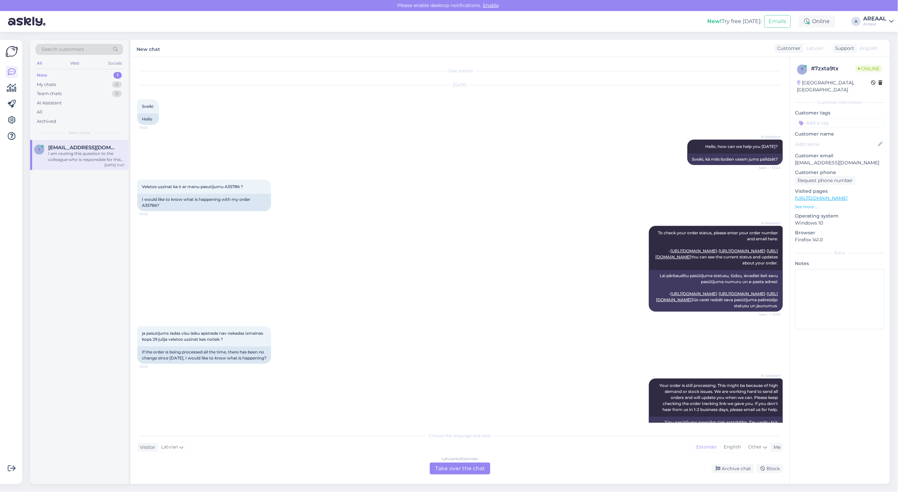
scroll to position [1423, 0]
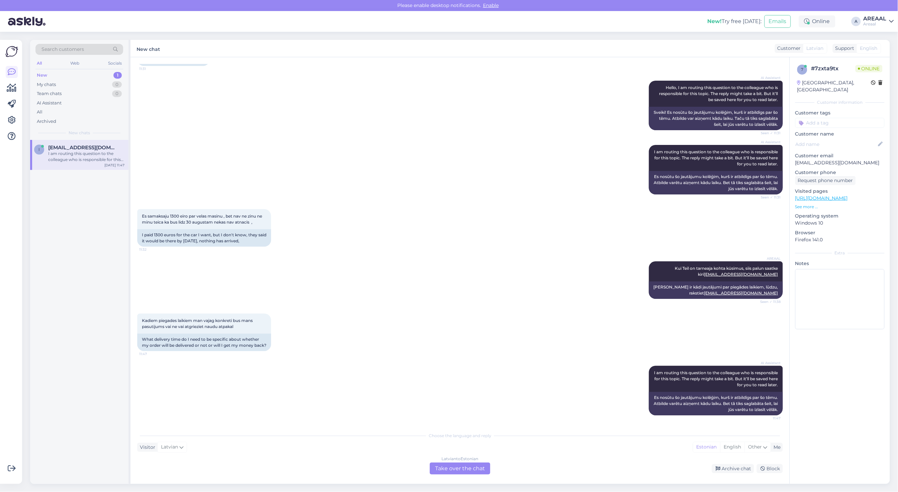
click at [445, 467] on div "Latvian to Estonian Take over the chat" at bounding box center [460, 469] width 61 height 12
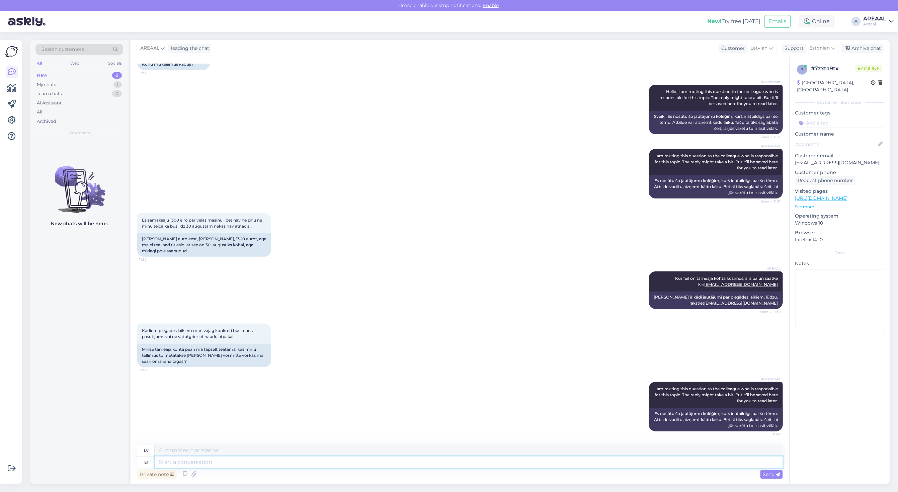
click at [448, 467] on textarea at bounding box center [469, 462] width 628 height 11
type textarea "Teie saa"
type textarea "Tavs"
type textarea "Teie saadetud kir"
type textarea "Jūsu nosūtīts"
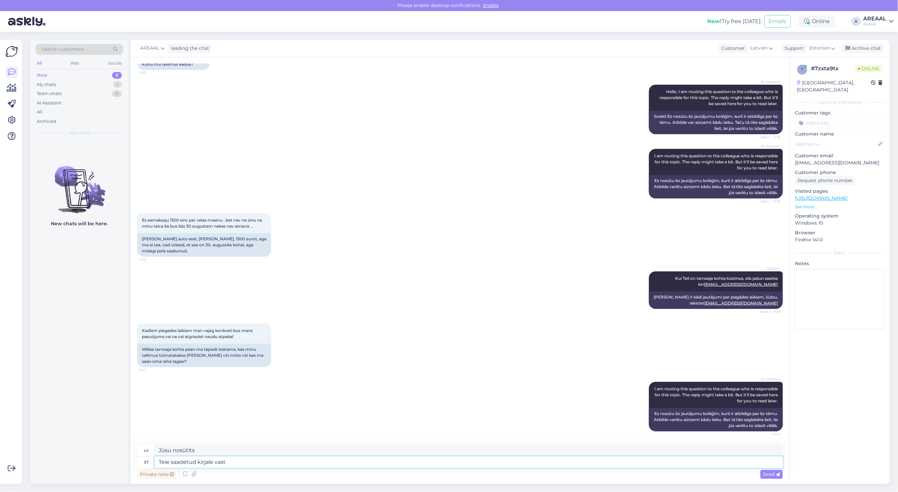
type textarea "Teie saadetud kirjale vasta"
type textarea "Uz vēstuli, ko nosūtījāt"
type textarea "Teie saadetud kirjale vastatakse inf"
type textarea "Uz jūsu ziņojumu tiks atbildēts."
type textarea "Teie saadetud kirjale vastatakse infoga t"
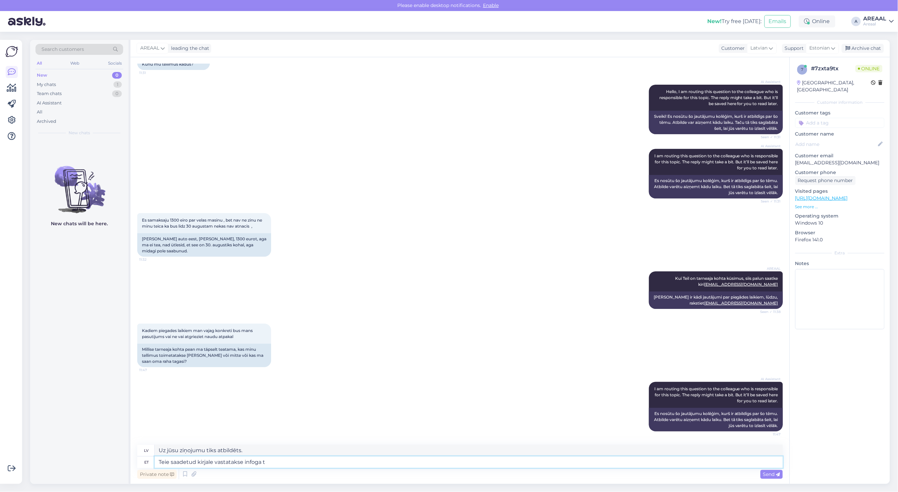
type textarea "Uz jūsu e-pastu tiks atbildēts ar informāciju."
type textarea "Teie saadetud kirjale vastatakse infoga tänase päe"
type textarea "Uz jūsu e-pastu tiks atbildēts ar informāciju par šodienas pasākumiem."
type textarea "Teie saadetud kirjale vastatakse infoga tänase päeva jook"
type textarea "Uz jūsu e-pastu tiks atbildēts ar informāciju par šodienu."
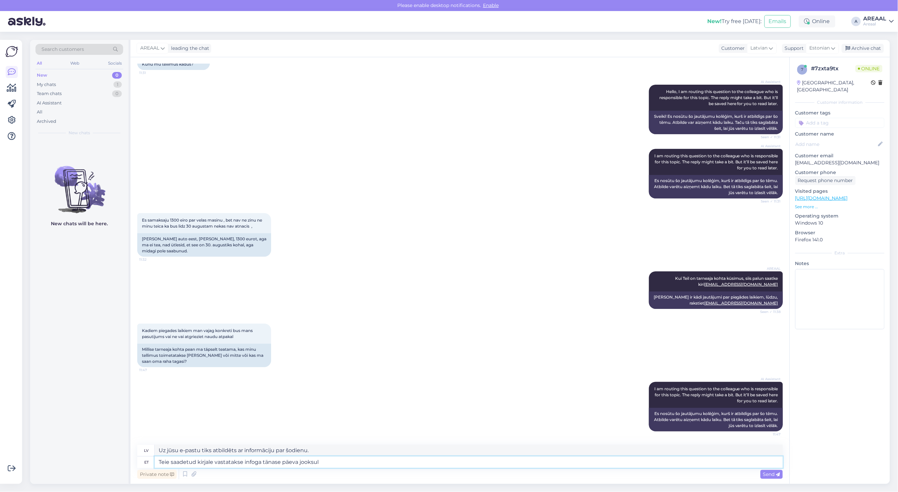
type textarea "Teie saadetud kirjale vastatakse infoga tänase päeva jooksul."
type textarea "Uz jūsu nosūtīto vēstuli tiks atbildēts ar informāciju dienas laikā."
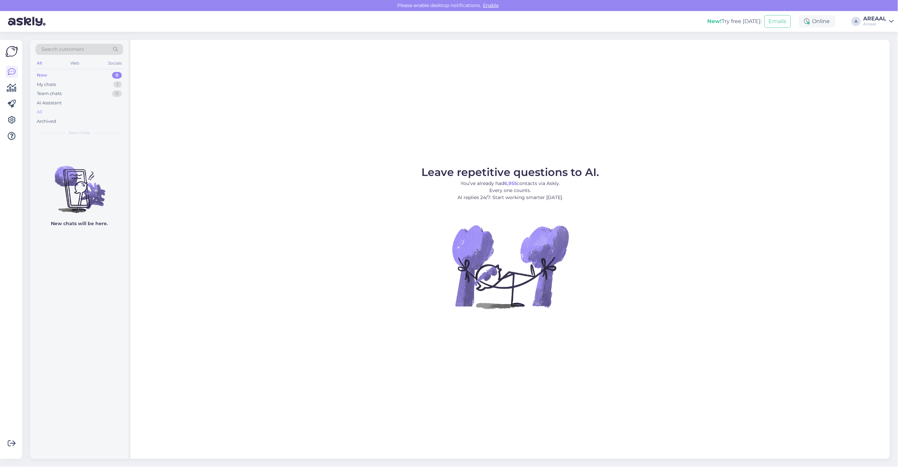
click at [105, 116] on div "All" at bounding box center [79, 111] width 88 height 9
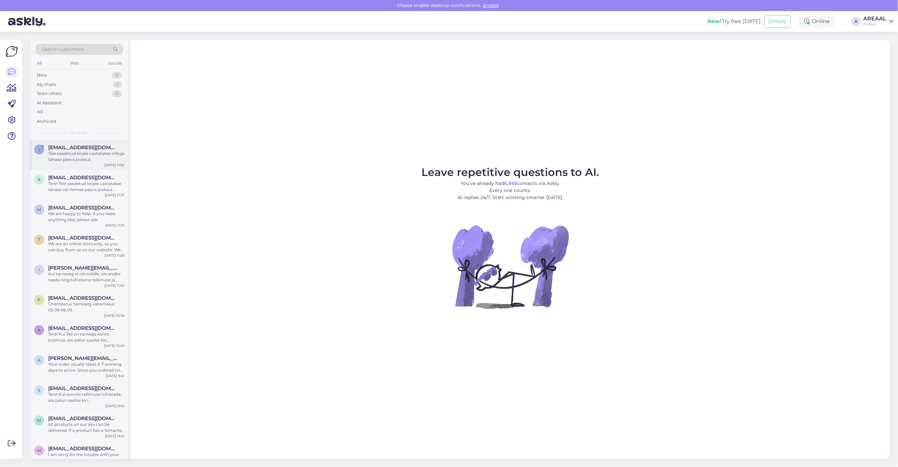
click at [95, 142] on div "i [EMAIL_ADDRESS][DOMAIN_NAME] Teie saadetud kirjale vastatakse infoga tänase p…" at bounding box center [79, 155] width 98 height 30
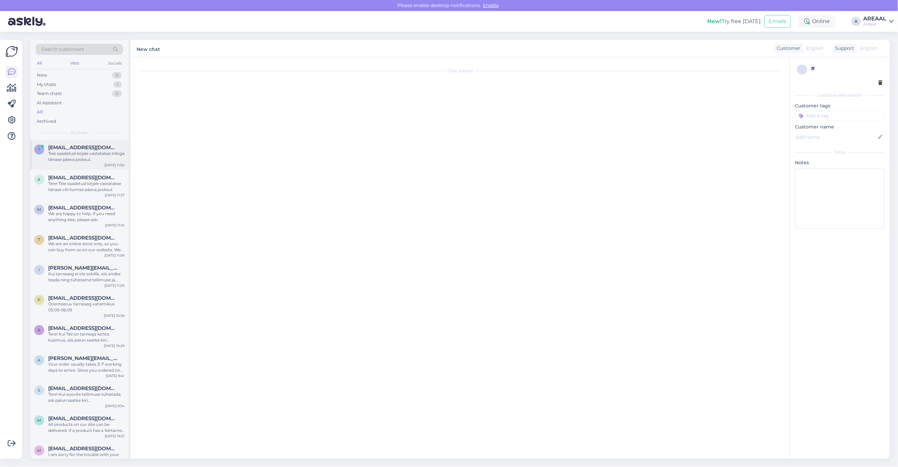
scroll to position [1472, 0]
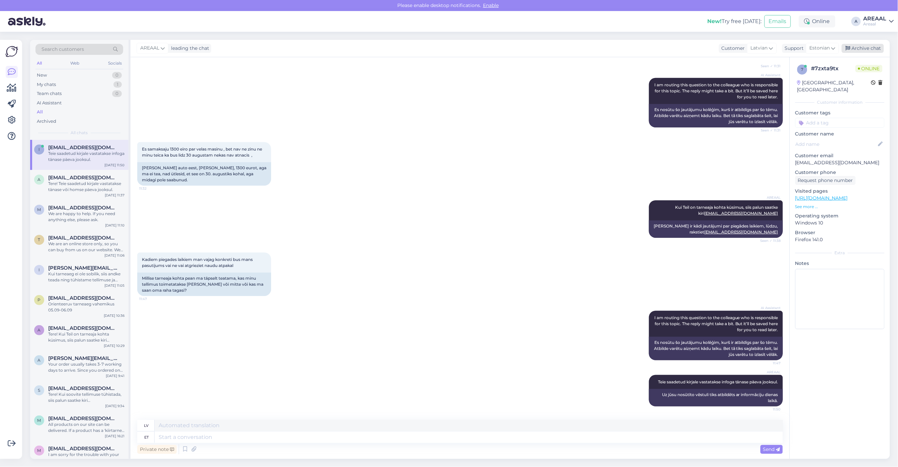
click at [872, 47] on div "Archive chat" at bounding box center [863, 48] width 42 height 9
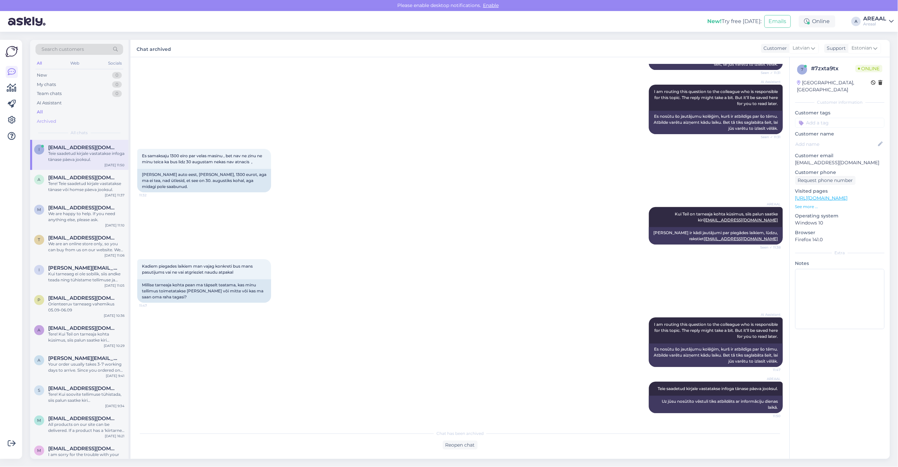
click at [65, 118] on div "Archived" at bounding box center [79, 121] width 88 height 9
click at [63, 115] on div "All" at bounding box center [79, 111] width 88 height 9
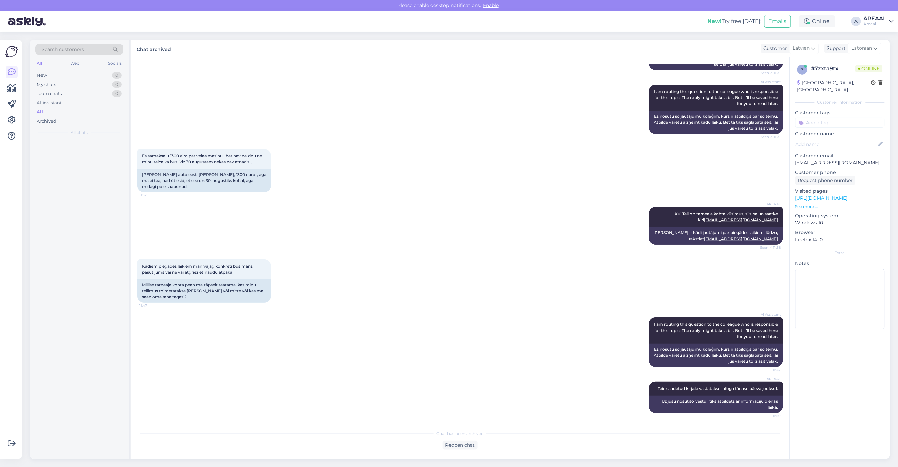
click at [63, 111] on div "All" at bounding box center [79, 111] width 88 height 9
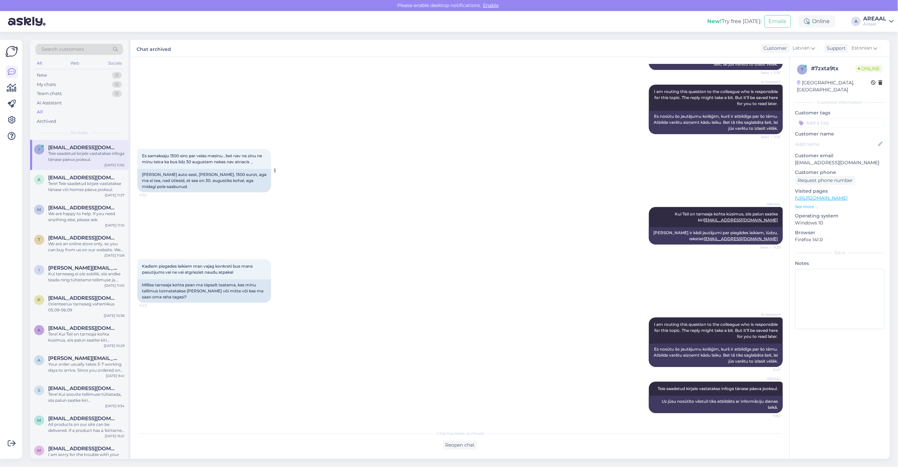
click at [267, 177] on div "Maksin auto eest, mida tahan, 1300 eurot, aga ma ei tea, nad ütlesid, et see on…" at bounding box center [204, 180] width 134 height 23
click at [89, 187] on div "Tere! Teie saadetud kirjale vastatakse tänase või homse päeva jooksul." at bounding box center [86, 187] width 76 height 12
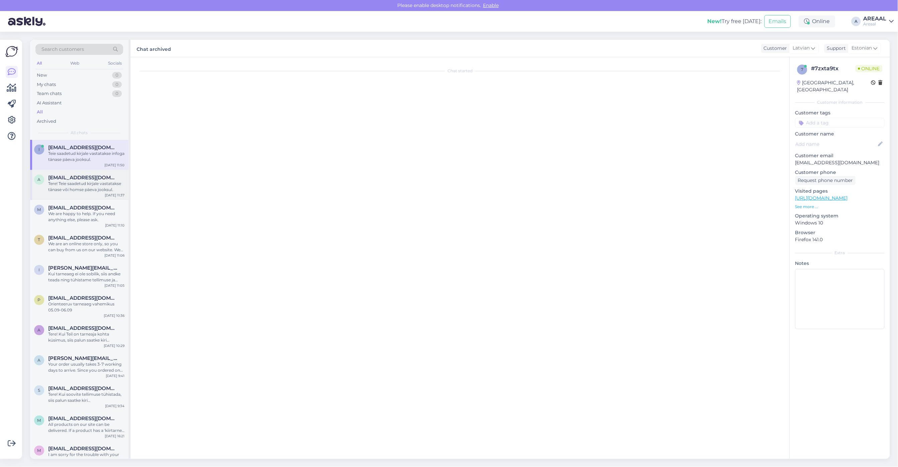
scroll to position [0, 0]
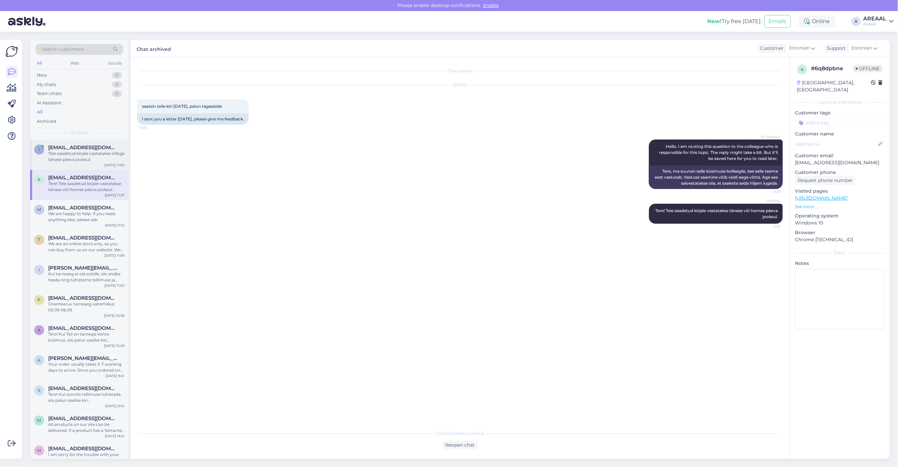
click at [92, 153] on div "Teie saadetud kirjale vastatakse infoga tänase päeva jooksul." at bounding box center [86, 157] width 76 height 12
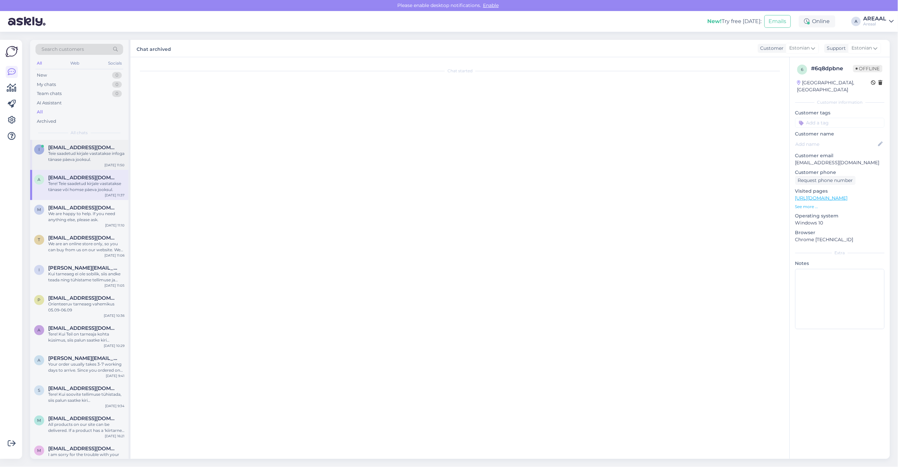
scroll to position [1465, 0]
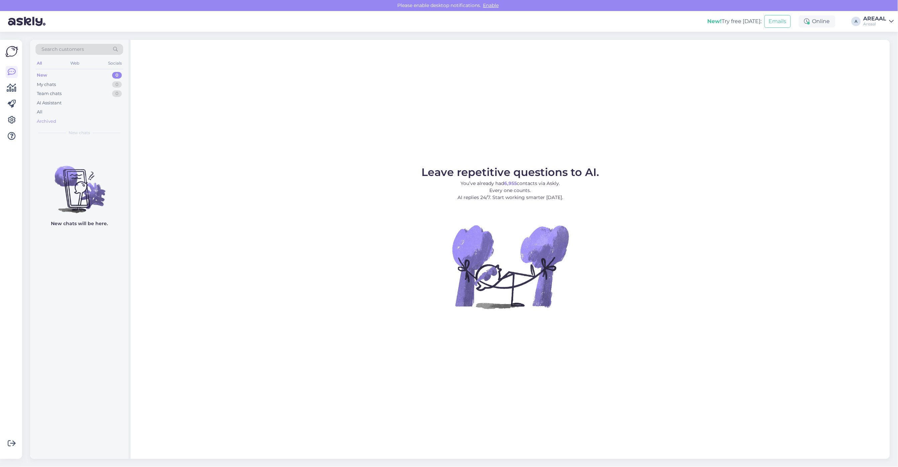
click at [79, 125] on div "Archived" at bounding box center [79, 121] width 88 height 9
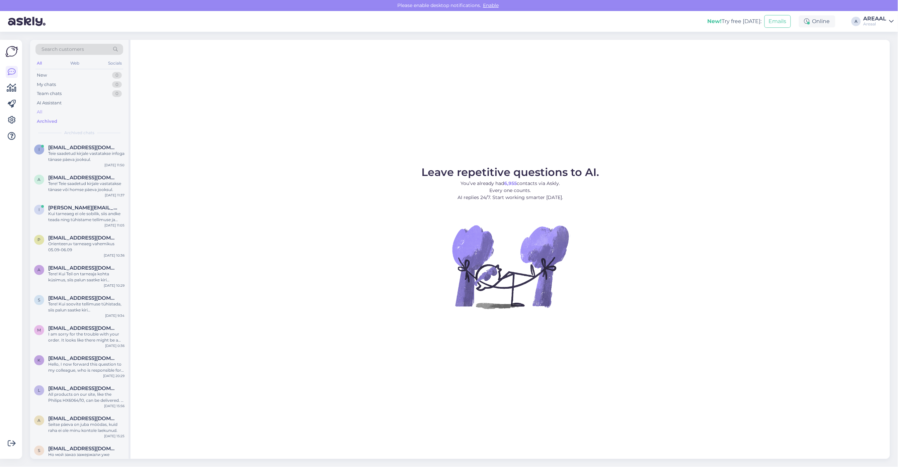
click at [76, 115] on div "All" at bounding box center [79, 111] width 88 height 9
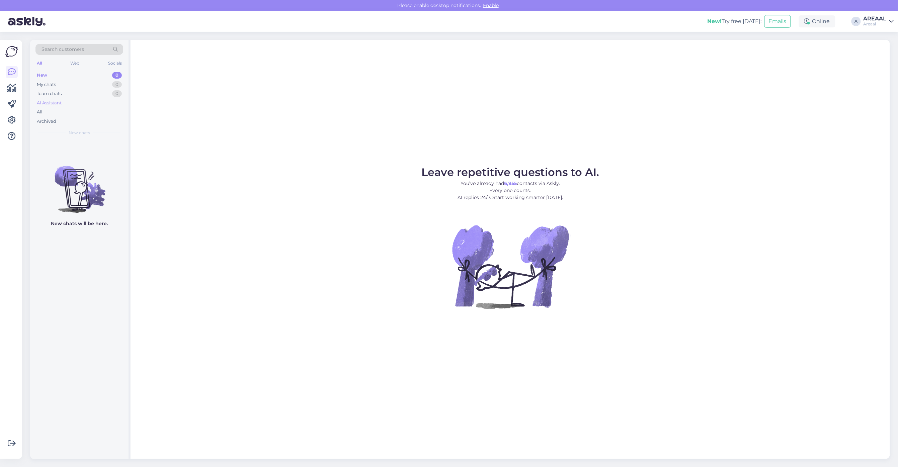
click at [79, 104] on div "AI Assistant" at bounding box center [79, 102] width 88 height 9
click at [76, 114] on div "All" at bounding box center [79, 111] width 88 height 9
click at [888, 17] on link "AREAAL Areaal" at bounding box center [879, 21] width 30 height 11
click at [889, 56] on div "Nish Open" at bounding box center [853, 52] width 82 height 14
click at [878, 54] on button "Open" at bounding box center [879, 52] width 19 height 10
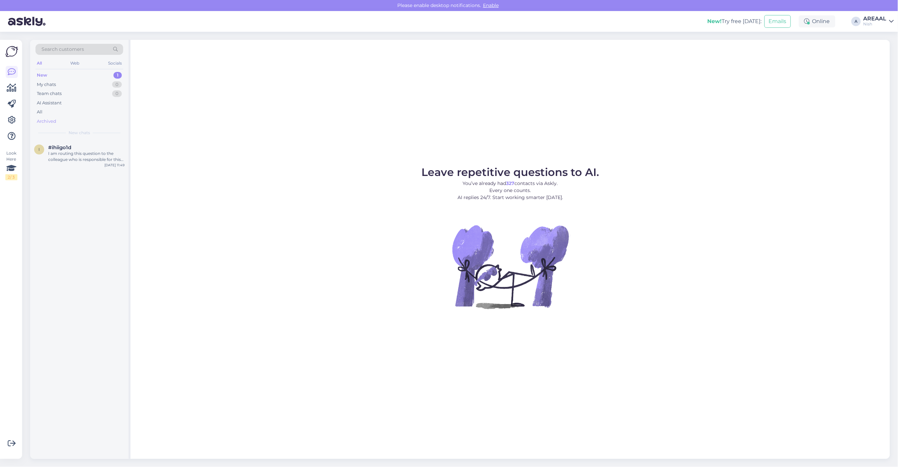
click at [79, 121] on div "Archived" at bounding box center [79, 121] width 88 height 9
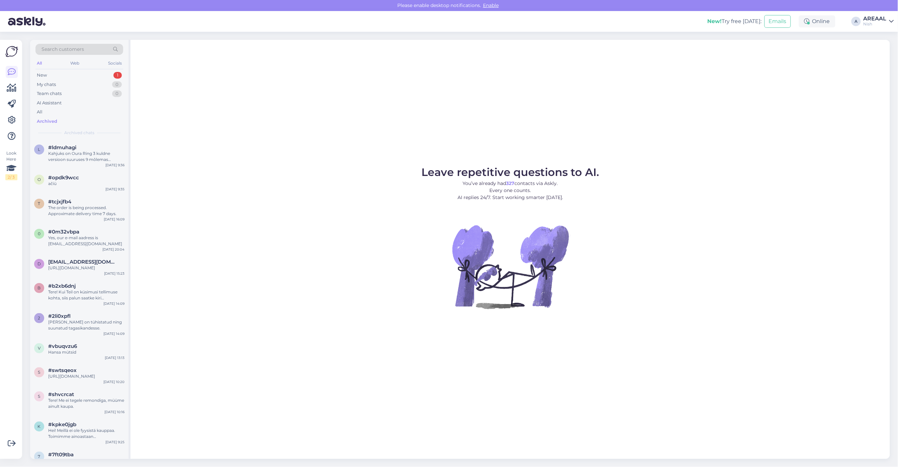
click at [74, 120] on div "Archived" at bounding box center [79, 121] width 88 height 9
click at [74, 112] on div "All" at bounding box center [79, 111] width 88 height 9
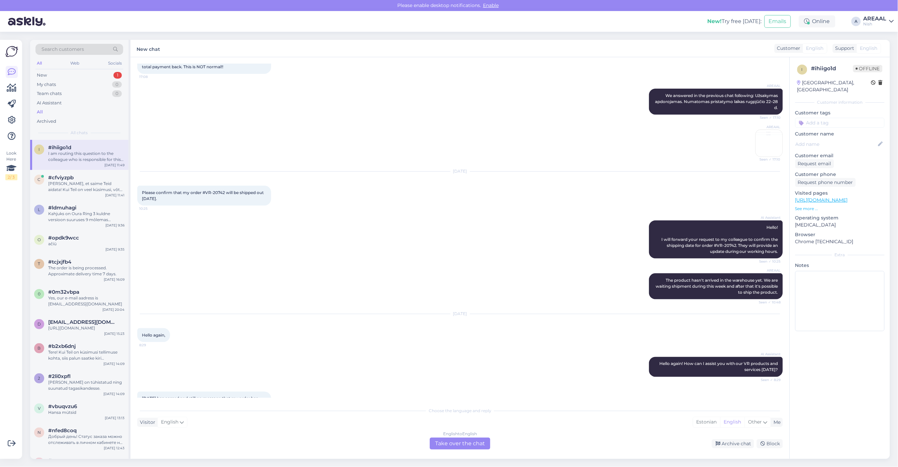
scroll to position [879, 0]
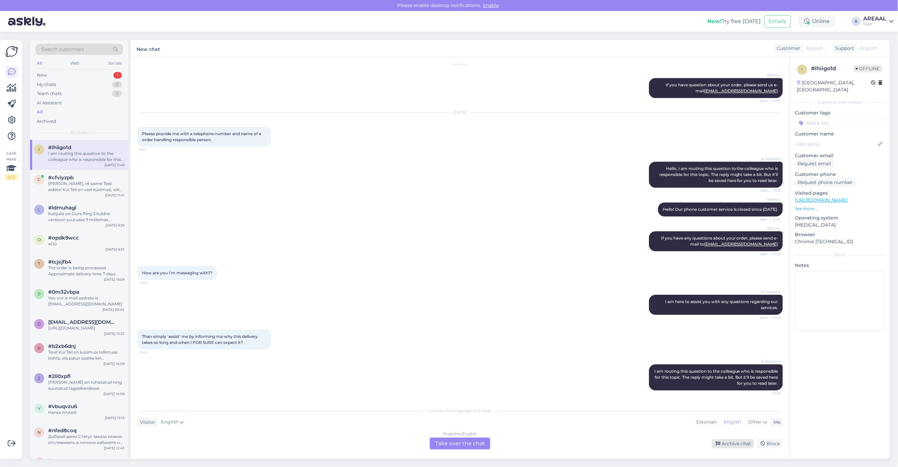
click at [730, 446] on div "Archive chat" at bounding box center [733, 444] width 42 height 9
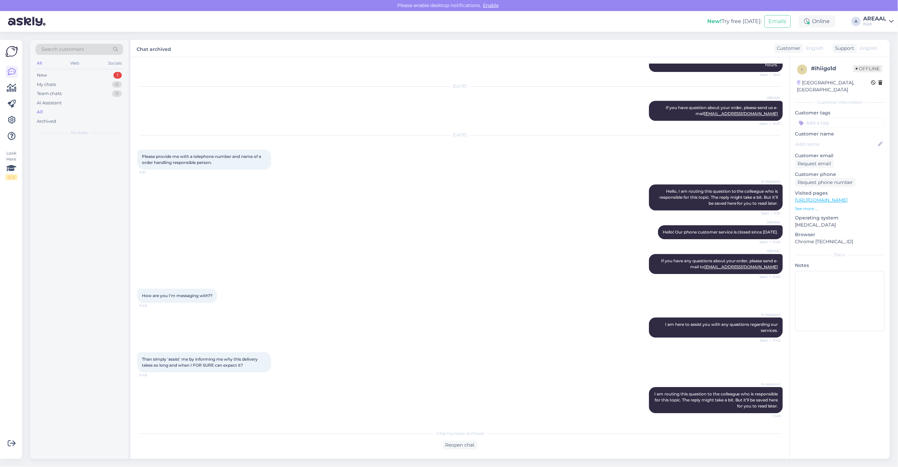
scroll to position [857, 0]
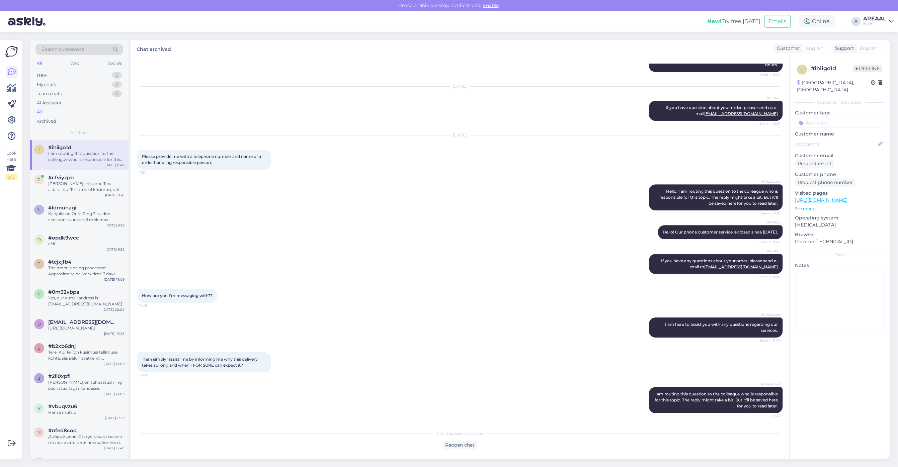
click at [880, 25] on div "Nish" at bounding box center [875, 23] width 23 height 5
click at [880, 39] on button "Open" at bounding box center [879, 37] width 19 height 10
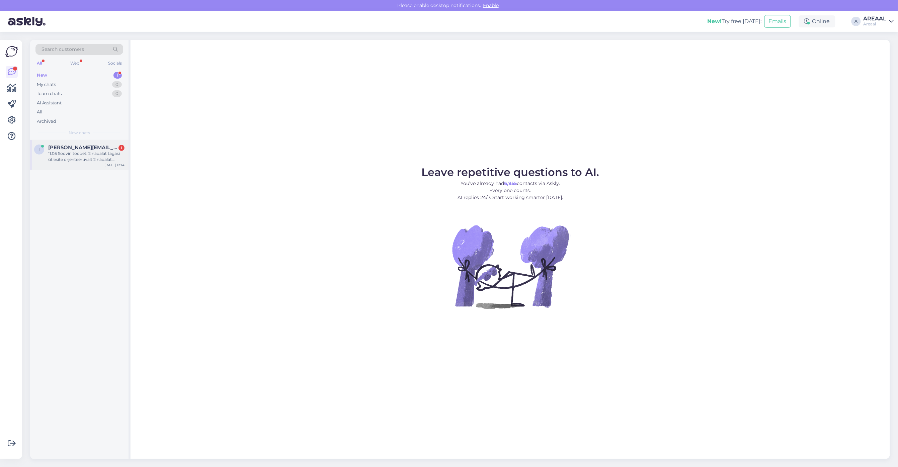
click at [109, 154] on div "11:05 Soovin toodet. 2 nädalat tagasi ütlesite orjenteeruvalt 2 nädalat. Eelnev…" at bounding box center [86, 157] width 76 height 12
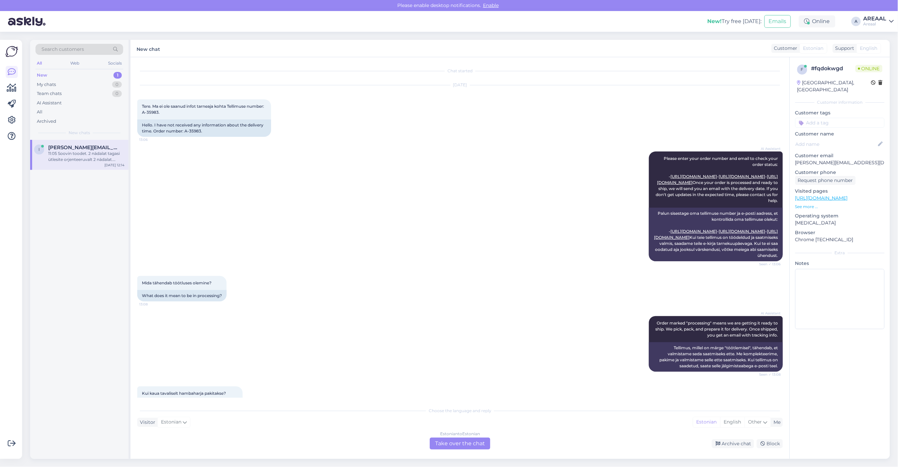
scroll to position [1753, 0]
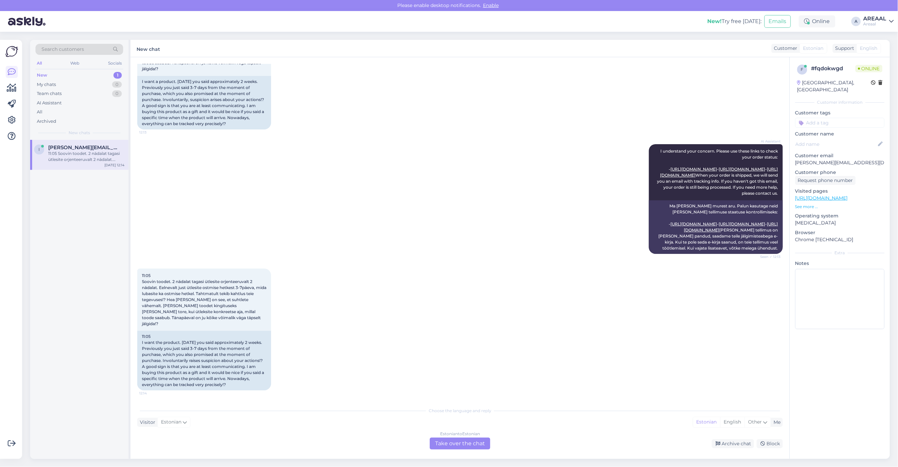
click at [469, 459] on div "Search customers All Web Socials New 1 My chats 0 Team chats 0 AI Assistant All…" at bounding box center [462, 249] width 872 height 435
click at [466, 446] on div "Estonian to Estonian Take over the chat" at bounding box center [460, 444] width 61 height 12
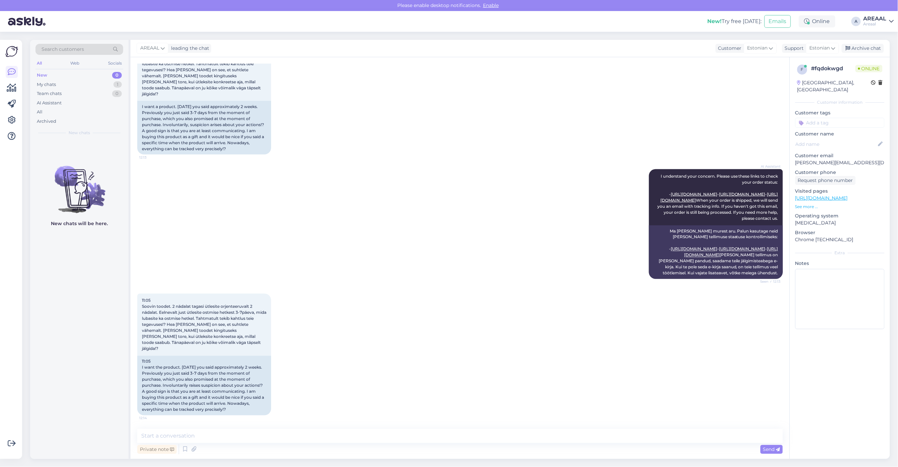
click at [466, 446] on div "Private note Send" at bounding box center [460, 449] width 646 height 13
click at [466, 436] on textarea at bounding box center [460, 436] width 646 height 14
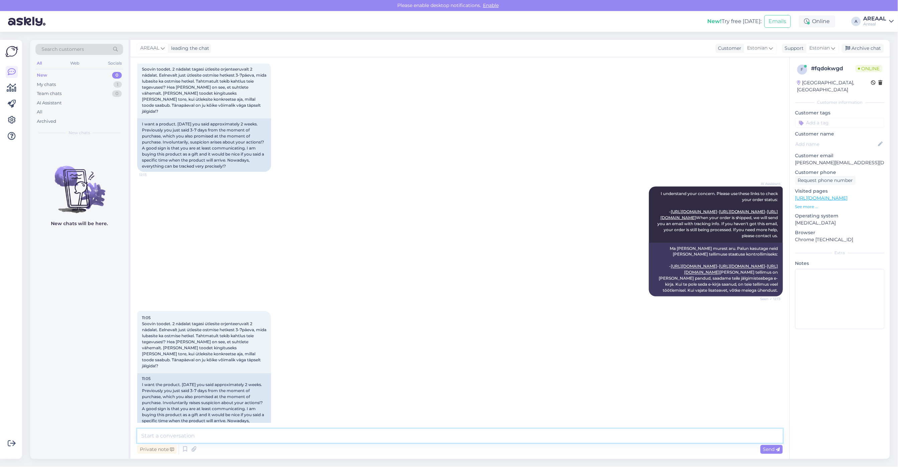
scroll to position [1435, 0]
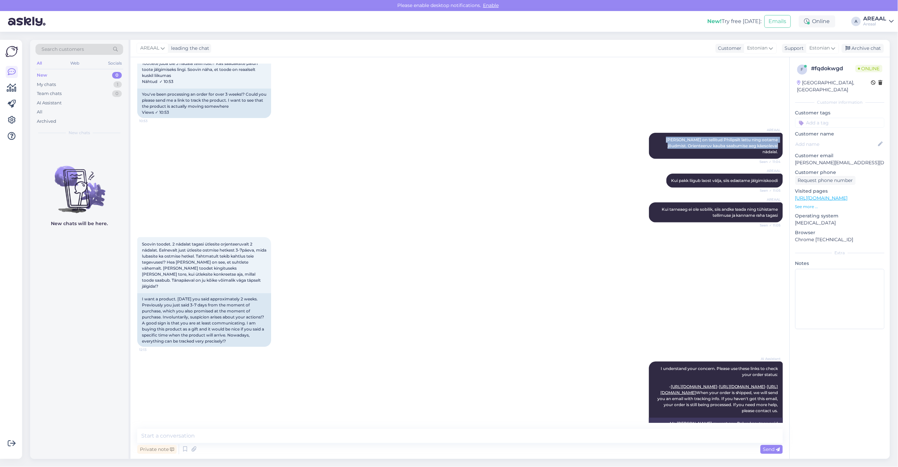
drag, startPoint x: 654, startPoint y: 227, endPoint x: 784, endPoint y: 238, distance: 130.0
click at [784, 238] on div "Chat started Aug 14 2025 Tere. Ma ei ole saanud infot tarneaja kohta Tellimuse …" at bounding box center [463, 243] width 652 height 359
copy span "[PERSON_NAME] on tellitud Philipsilt lattu ning ootame jõudmist. Orienteeruv ka…"
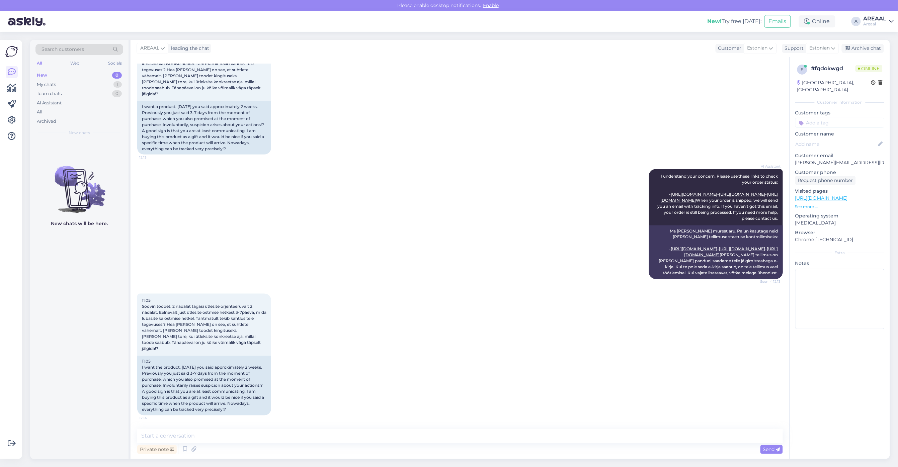
scroll to position [1728, 0]
click at [446, 446] on div "Private note Send" at bounding box center [460, 449] width 646 height 13
click at [446, 439] on textarea at bounding box center [460, 436] width 646 height 14
paste textarea "Kaup on tellitud Philipsilt lattu ning ootame jõudmist. Orienteeruv kauba saabu…"
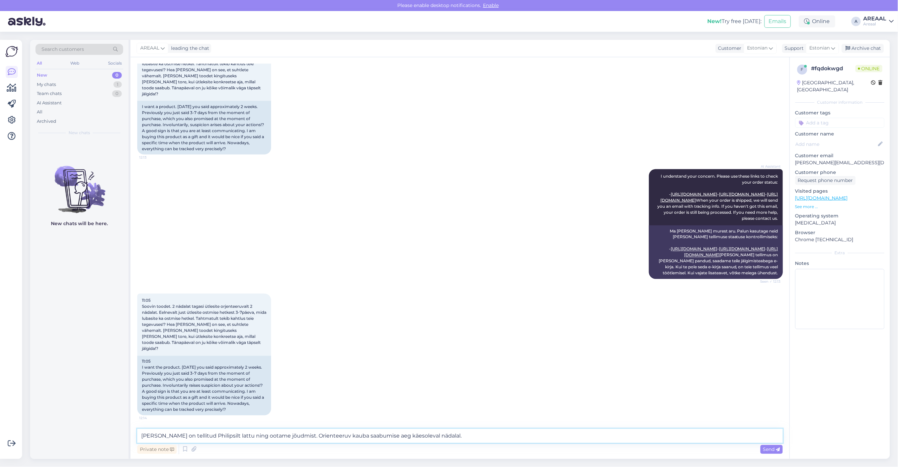
click at [441, 439] on textarea "Kaup on tellitud Philipsilt lattu ning ootame jõudmist. Orienteeruv kauba saabu…" at bounding box center [460, 436] width 646 height 14
type textarea "Kaup on tellitud Philipsilt lattu ning ootame jõudmist. Orienteeruv kauba saabu…"
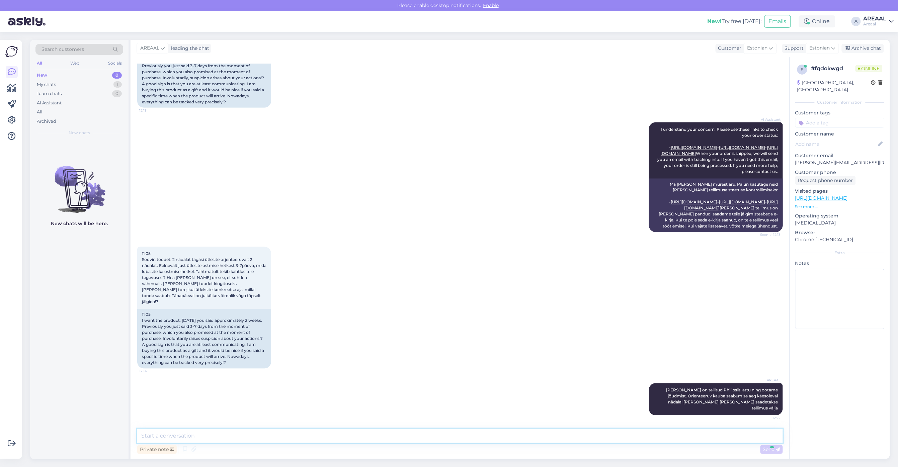
scroll to position [1769, 0]
type textarea "Orienteeruv tarneaeg lähtuvalt sellest vahemikus 04.09 - 06.09"
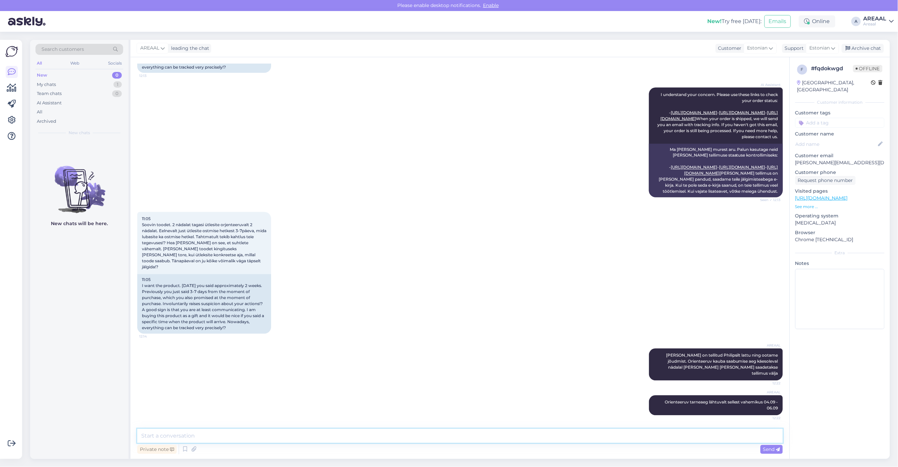
click at [430, 439] on textarea at bounding box center [460, 436] width 646 height 14
type textarea "Kui see tarneaeg ei ole Teile sobilik, siis andke teada ning kanname raha tagasi"
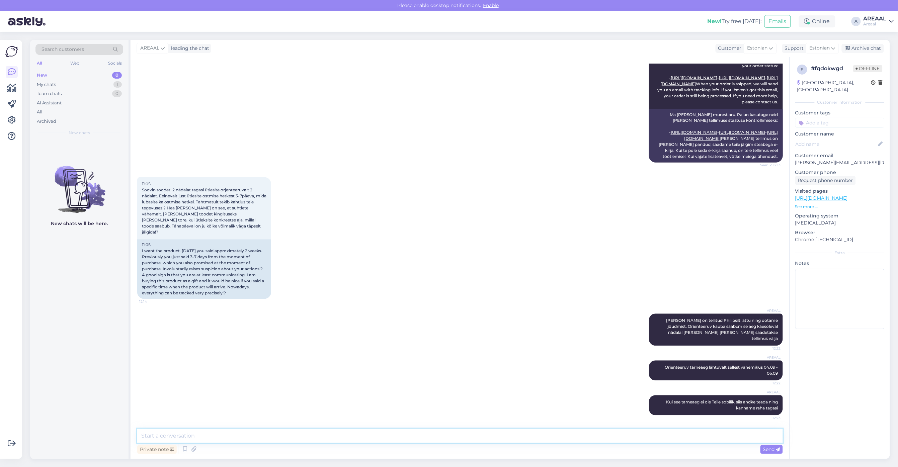
scroll to position [1839, 0]
click at [519, 196] on div "11:05 Soovin toodet. 2 nädalat tagasi ütlesite orjenteeruvalt 2 nädalat. Eelnev…" at bounding box center [460, 238] width 646 height 137
click at [577, 260] on div "11:05 Soovin toodet. 2 nädalat tagasi ütlesite orjenteeruvalt 2 nädalat. Eelnev…" at bounding box center [460, 238] width 646 height 137
drag, startPoint x: 573, startPoint y: 261, endPoint x: 609, endPoint y: 282, distance: 40.9
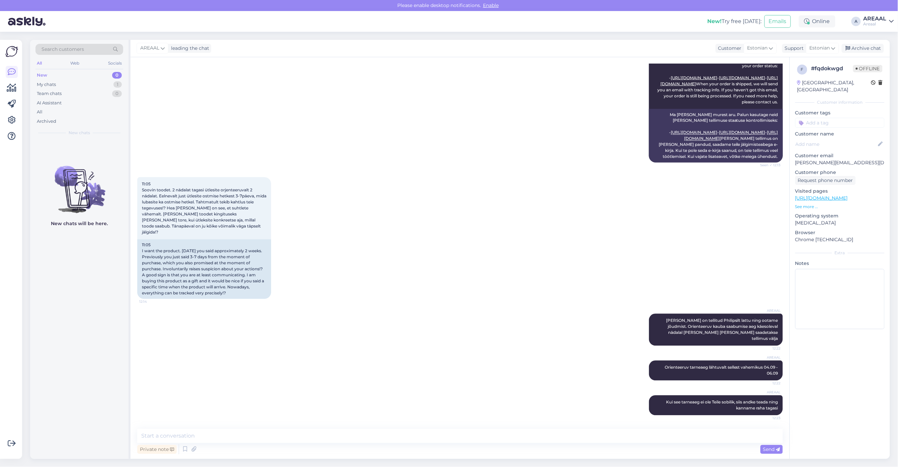
click at [574, 261] on div "11:05 Soovin toodet. 2 nädalat tagasi ütlesite orjenteeruvalt 2 nädalat. Eelnev…" at bounding box center [460, 238] width 646 height 137
click at [525, 341] on div "AREAAL Kaup on tellitud Philipsilt lattu ning ootame jõudmist. Orienteeruv kaub…" at bounding box center [460, 330] width 646 height 47
click at [613, 170] on div "AI Assistant I understand your concern. Please use these links to check your or…" at bounding box center [460, 108] width 646 height 125
click at [57, 114] on div "All" at bounding box center [79, 111] width 88 height 9
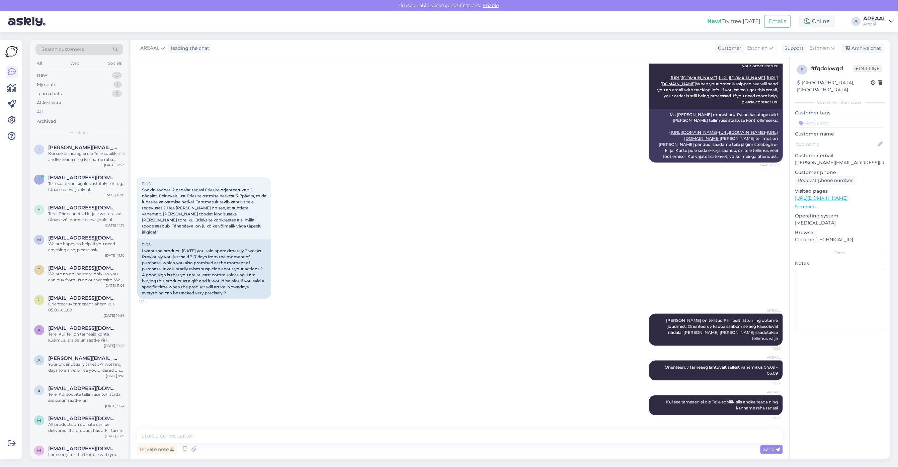
click at [889, 75] on div "f # fqdokwgd Offline Estonia, Tallinn Customer information Customer tags Custom…" at bounding box center [840, 198] width 100 height 282
click at [408, 248] on div "11:05 Soovin toodet. 2 nädalat tagasi ütlesite orjenteeruvalt 2 nädalat. Eelnev…" at bounding box center [460, 238] width 646 height 137
click at [415, 245] on div "11:05 Soovin toodet. 2 nädalat tagasi ütlesite orjenteeruvalt 2 nädalat. Eelnev…" at bounding box center [460, 238] width 646 height 137
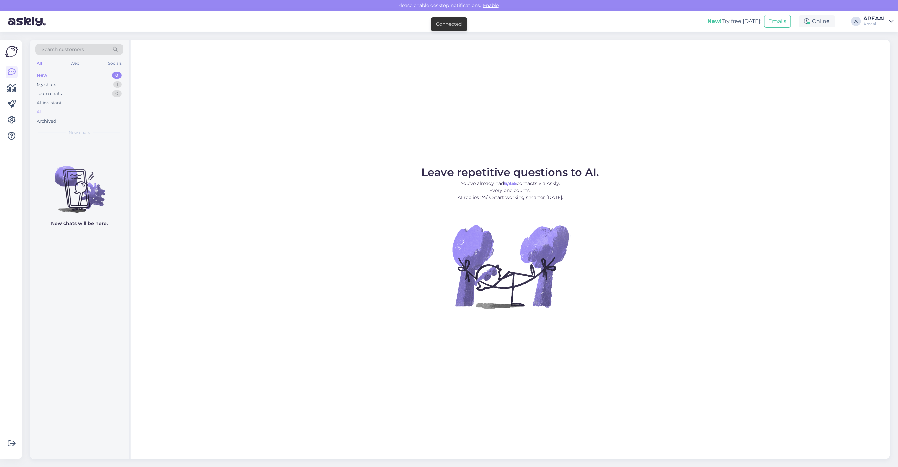
click at [73, 111] on div "All" at bounding box center [79, 111] width 88 height 9
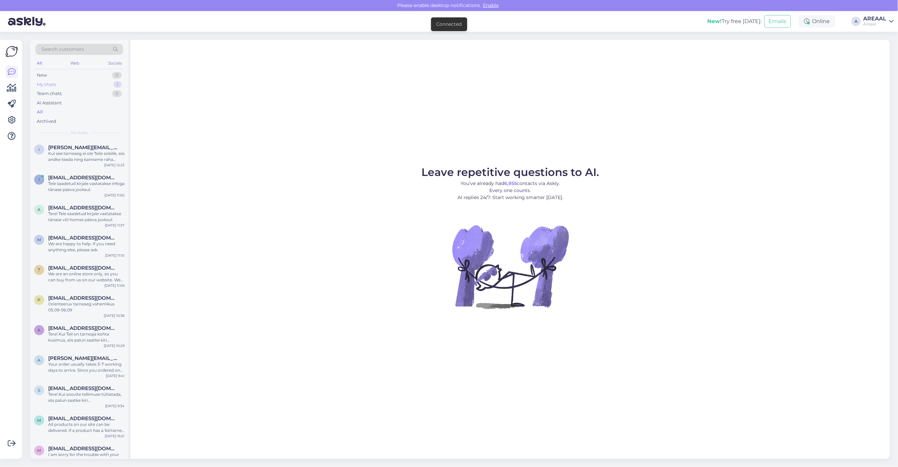
click at [100, 84] on div "My chats 1" at bounding box center [79, 84] width 88 height 9
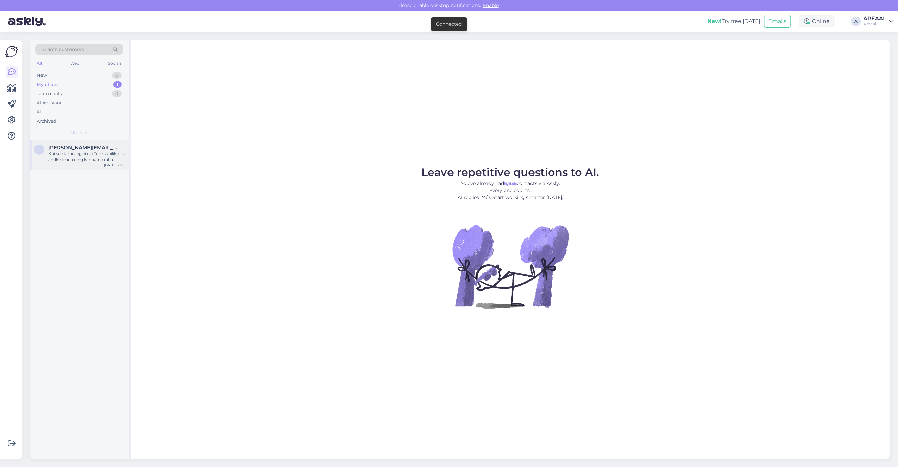
click at [81, 156] on div "Kui see tarneaeg ei ole Teile sobilik, siis andke teada ning kanname raha tagasi" at bounding box center [86, 157] width 76 height 12
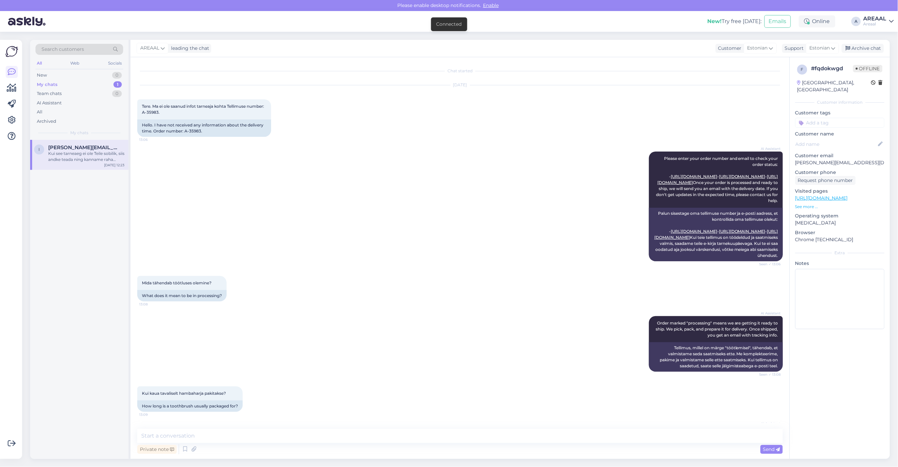
scroll to position [1839, 0]
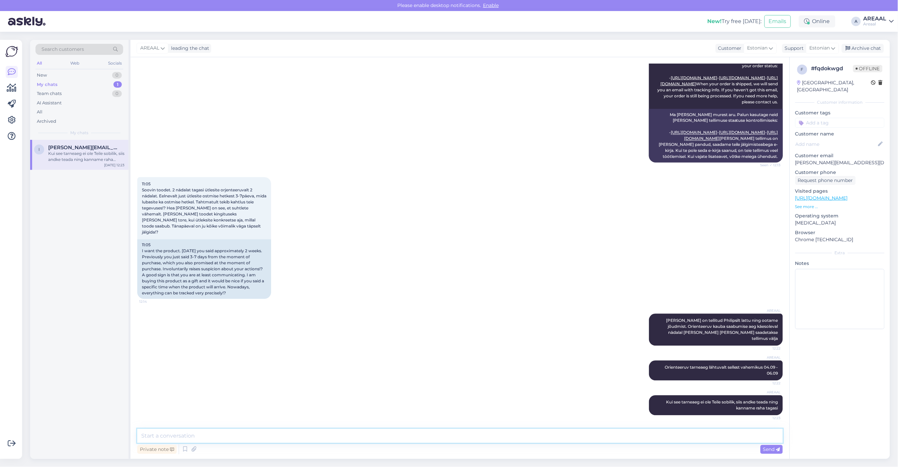
click at [650, 437] on textarea at bounding box center [460, 436] width 646 height 14
paste textarea "Meie tarnetingimustes kehtib 7 tööpäevane tarneaeg ainult laosolevatele toodete…"
type textarea "Meie tarnetingimustes kehtib 7 tööpäevane tarneaeg ainult laosolevatele toodete…"
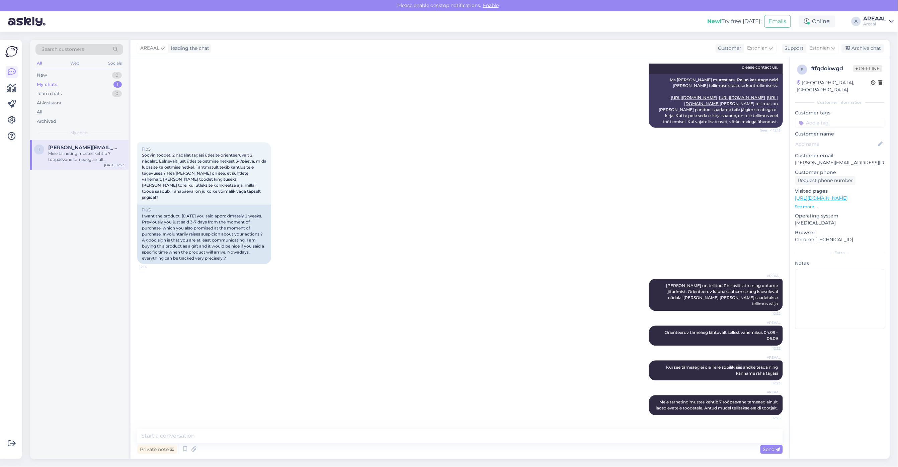
click at [650, 449] on div "Private note Send" at bounding box center [460, 449] width 646 height 13
click at [650, 436] on textarea at bounding box center [460, 436] width 646 height 14
paste textarea "Kodulehel on kohaletoimetamise info all lisatud: Tarneajad on esialgsed ning se…"
type textarea "Kodulehel on kohaletoimetamise info all lisatud: Tarneajad on esialgsed ning se…"
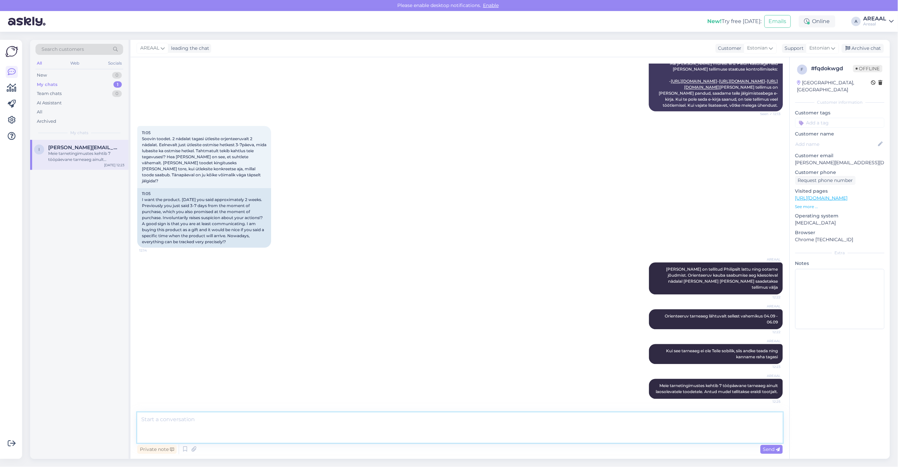
scroll to position [1932, 0]
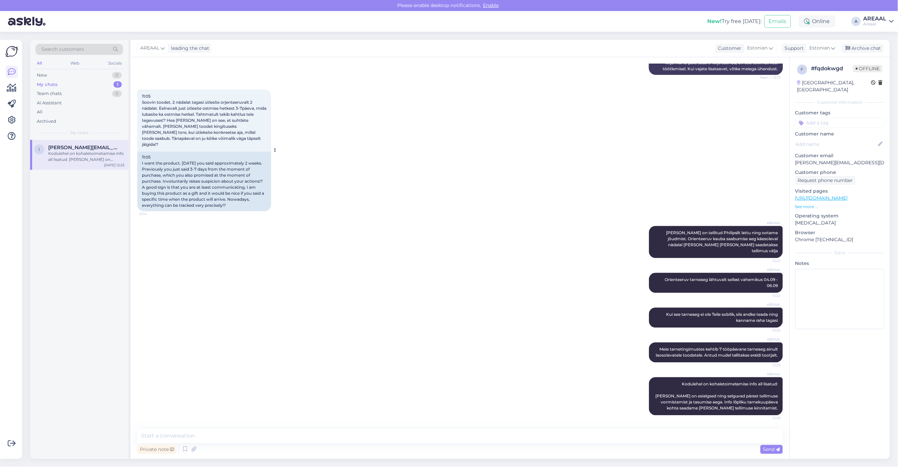
click at [241, 180] on div "11:05 I want the product. [DATE] you said approximately 2 weeks. Previously you…" at bounding box center [204, 182] width 134 height 60
click at [869, 18] on div "AREAAL" at bounding box center [875, 18] width 23 height 5
click at [881, 50] on button "Open" at bounding box center [879, 52] width 19 height 10
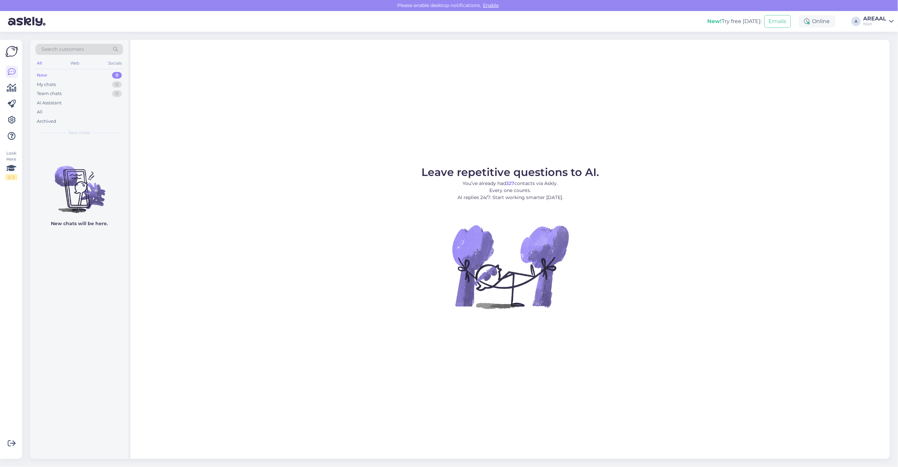
drag, startPoint x: 509, startPoint y: 132, endPoint x: 488, endPoint y: 131, distance: 20.8
click at [509, 132] on div "Leave repetitive questions to AI. You’ve already had 327 contacts via Askly. Ev…" at bounding box center [511, 249] width 760 height 419
click at [80, 114] on div "All" at bounding box center [79, 111] width 88 height 9
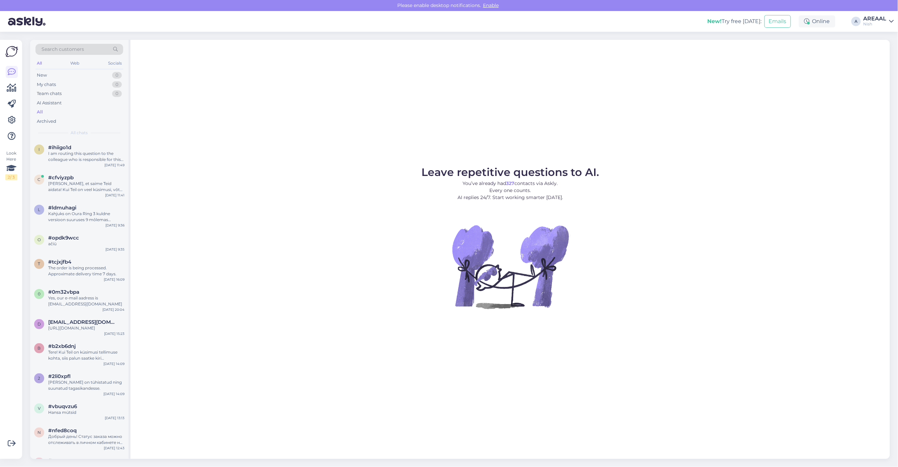
click at [881, 23] on div "Nish" at bounding box center [875, 23] width 23 height 5
click at [886, 39] on button "Open" at bounding box center [879, 37] width 19 height 10
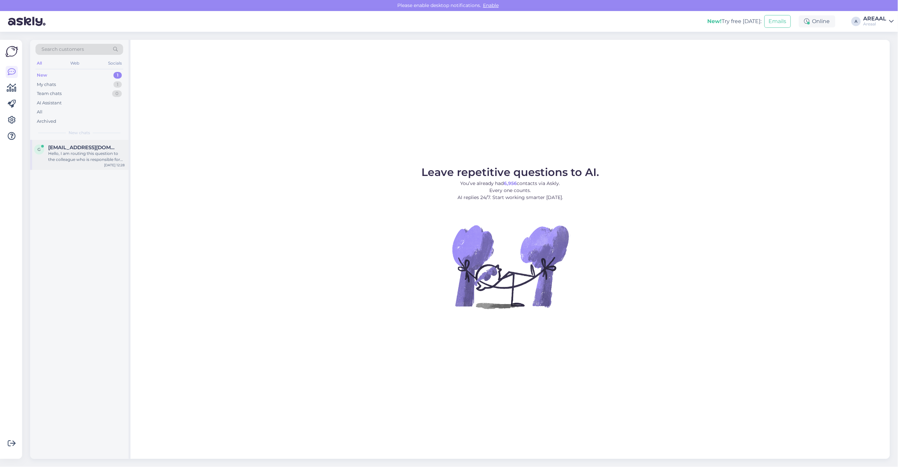
click at [93, 147] on span "[EMAIL_ADDRESS][DOMAIN_NAME]" at bounding box center [83, 148] width 70 height 6
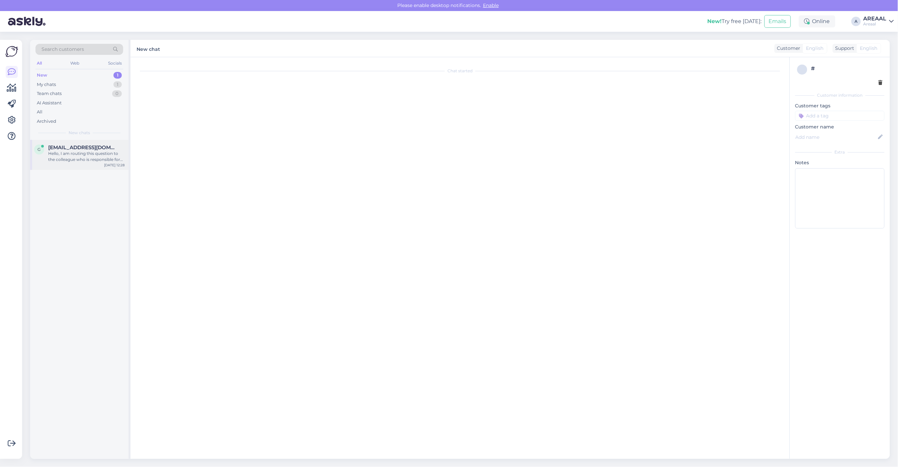
scroll to position [750, 0]
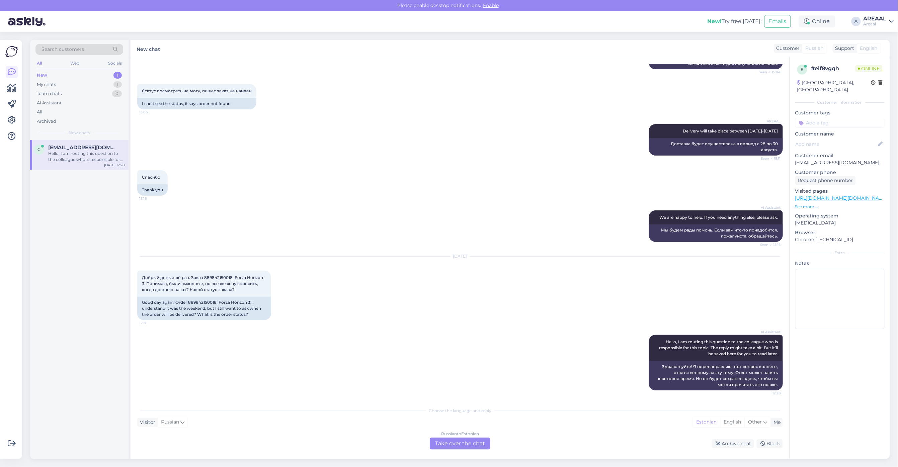
click at [349, 237] on div "AI Assistant We are happy to help. If you need anything else, please ask. Seen …" at bounding box center [460, 226] width 646 height 46
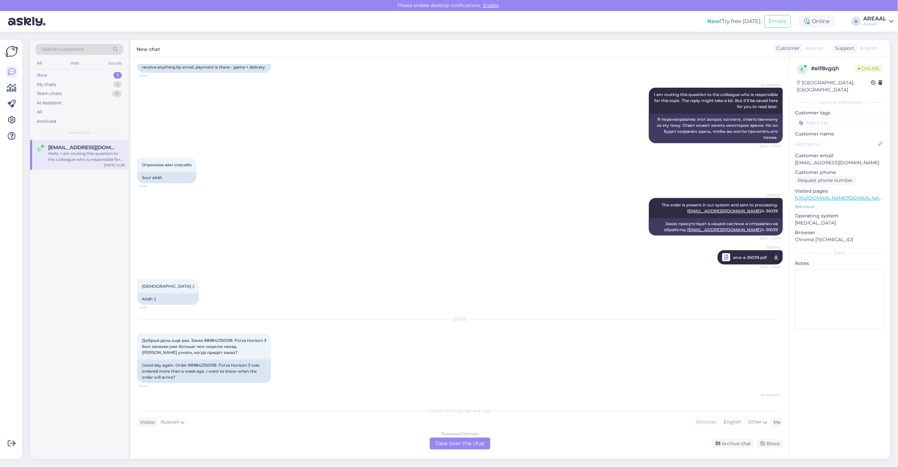
scroll to position [335, 0]
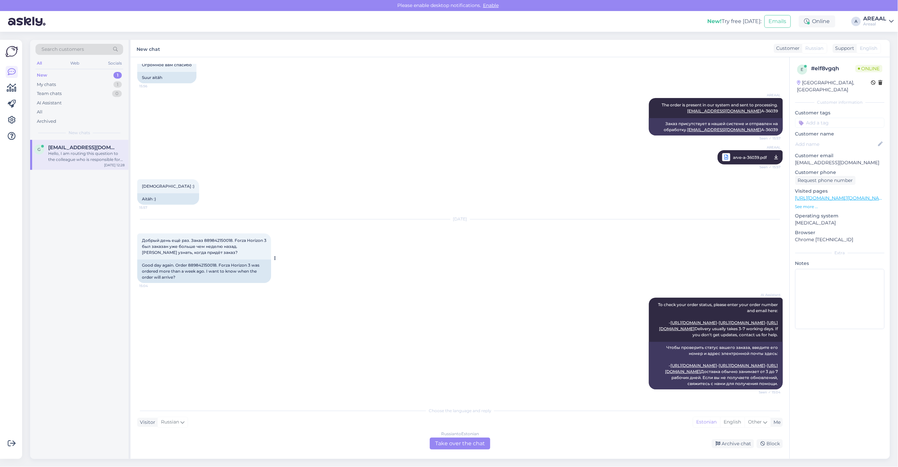
click at [206, 283] on div "Good day again. Order 889842150018. Forza Horizon 3 was ordered more than a wee…" at bounding box center [204, 271] width 134 height 23
click at [205, 283] on div "Good day again. Order 889842150018. Forza Horizon 3 was ordered more than a wee…" at bounding box center [204, 271] width 134 height 23
copy div "889842150018"
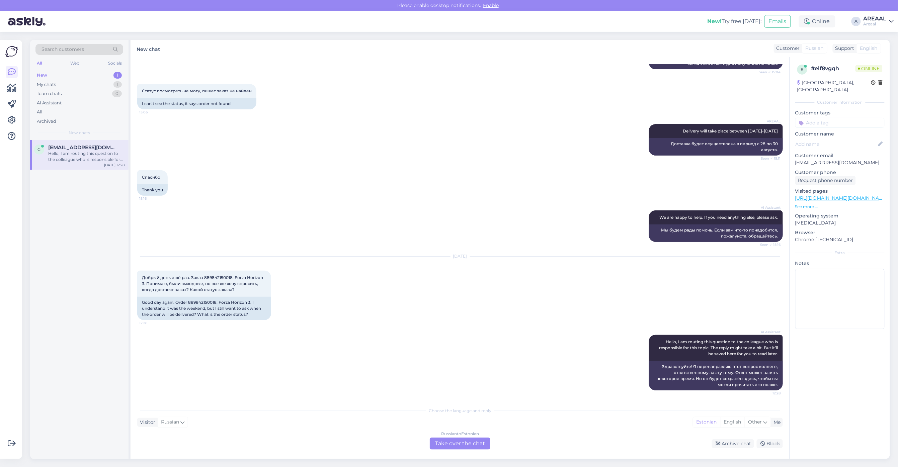
click at [470, 441] on div "Russian to Estonian Take over the chat" at bounding box center [460, 444] width 61 height 12
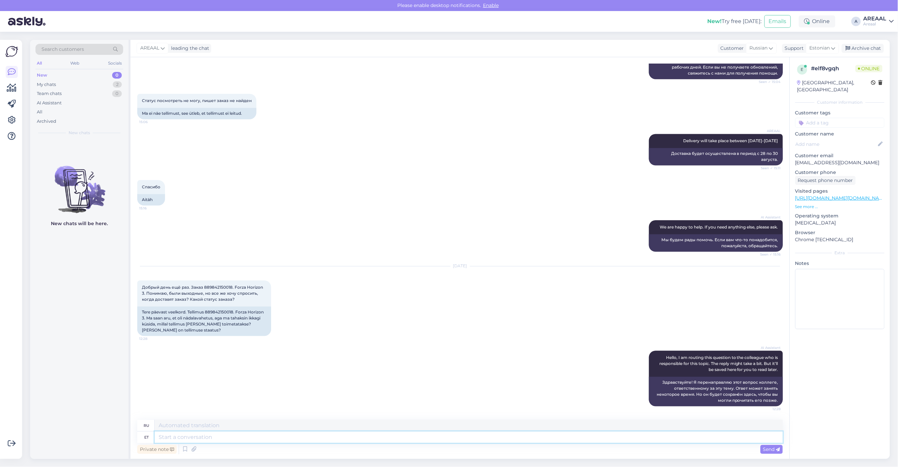
click at [459, 433] on textarea at bounding box center [469, 437] width 628 height 11
type textarea "Arrival will take"
type textarea "Прибытие"
type textarea "Arrival will take place"
type textarea "Прибытие будет"
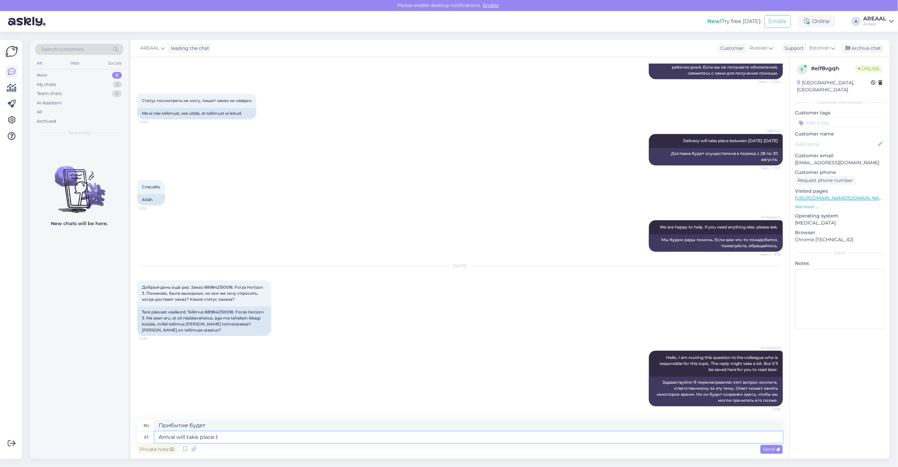
type textarea "Arrival will take place to"
type textarea "Прибытие состоится"
type textarea "Arrival will take place tomorrow 2"
type textarea "Прибытие состоится завтра."
type textarea "Arrival will take place tomorrow 2nd sep"
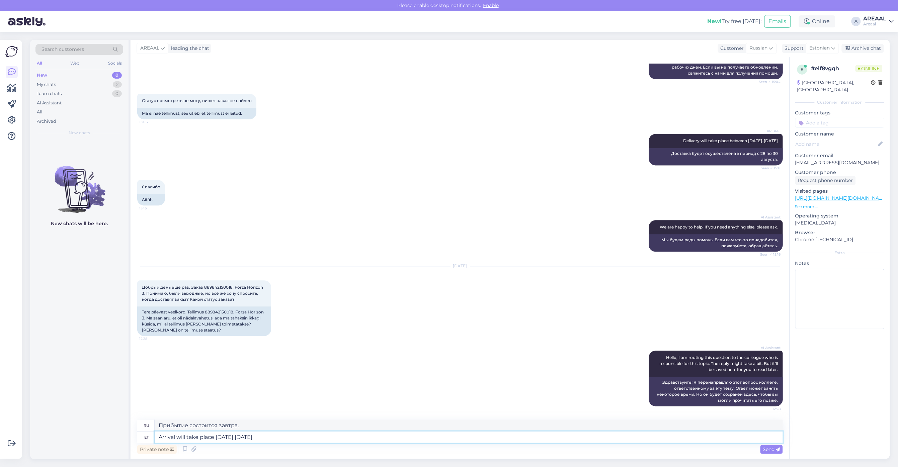
type textarea "Прибытие состоится завтра 2-го числа."
type textarea "Arrival will take place tomorrow 2nd september."
type textarea "Прибытие состоится завтра 2 сентября."
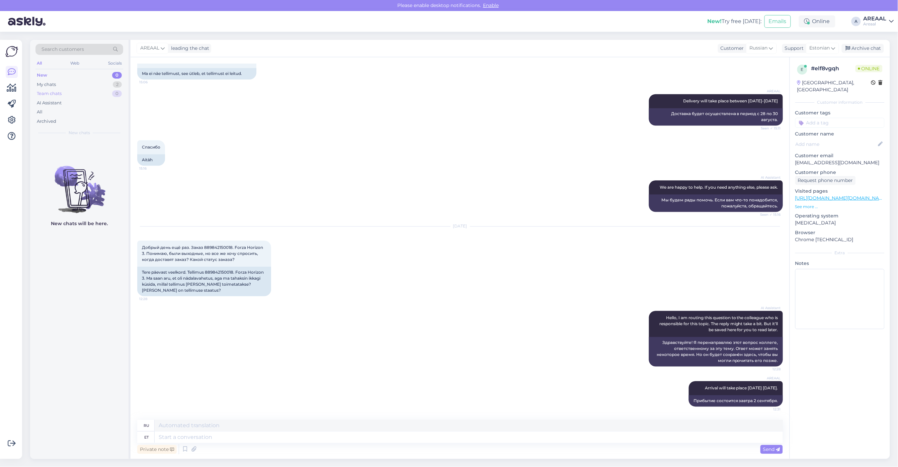
click at [118, 91] on div "0" at bounding box center [117, 93] width 10 height 7
click at [118, 86] on div "2" at bounding box center [117, 84] width 9 height 7
click at [102, 173] on div "i imre.laht@gmail.com Kodulehel on kohaletoimetamise info all lisatud: Tarneaja…" at bounding box center [79, 179] width 98 height 30
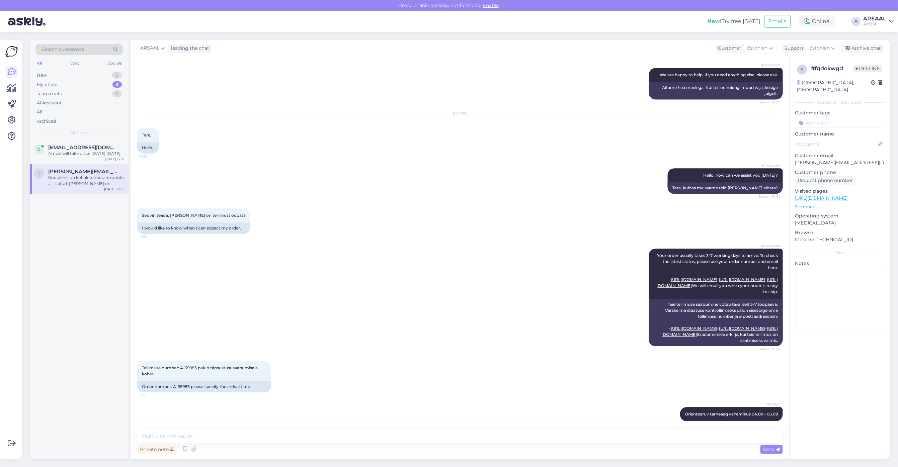
scroll to position [1932, 0]
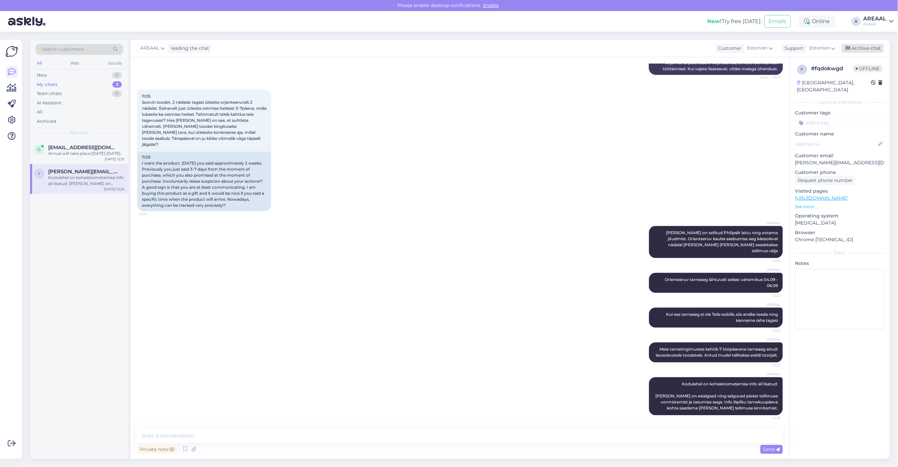
click at [866, 53] on div "Archive chat" at bounding box center [863, 48] width 42 height 9
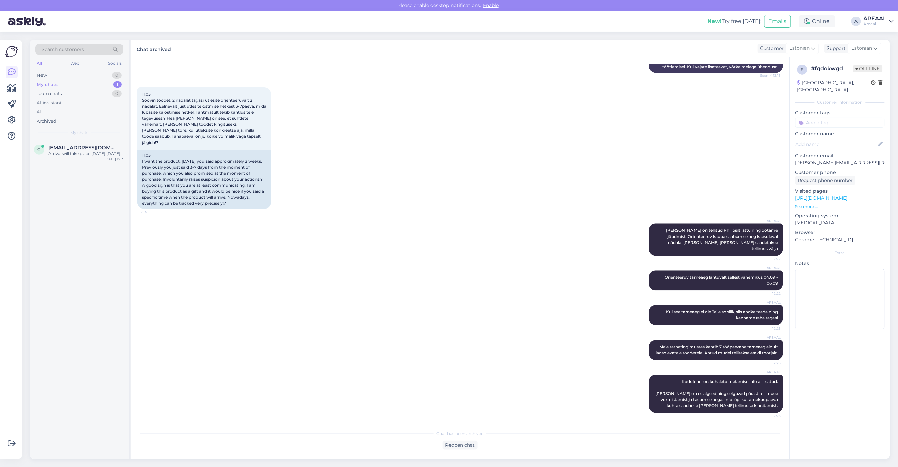
click at [433, 194] on div "11:05 Soovin toodet. 2 nädalat tagasi ütlesite orjenteeruvalt 2 nädalat. Eelnev…" at bounding box center [460, 148] width 646 height 137
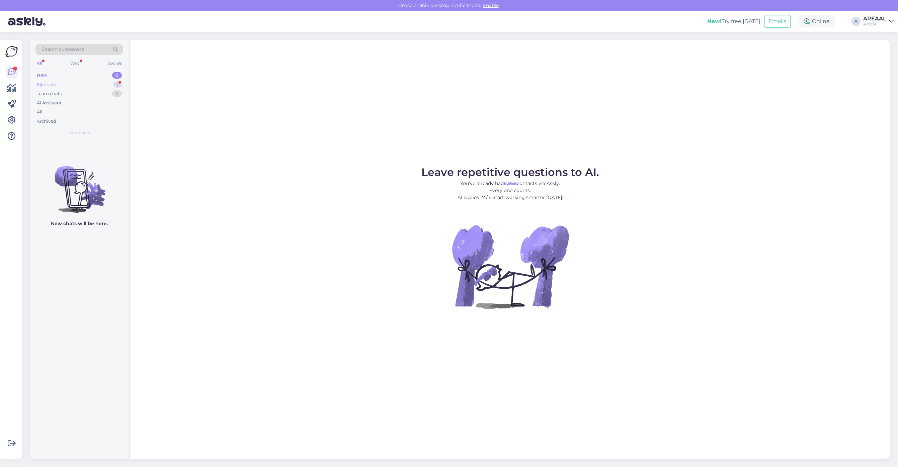
click at [107, 84] on div "My chats 1" at bounding box center [79, 84] width 88 height 9
click at [100, 142] on div "g [EMAIL_ADDRESS][DOMAIN_NAME] 1 Спасибо [DATE] 12:32" at bounding box center [79, 152] width 98 height 24
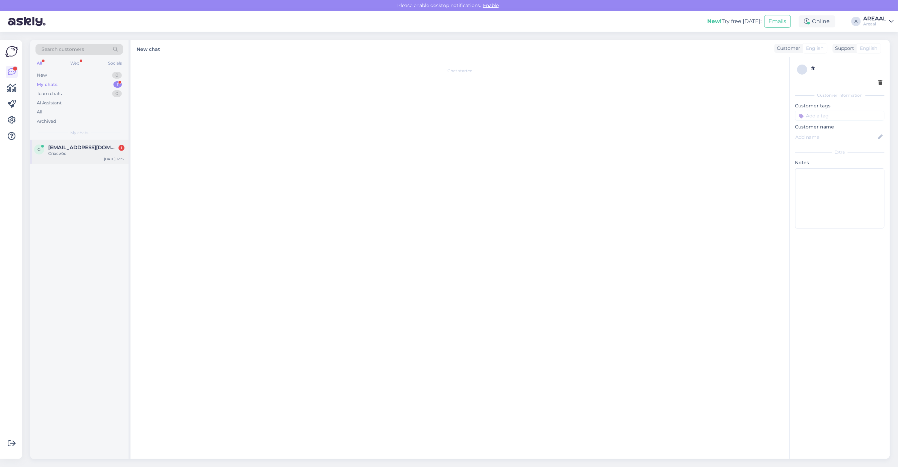
scroll to position [821, 0]
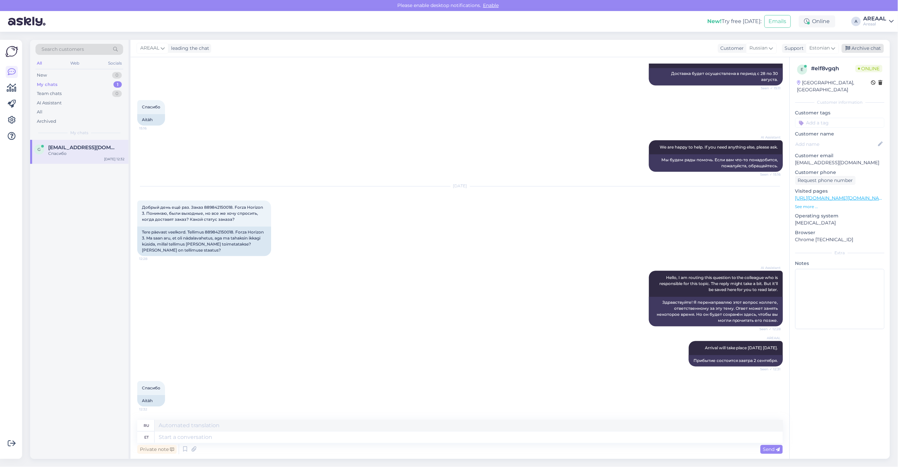
click at [868, 48] on div "Archive chat" at bounding box center [863, 48] width 42 height 9
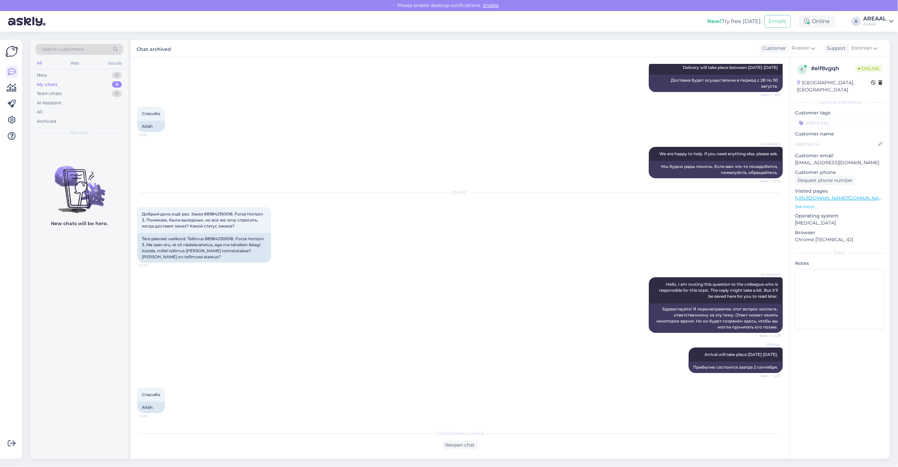
click at [880, 21] on div "Areaal" at bounding box center [875, 23] width 23 height 5
click at [879, 50] on button "Open" at bounding box center [879, 52] width 19 height 10
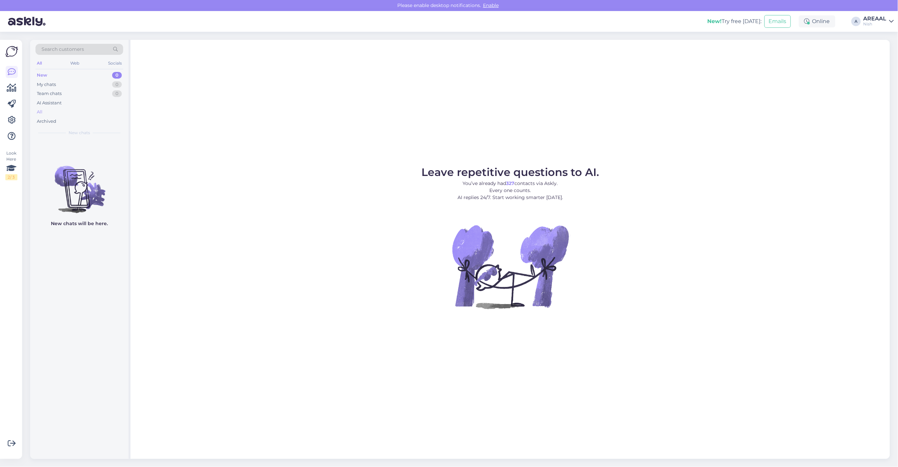
click at [55, 111] on div "All" at bounding box center [79, 111] width 88 height 9
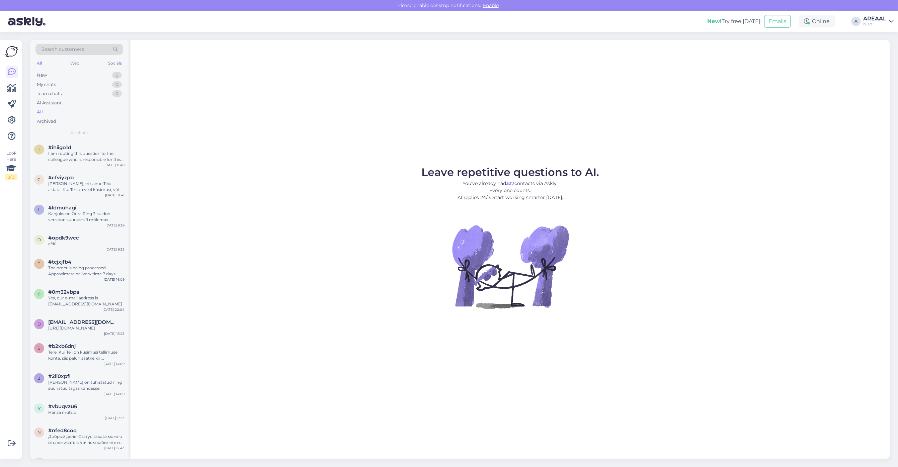
click at [875, 22] on div "Nish" at bounding box center [875, 23] width 23 height 5
click at [117, 167] on div "[DATE] 11:49" at bounding box center [114, 165] width 20 height 5
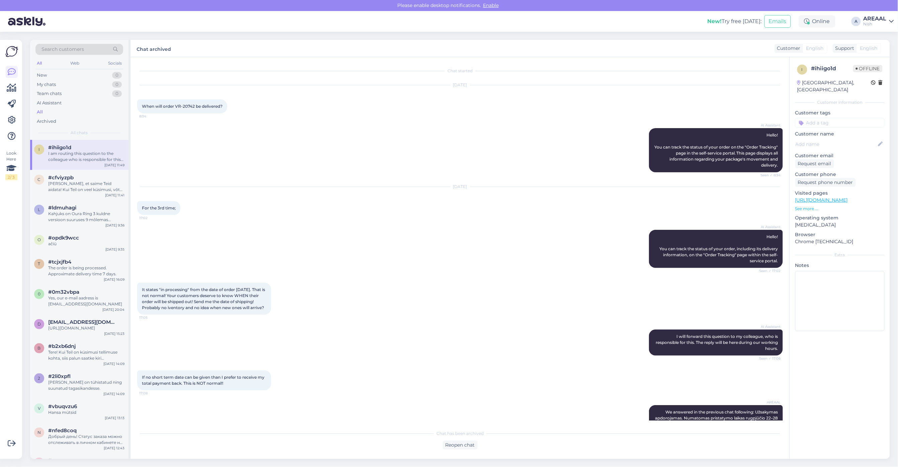
scroll to position [857, 0]
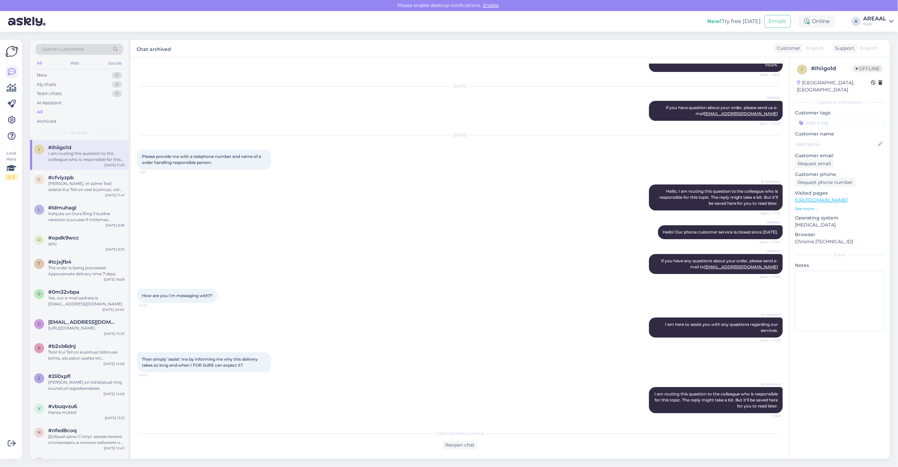
click at [893, 22] on icon at bounding box center [891, 21] width 5 height 5
click at [883, 34] on button "Open" at bounding box center [879, 37] width 19 height 10
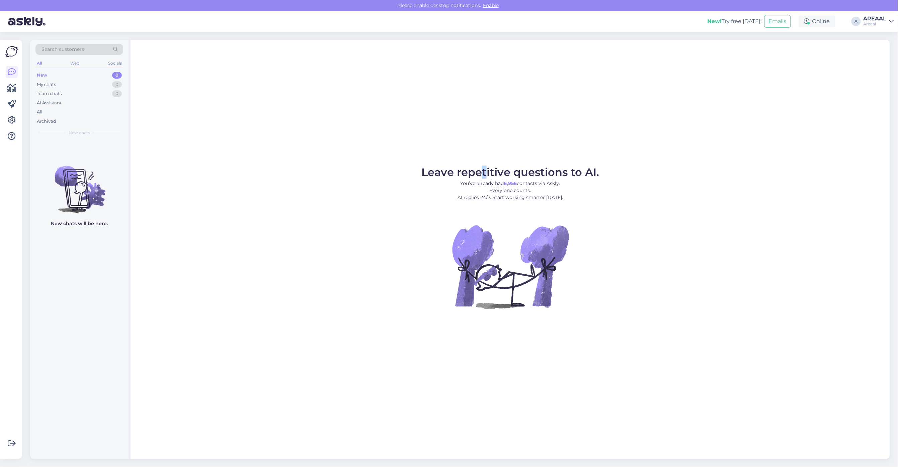
click at [484, 94] on div "Leave repetitive questions to AI. You’ve already had 6,956 contacts via Askly. …" at bounding box center [511, 249] width 760 height 419
